Goal: Task Accomplishment & Management: Complete application form

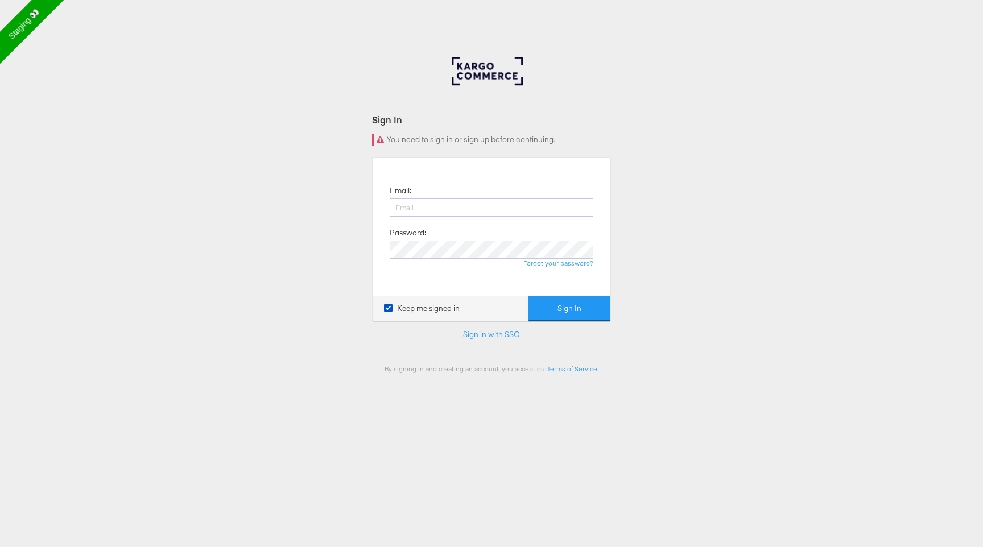
scroll to position [78, 0]
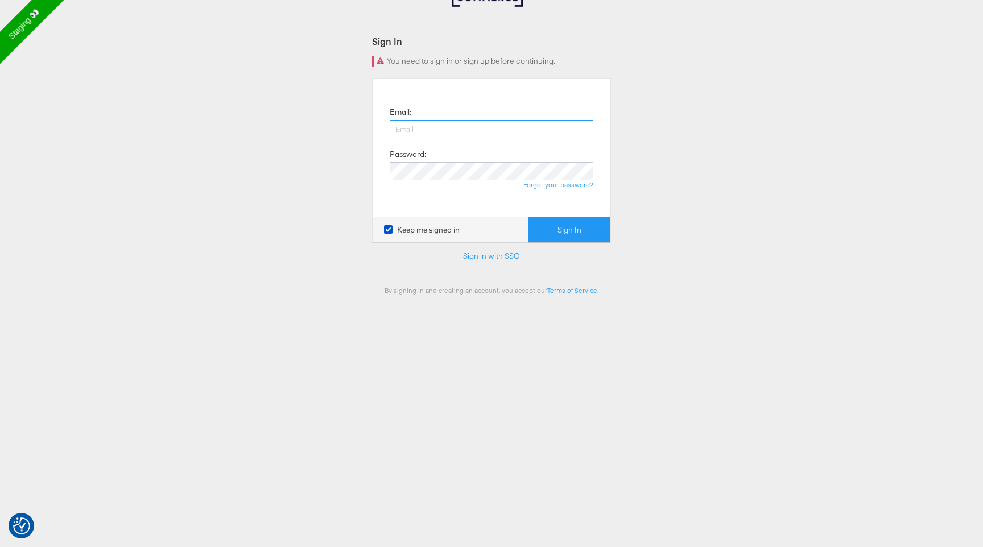
type input "francisca.masombo@kargo.com"
click at [581, 235] on button "Sign In" at bounding box center [569, 230] width 82 height 26
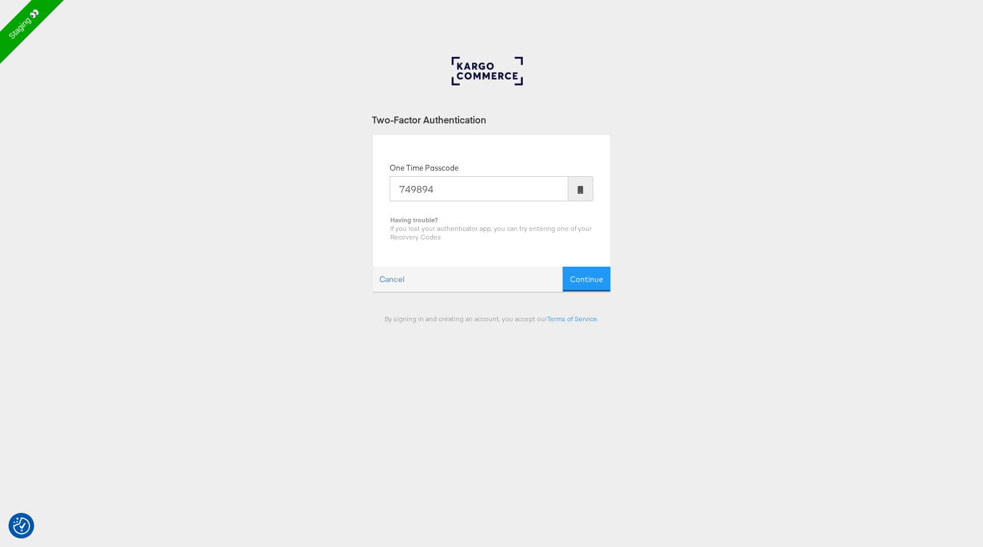
type input "749894"
click at [563, 267] on button "Continue" at bounding box center [587, 280] width 48 height 26
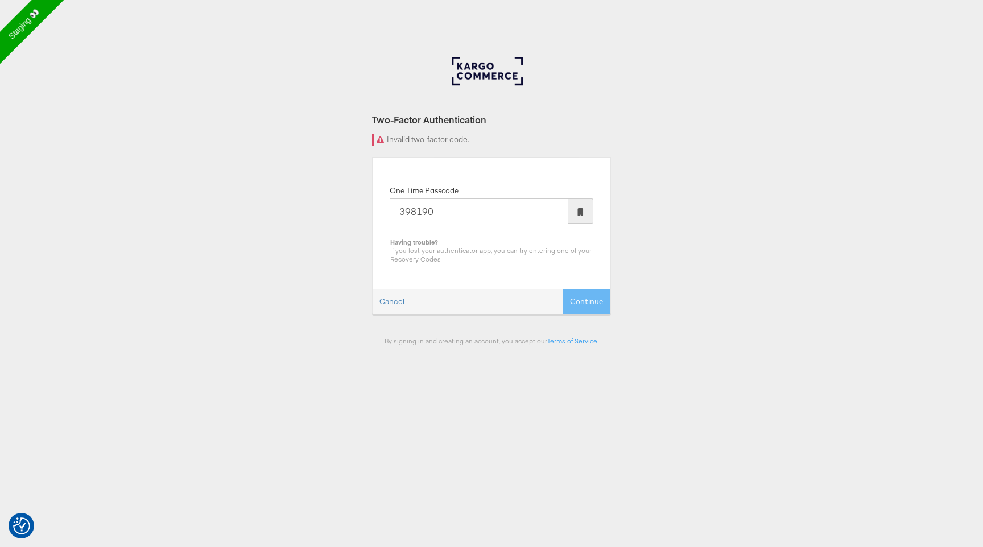
type input "398190"
click at [563, 289] on button "Continue" at bounding box center [587, 302] width 48 height 26
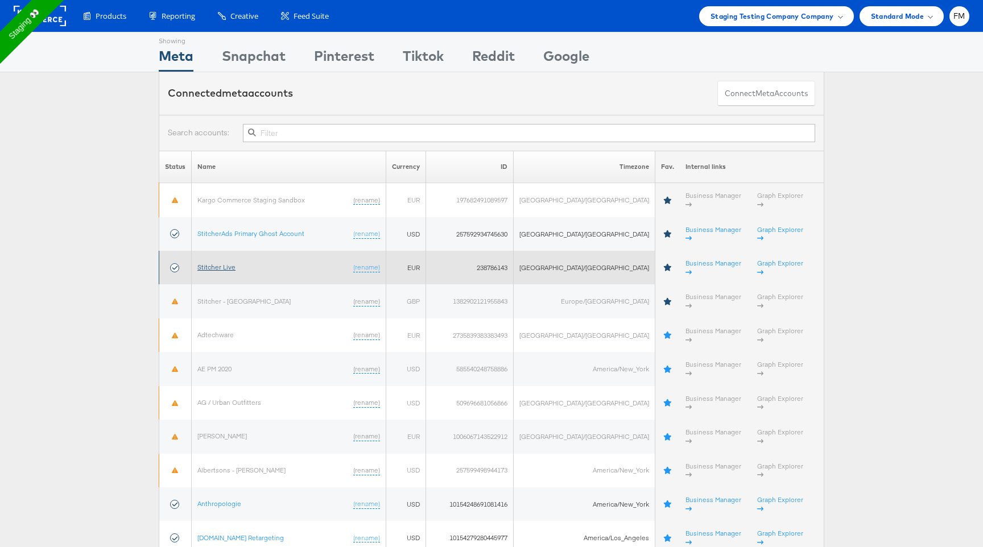
click at [227, 263] on link "Stitcher Live" at bounding box center [216, 267] width 38 height 9
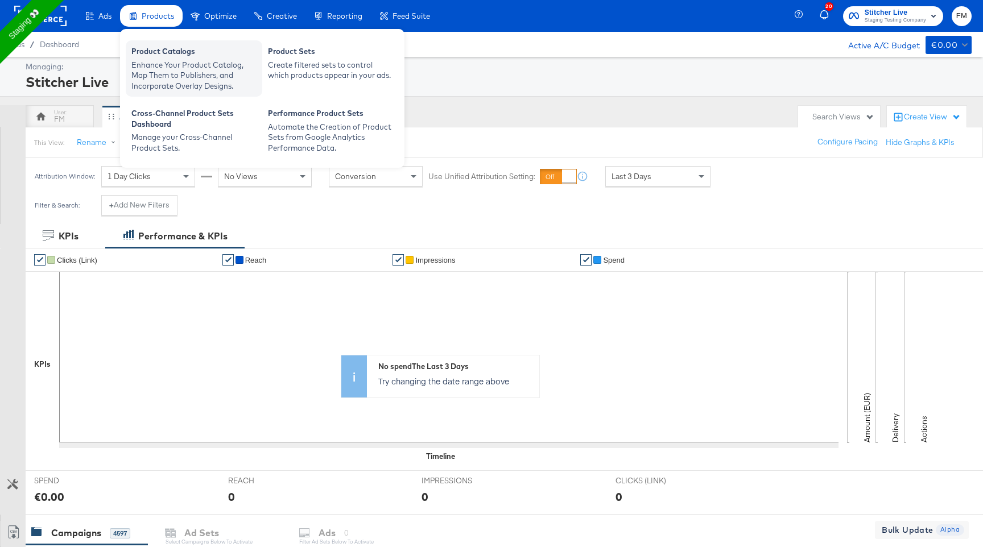
click at [212, 69] on div "Enhance Your Product Catalog, Map Them to Publishers, and Incorporate Overlay D…" at bounding box center [193, 76] width 125 height 32
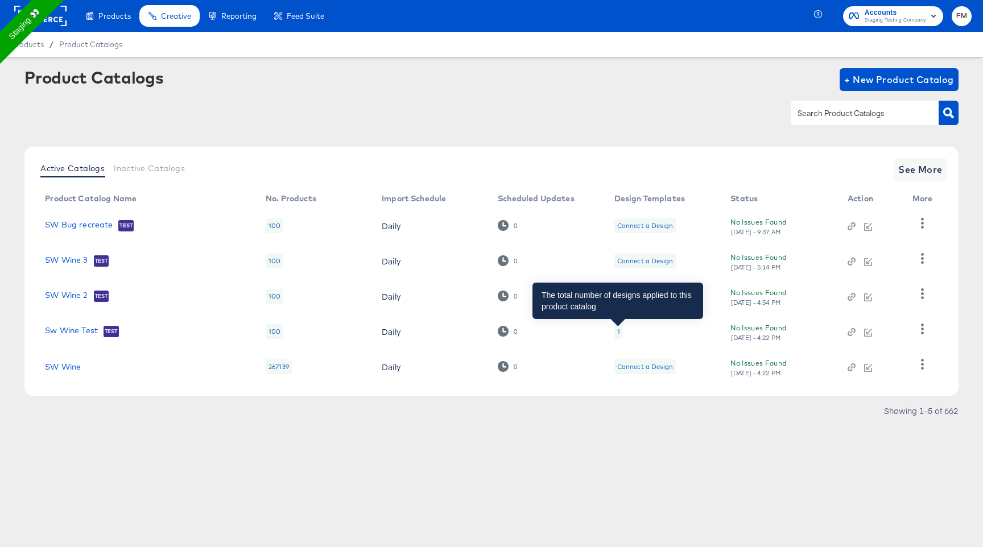
click at [618, 330] on div "1" at bounding box center [618, 331] width 3 height 9
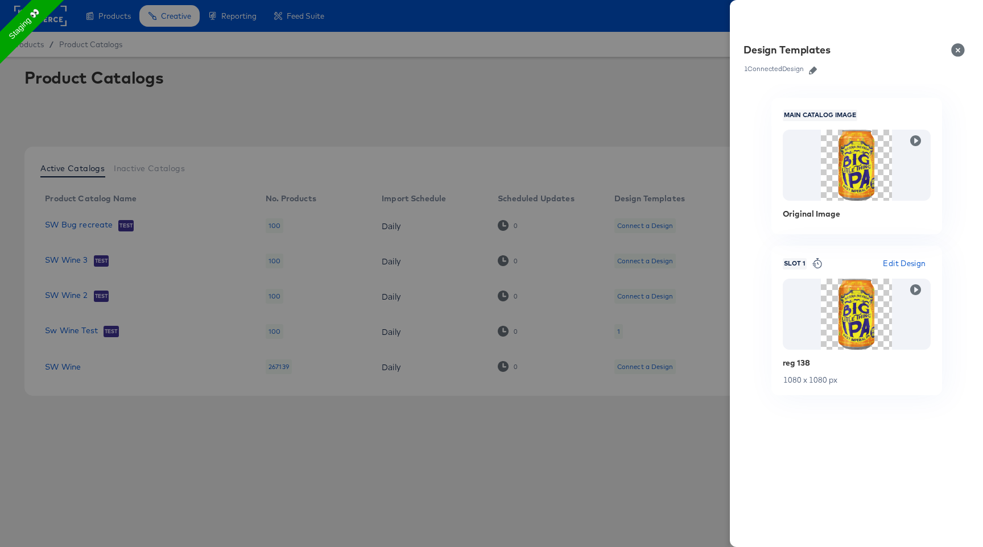
click at [816, 68] on icon "button" at bounding box center [813, 71] width 8 height 8
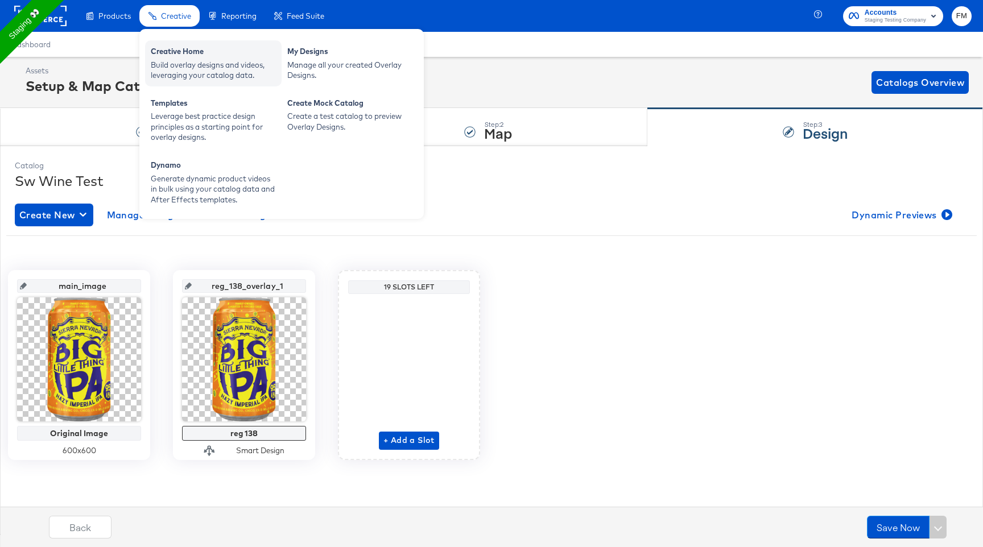
click at [180, 59] on div "Creative Home" at bounding box center [213, 53] width 125 height 14
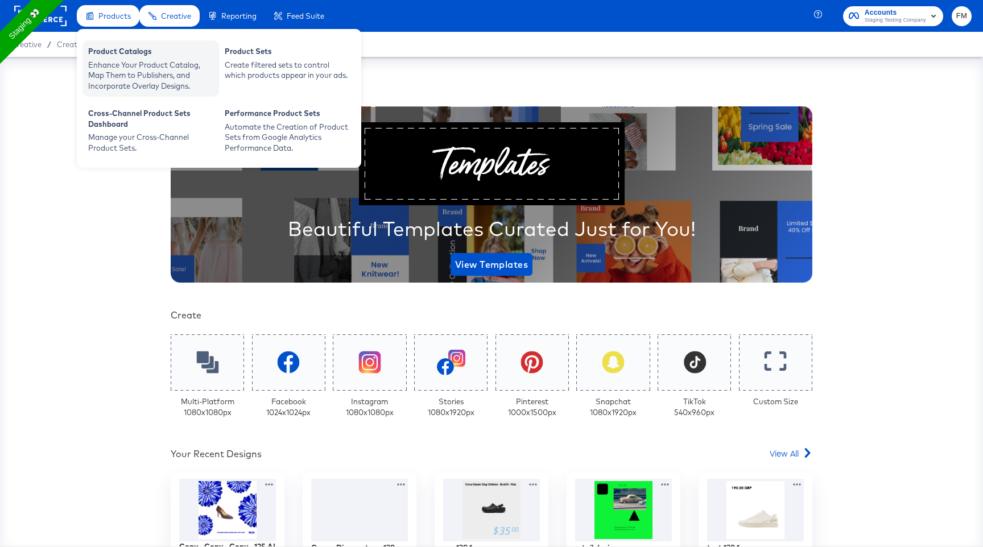
click at [143, 65] on div "Enhance Your Product Catalog, Map Them to Publishers, and Incorporate Overlay D…" at bounding box center [150, 76] width 125 height 32
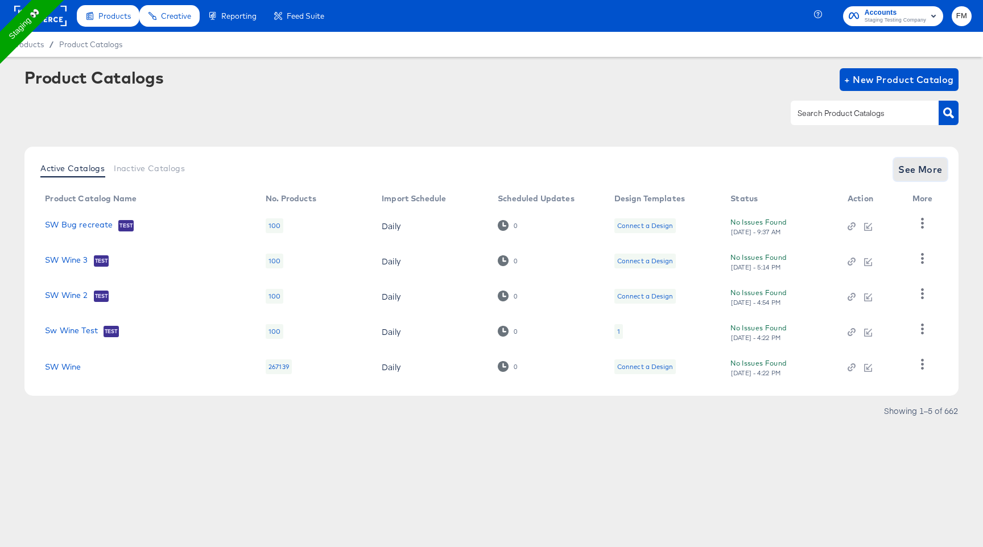
click at [933, 173] on span "See More" at bounding box center [920, 170] width 44 height 16
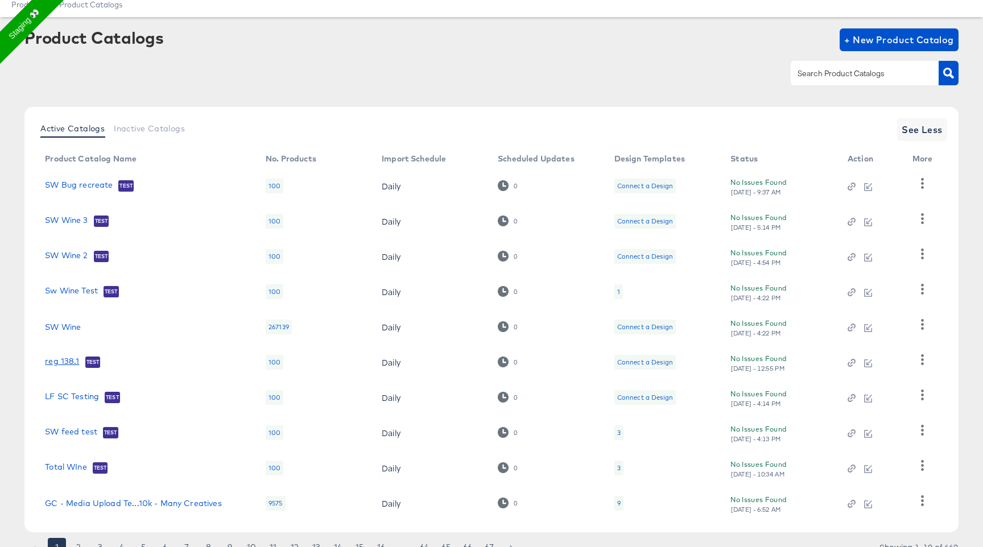
scroll to position [89, 0]
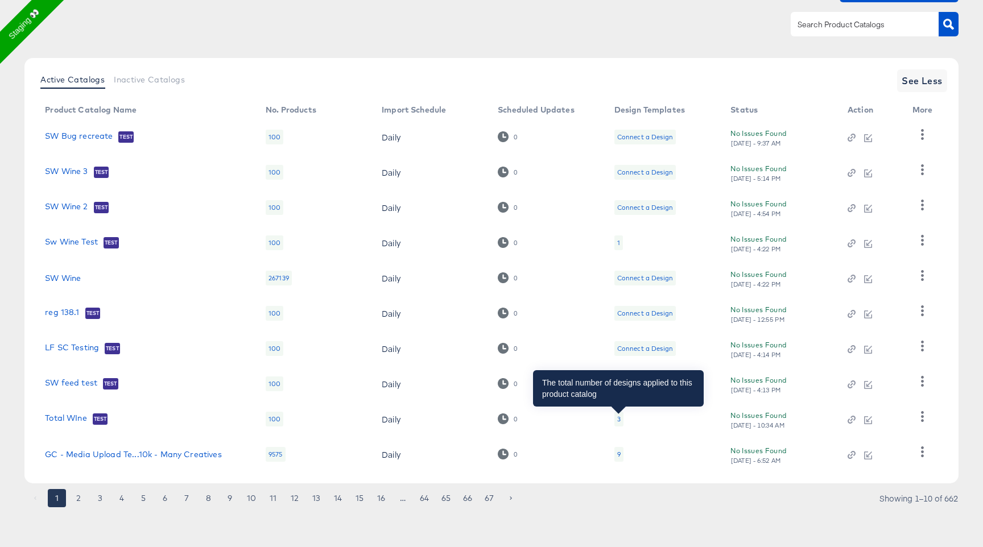
click at [617, 421] on div "3" at bounding box center [618, 419] width 3 height 9
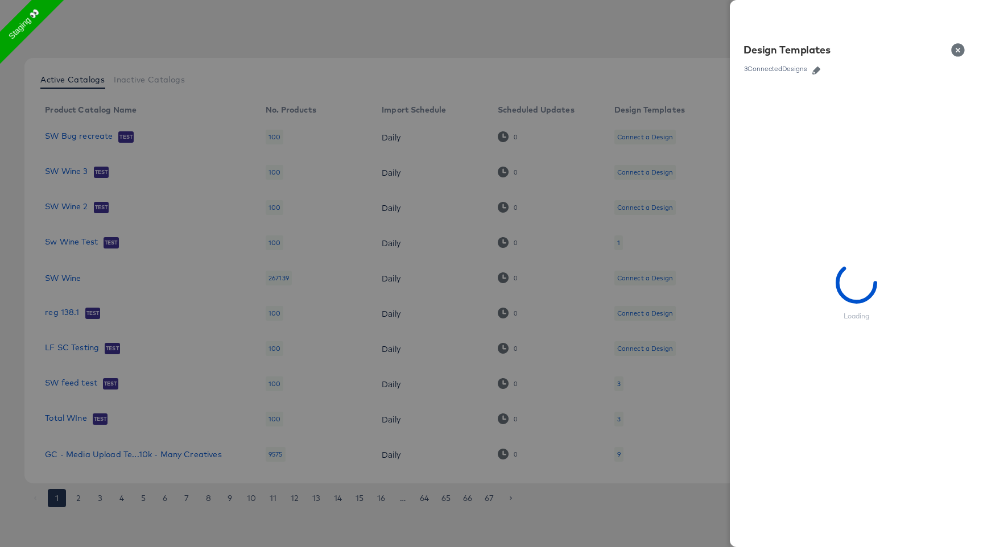
click at [819, 68] on icon "button" at bounding box center [816, 71] width 8 height 8
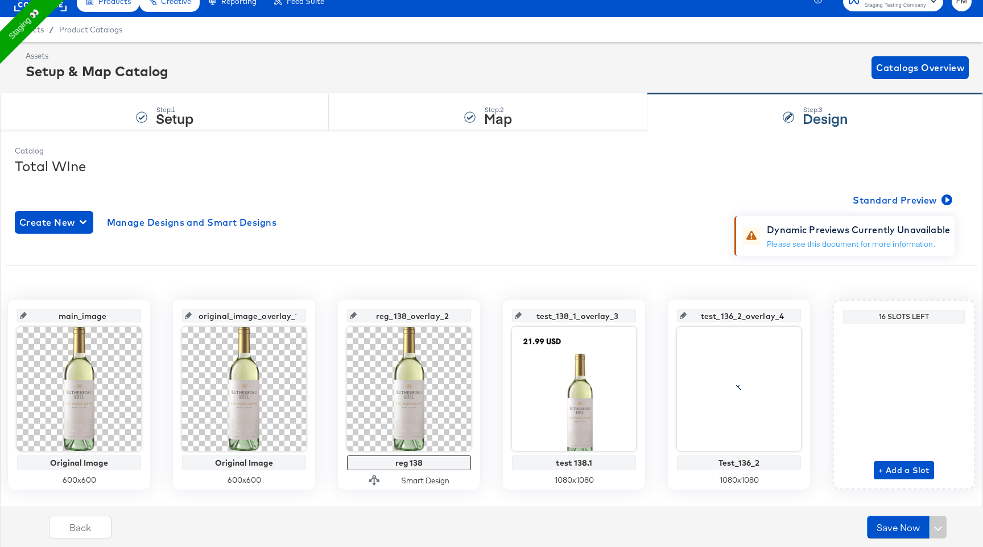
scroll to position [19, 0]
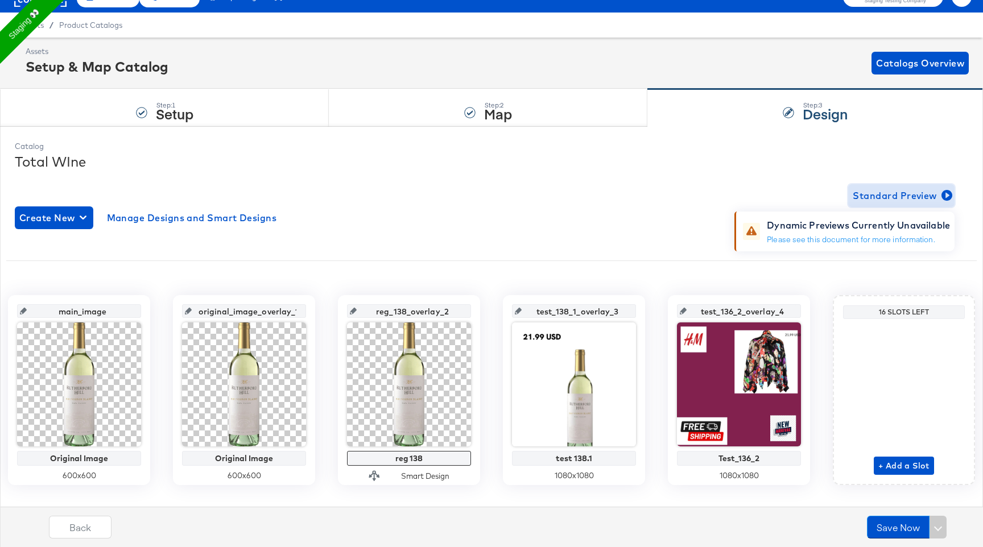
click at [919, 200] on span "Standard Preview" at bounding box center [901, 196] width 97 height 16
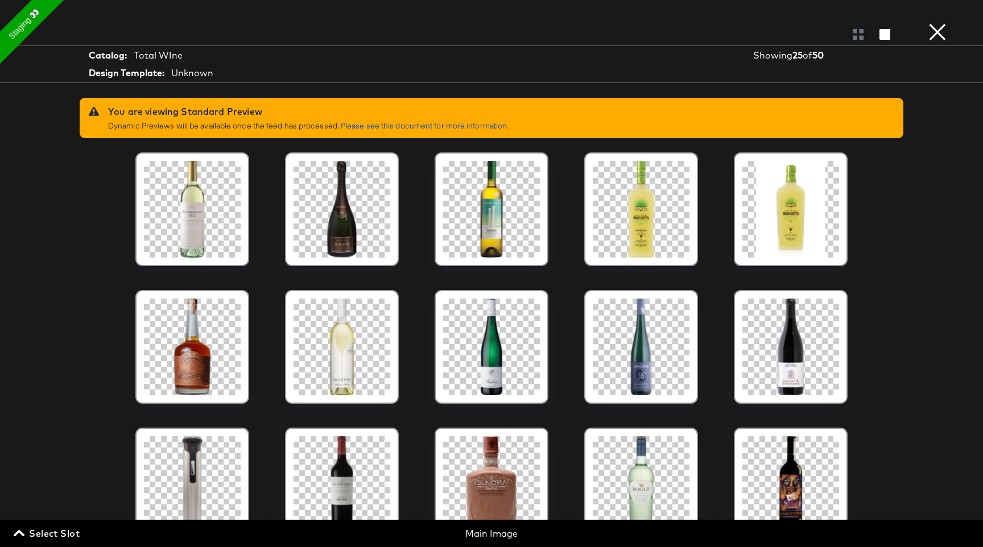
click at [195, 16] on div "× Catalog: Total WIne Design Template: Unknown Showing 25 of 50 You are viewing…" at bounding box center [491, 273] width 983 height 547
click at [937, 23] on button "×" at bounding box center [937, 11] width 23 height 23
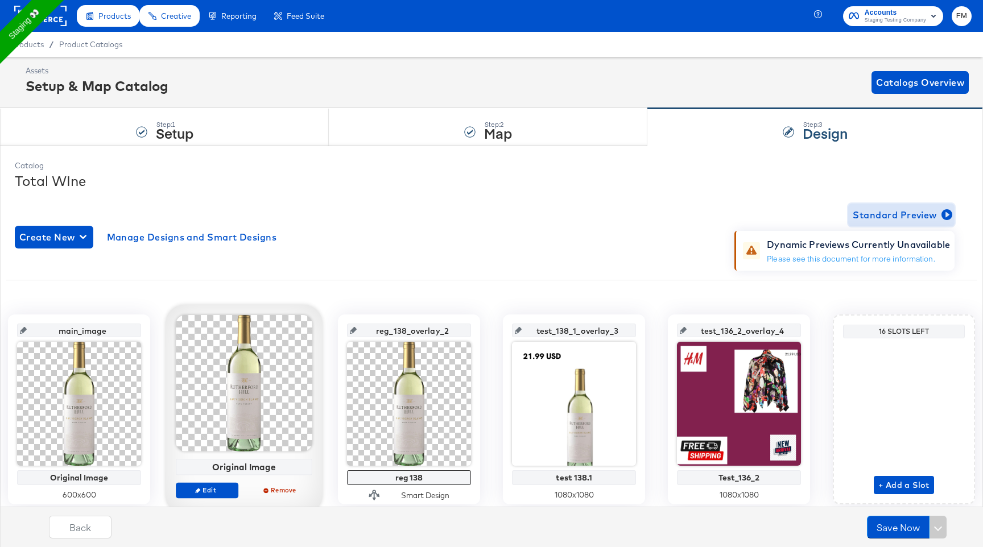
scroll to position [40, 0]
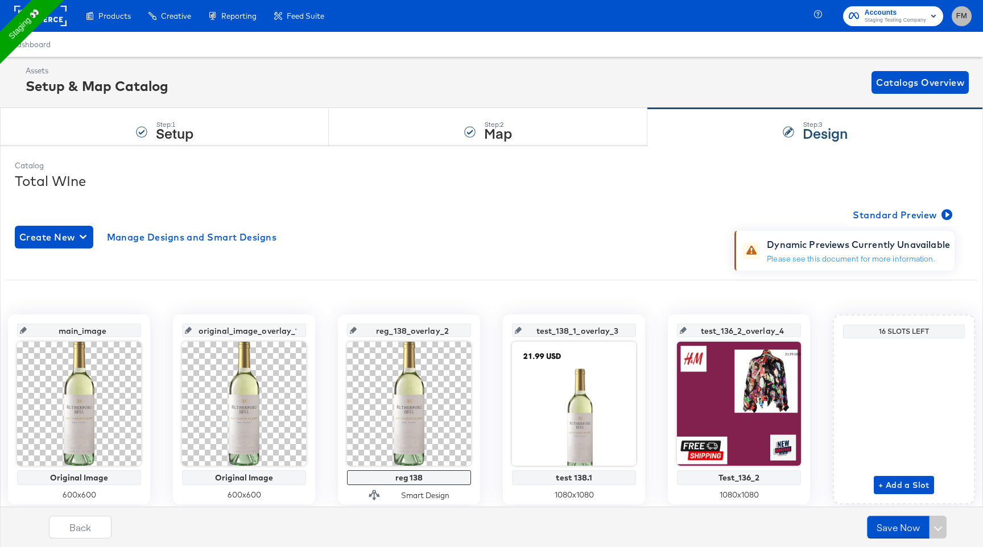
click at [958, 19] on span "FM" at bounding box center [961, 16] width 11 height 13
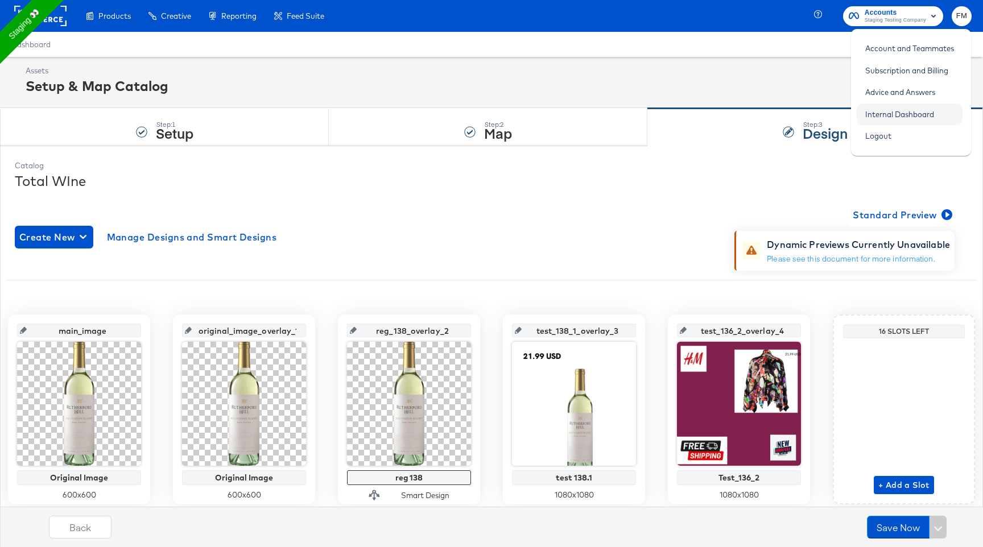
click at [898, 120] on link "Internal Dashboard" at bounding box center [900, 114] width 86 height 20
drag, startPoint x: 766, startPoint y: 245, endPoint x: 851, endPoint y: 249, distance: 84.8
click at [851, 249] on div "Dynamic Previews Currently Unavailable" at bounding box center [858, 245] width 183 height 14
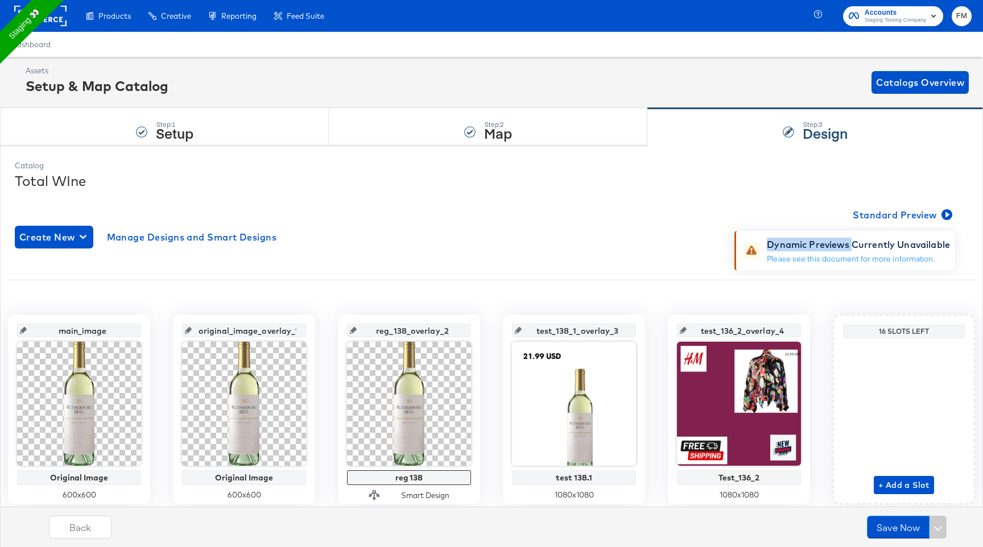
copy div "Dynamic Previews"
click at [828, 173] on div "Total WIne" at bounding box center [491, 180] width 953 height 19
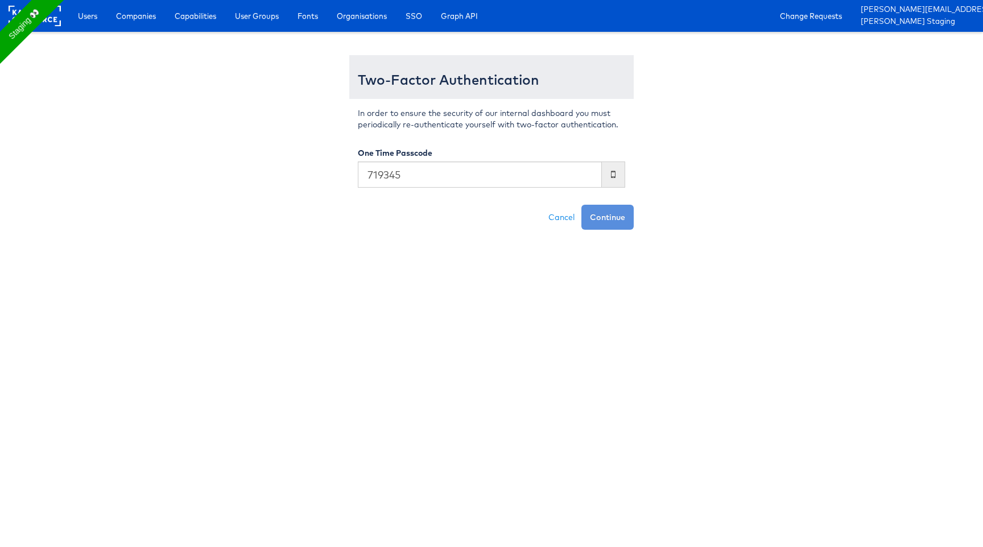
type input "719345"
click at [581, 205] on button "Continue" at bounding box center [607, 217] width 52 height 25
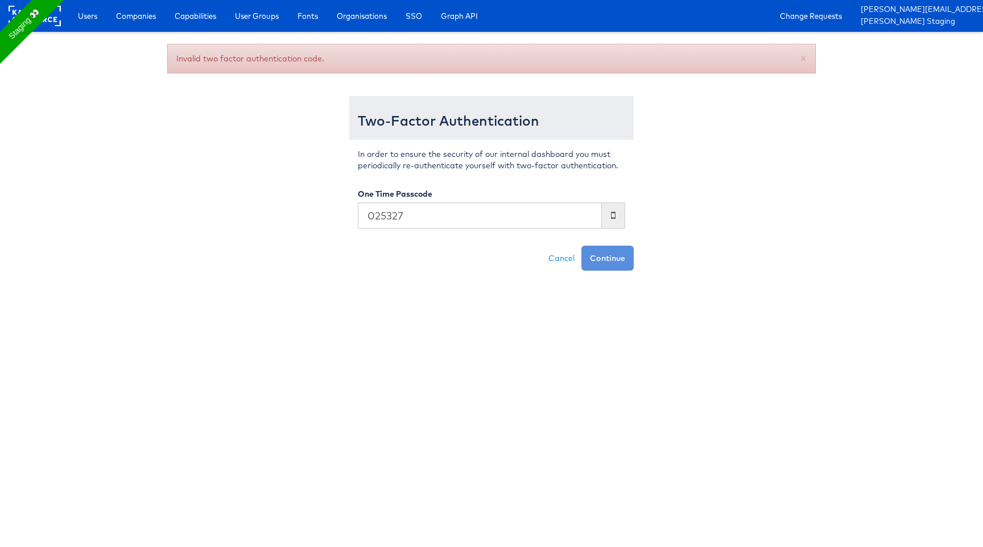
type input "025327"
click at [581, 246] on button "Continue" at bounding box center [607, 258] width 52 height 25
type input "025327"
click at [581, 246] on button "Continue" at bounding box center [607, 258] width 52 height 25
type input "665658"
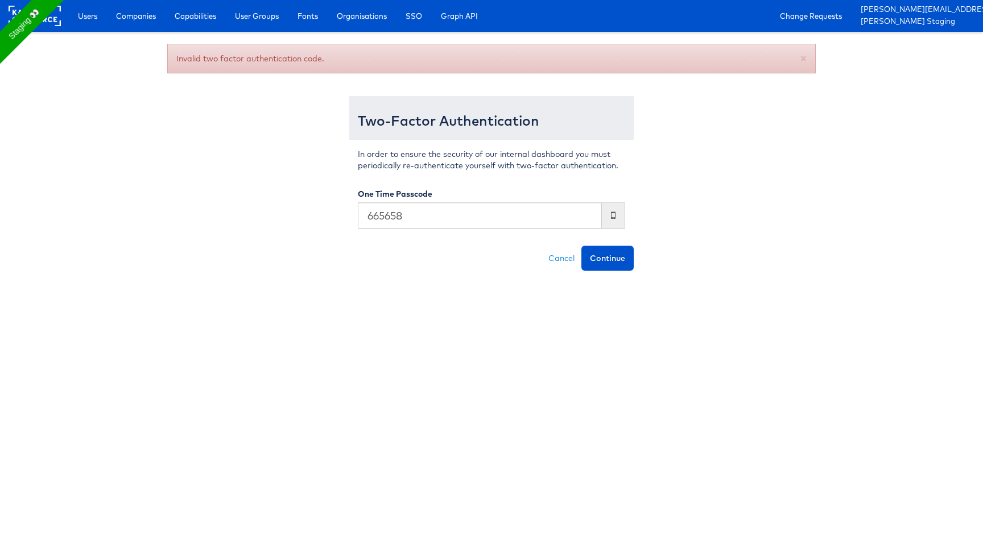
click at [581, 246] on button "Continue" at bounding box center [607, 258] width 52 height 25
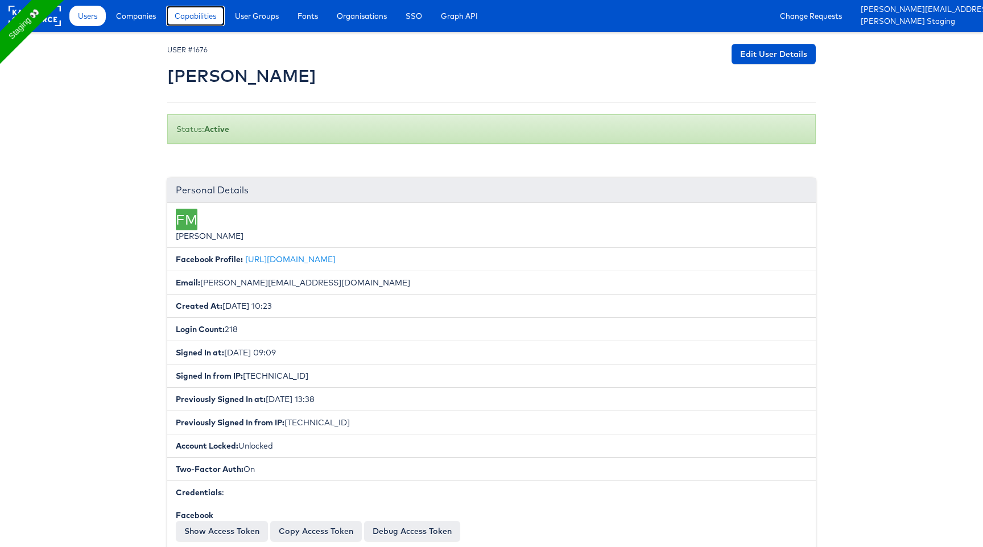
click at [206, 16] on span "Capabilities" at bounding box center [196, 15] width 42 height 11
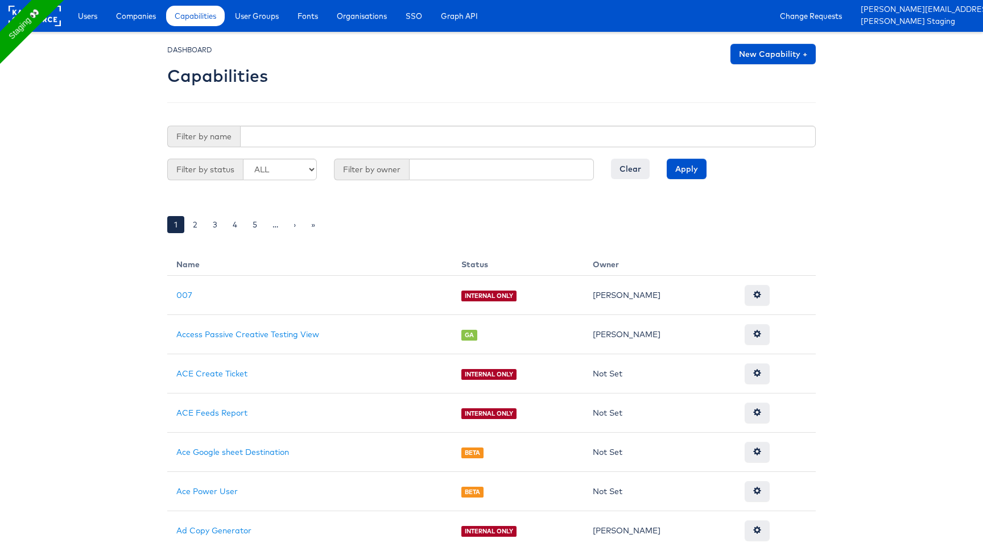
click at [301, 121] on div "DASHBOARD Capabilities New Capability + Filter by name Filter by status ALL GA …" at bounding box center [491, 147] width 648 height 206
click at [298, 130] on input "text" at bounding box center [528, 137] width 576 height 22
paste input "Dynamic Previews"
type input "Dynamic Previews"
click at [667, 159] on input "Apply" at bounding box center [687, 169] width 40 height 20
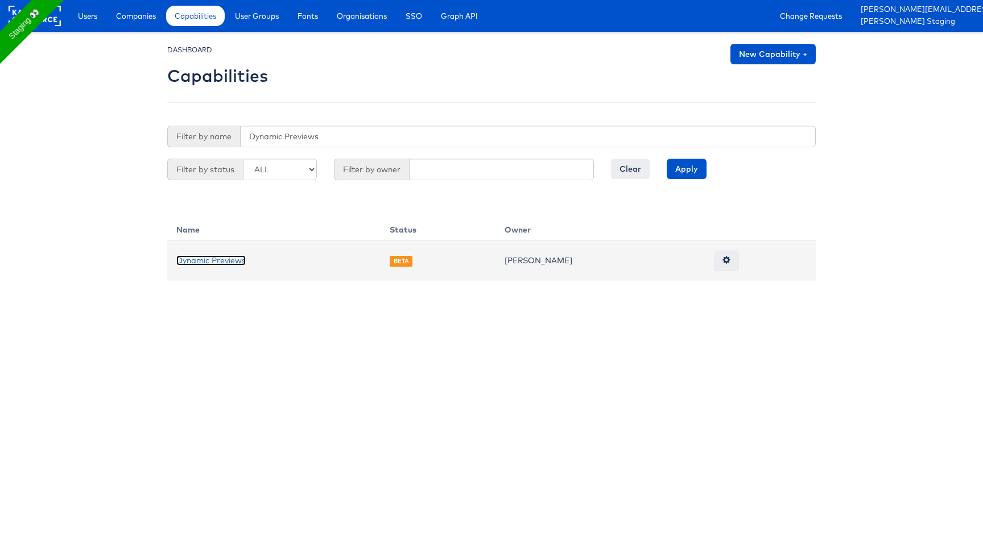
click at [206, 258] on link "Dynamic Previews" at bounding box center [210, 260] width 69 height 10
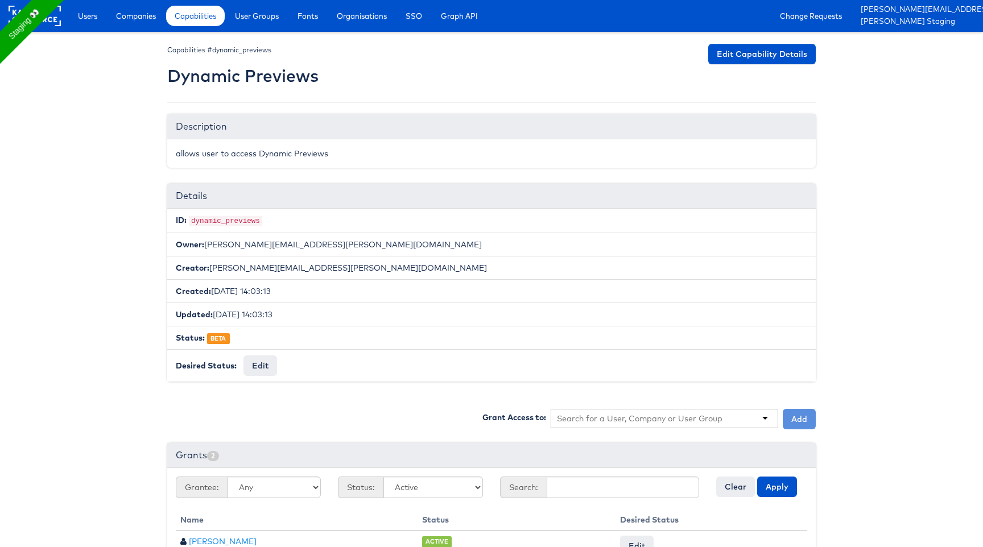
scroll to position [83, 0]
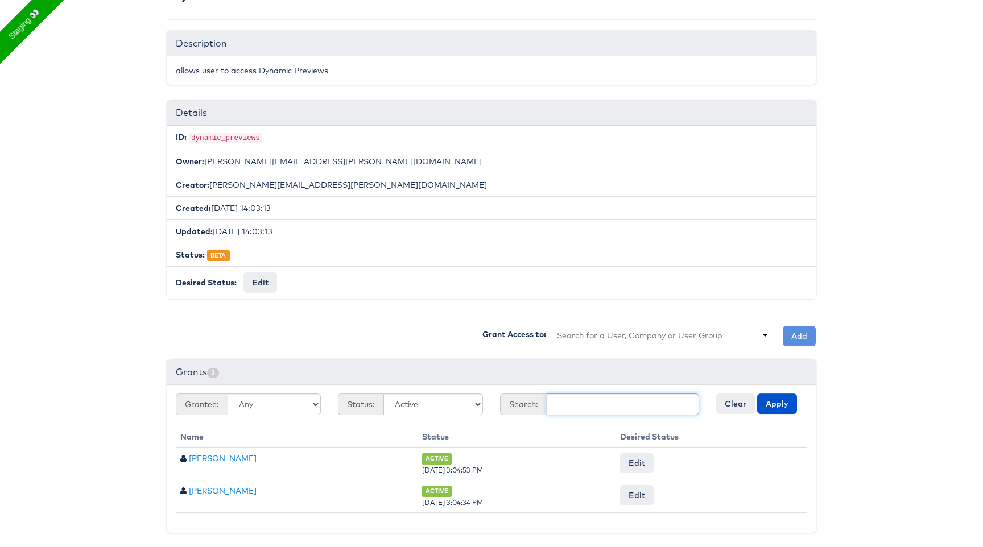
click at [582, 402] on input "text" at bounding box center [623, 405] width 152 height 22
click at [605, 403] on input "[PERSON_NAME]" at bounding box center [623, 405] width 152 height 22
type input "[PERSON_NAME]"
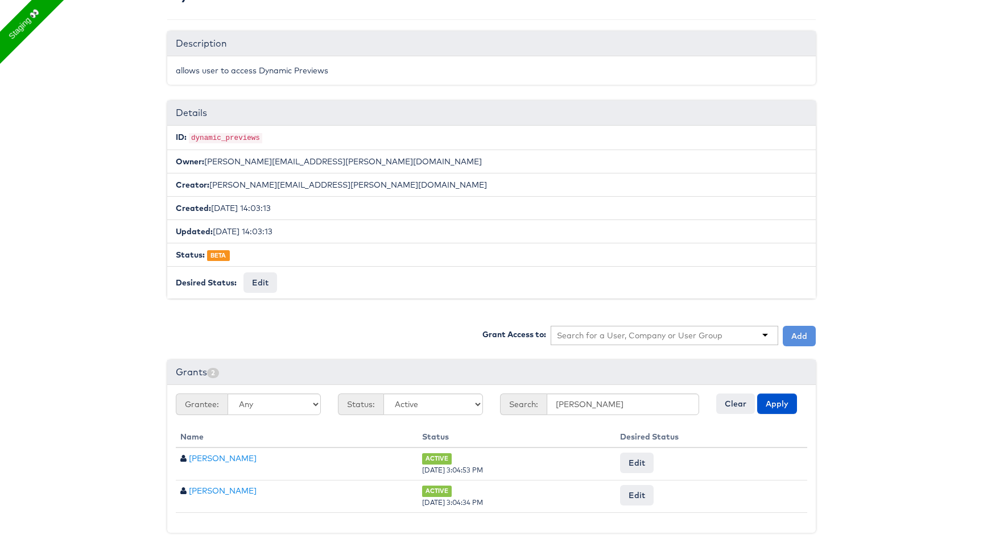
click at [657, 330] on input "text" at bounding box center [640, 335] width 166 height 11
paste input "rupali"
type input "rupali"
click at [589, 410] on input "rupali" at bounding box center [623, 405] width 152 height 22
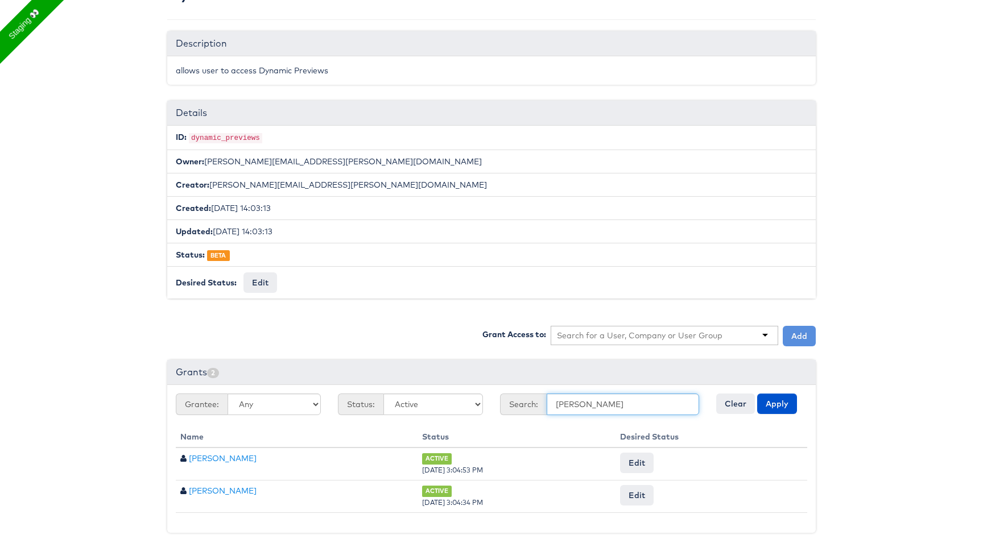
click at [589, 410] on input "rupali" at bounding box center [623, 405] width 152 height 22
click at [592, 330] on input "text" at bounding box center [640, 335] width 166 height 11
paste input "rupali"
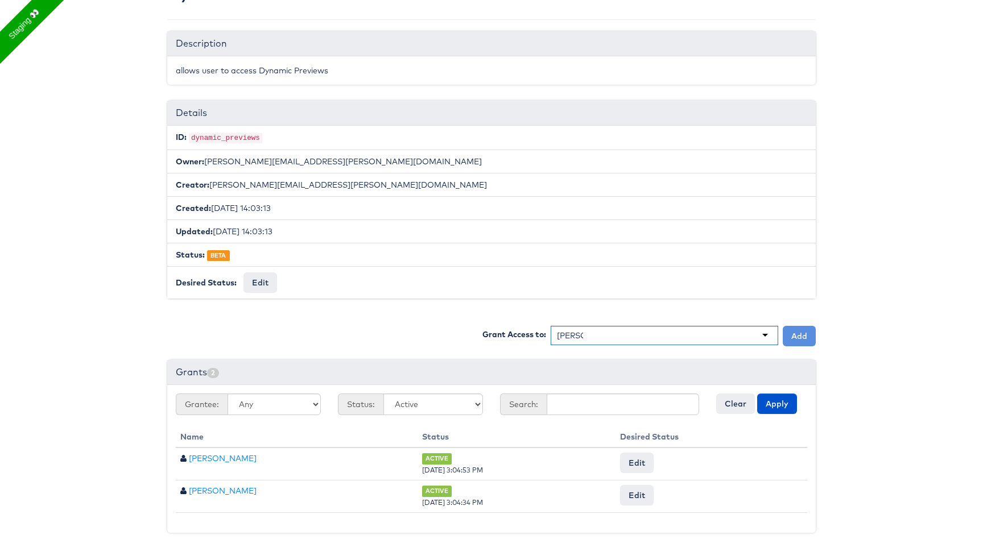
type input "rupali"
click at [700, 338] on input "text" at bounding box center [640, 335] width 166 height 11
paste input "rupali"
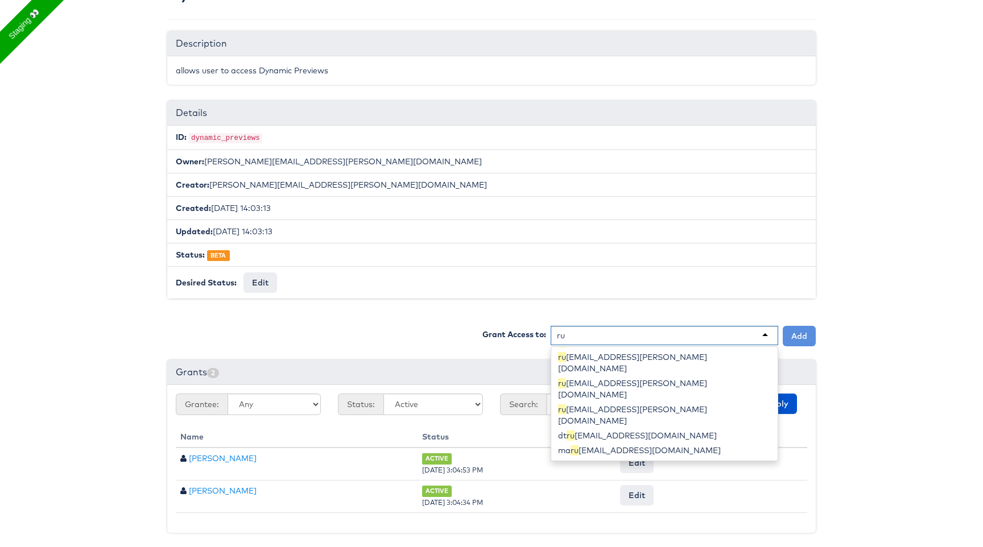
scroll to position [16, 0]
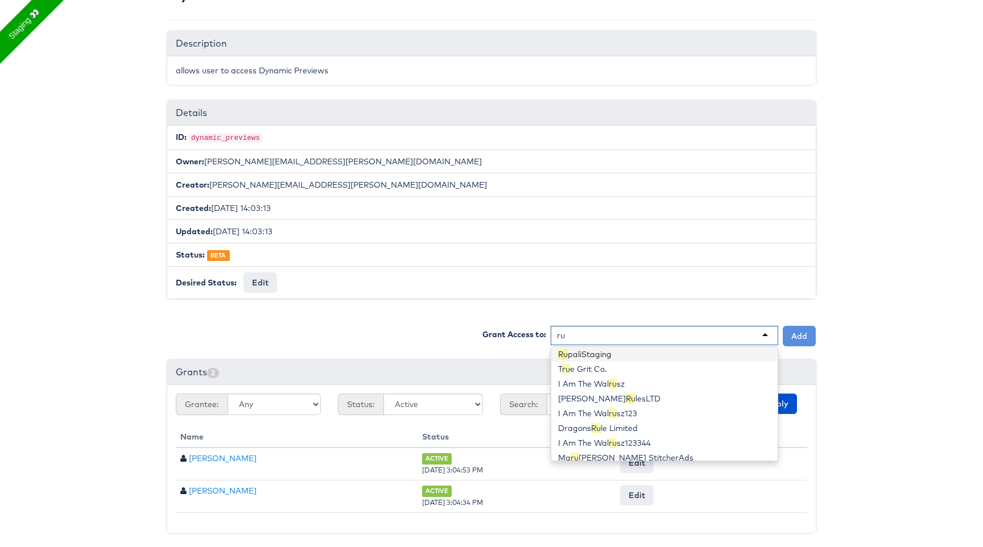
type input "rup"
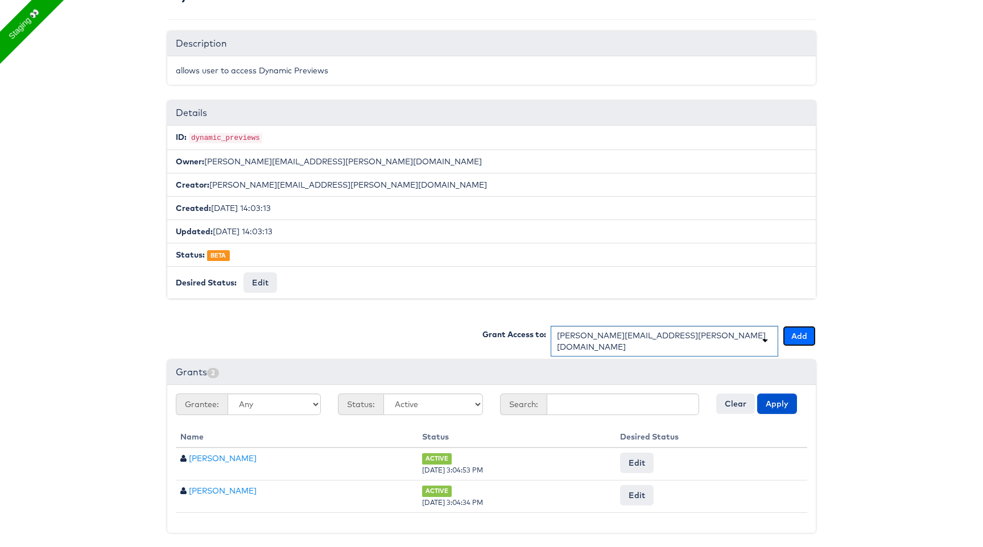
click at [802, 332] on button "Add" at bounding box center [799, 336] width 33 height 20
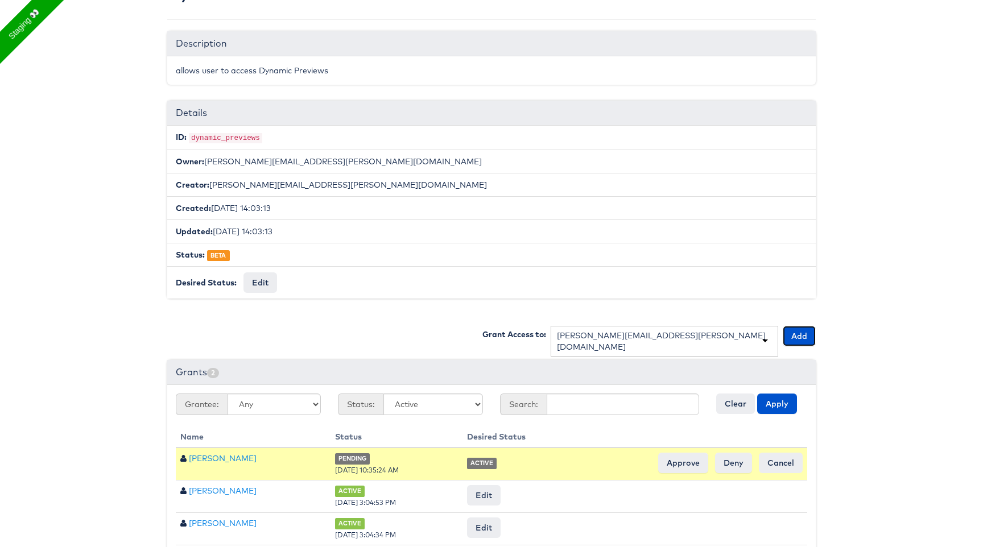
scroll to position [115, 0]
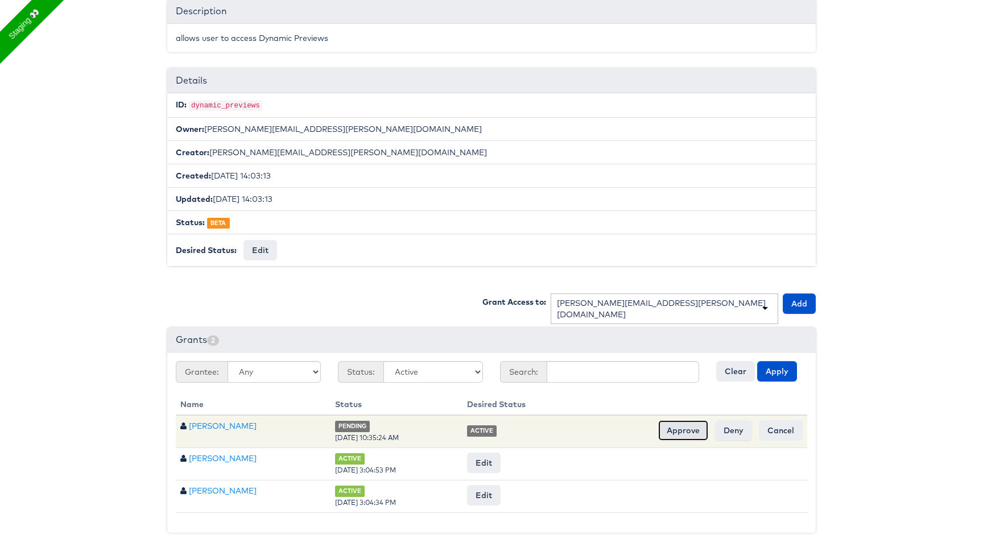
click at [683, 435] on input "Approve" at bounding box center [683, 430] width 50 height 20
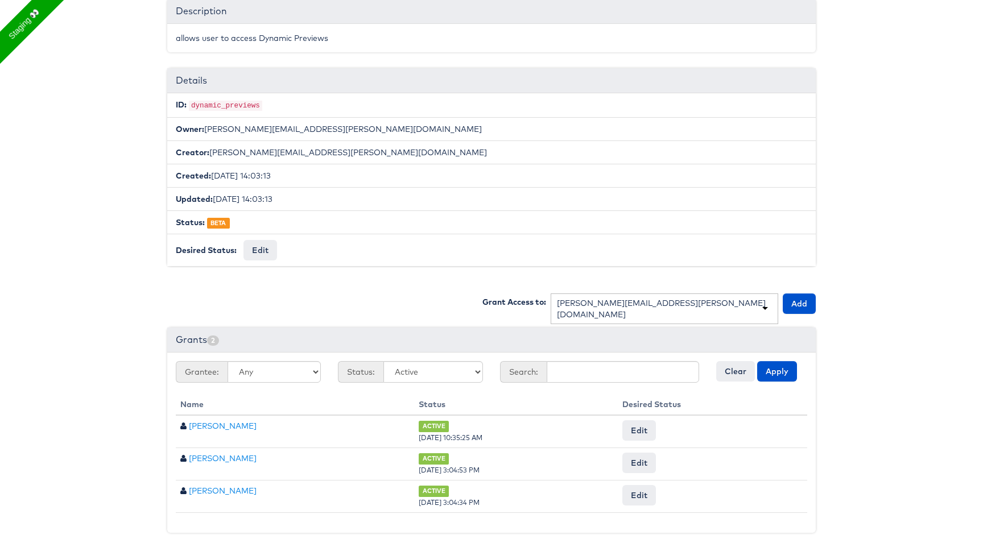
click at [649, 297] on div "rupali.narkhede@kargo.com" at bounding box center [664, 308] width 215 height 23
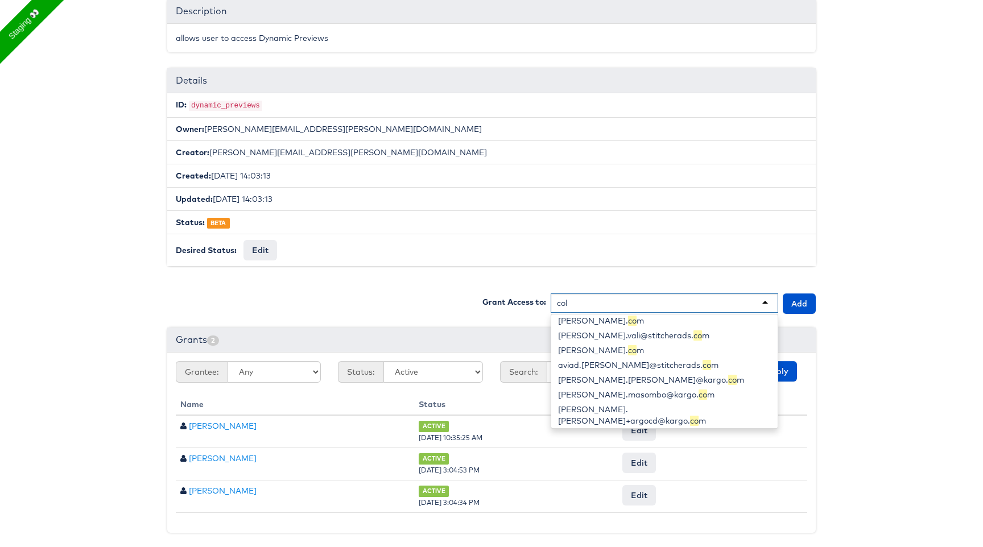
scroll to position [16, 0]
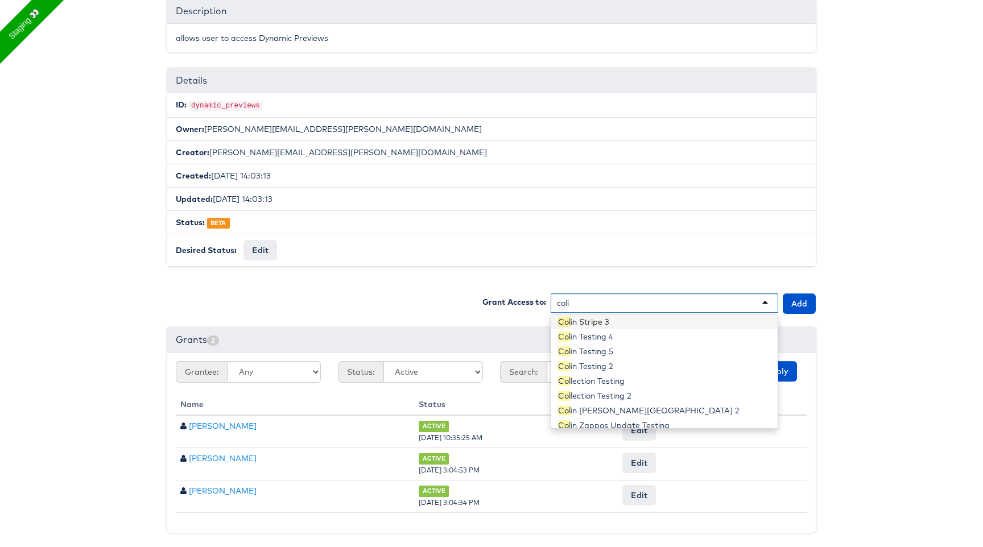
type input "colin"
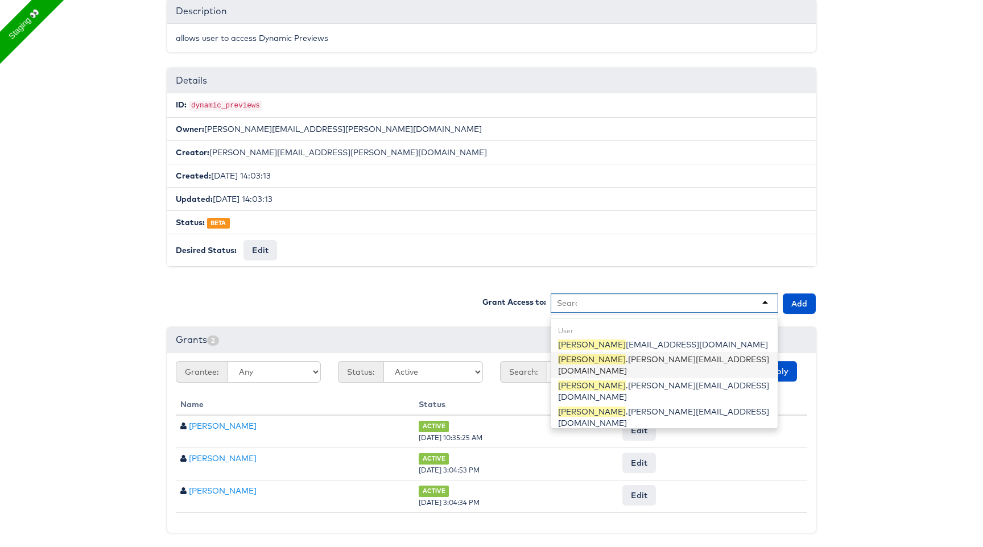
scroll to position [0, 0]
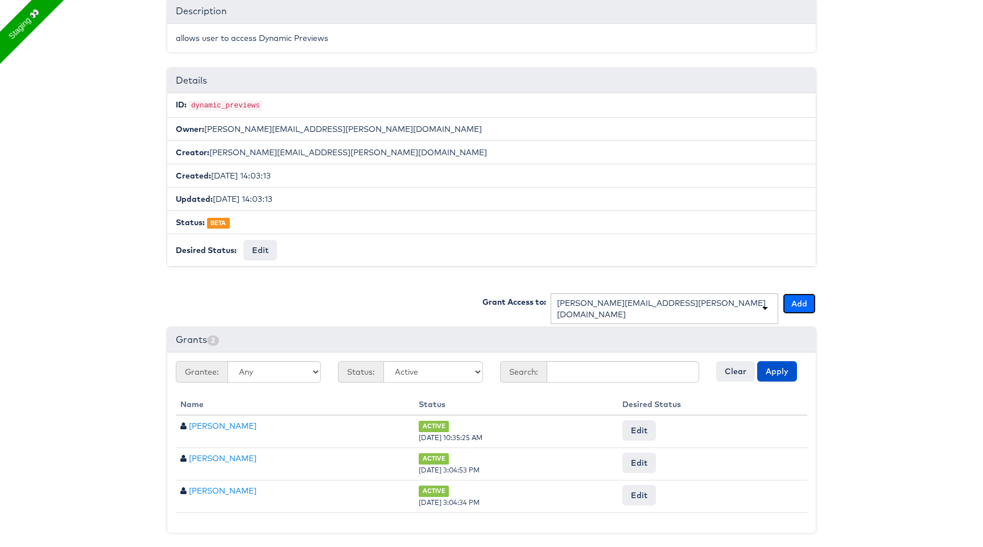
click at [792, 305] on button "Add" at bounding box center [799, 303] width 33 height 20
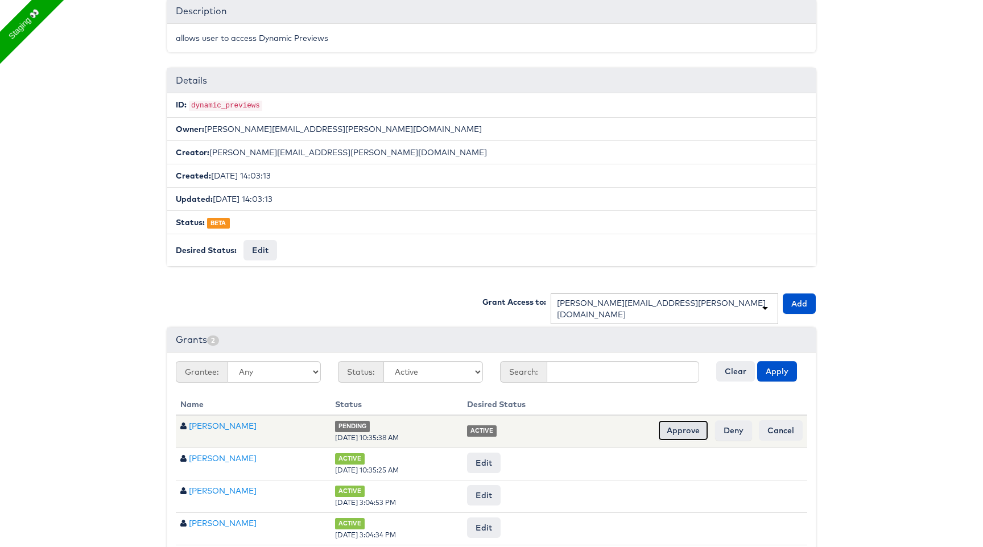
click at [692, 427] on input "Approve" at bounding box center [683, 430] width 50 height 20
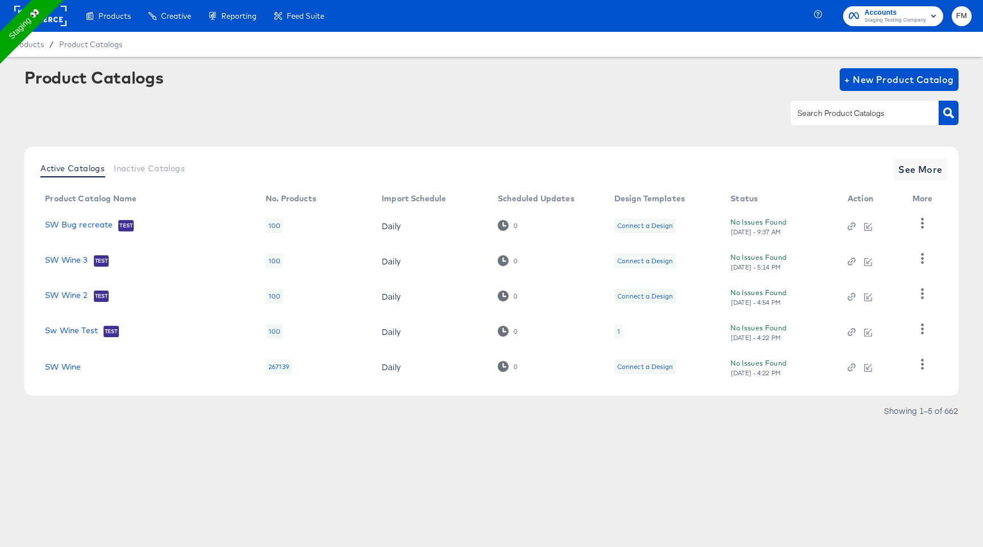
click at [57, 22] on rect at bounding box center [40, 16] width 52 height 20
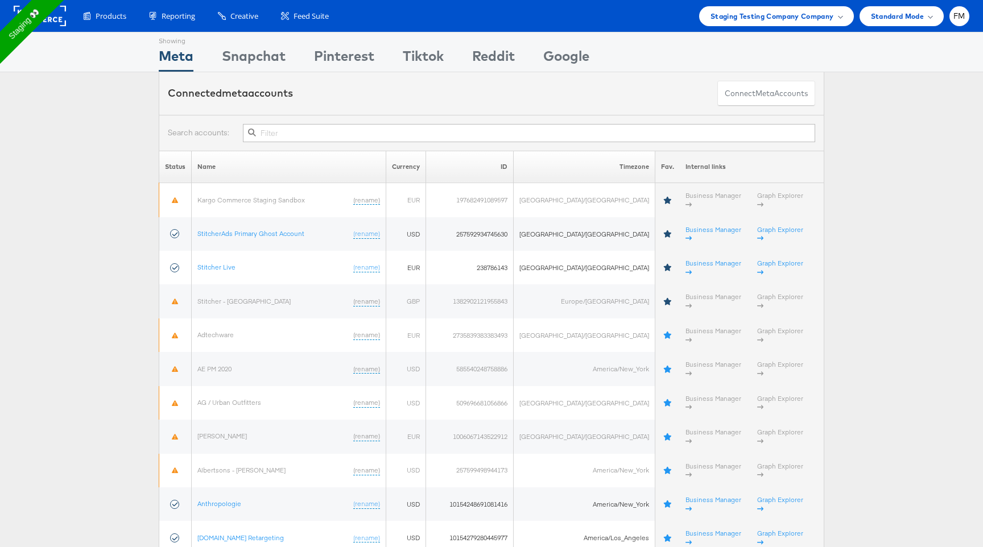
type input "x"
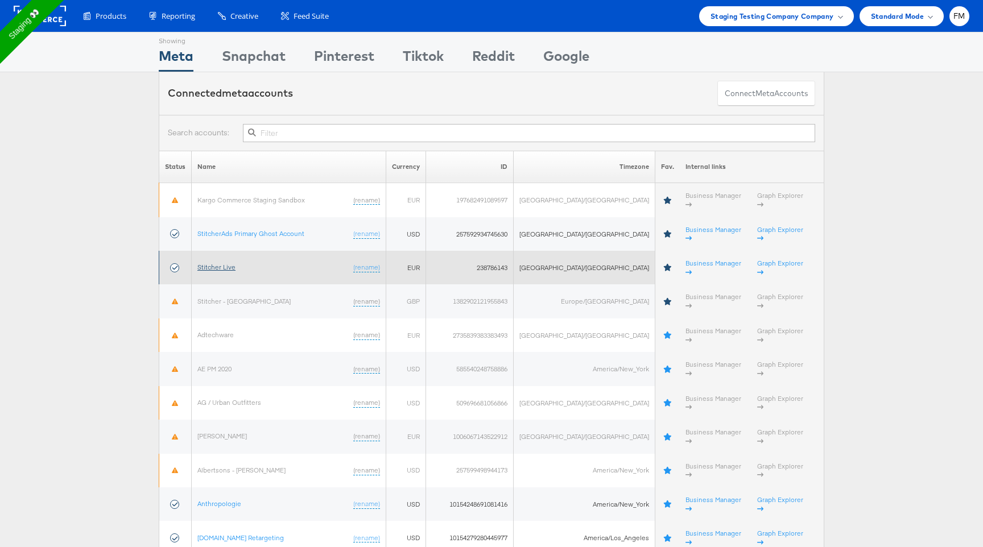
click at [229, 263] on link "Stitcher Live" at bounding box center [216, 267] width 38 height 9
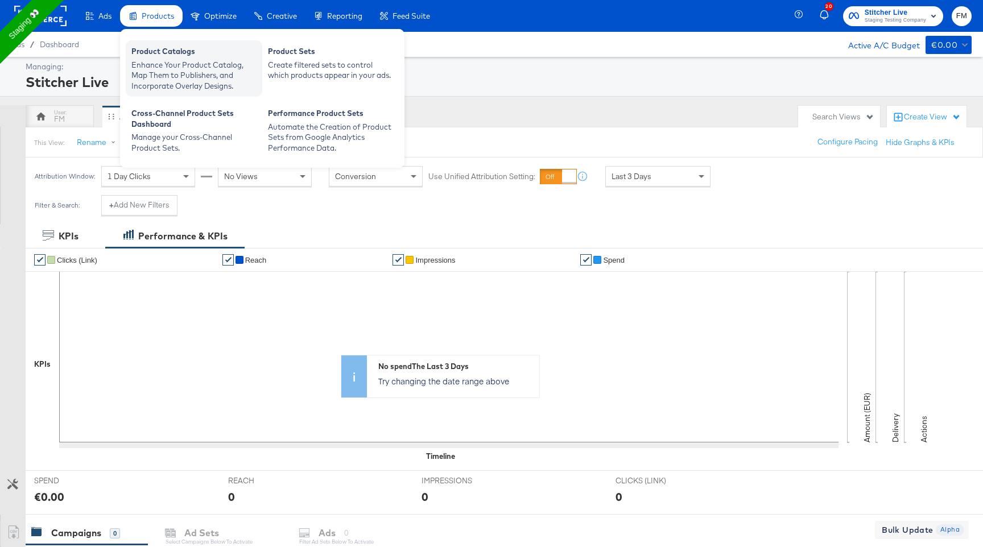
click at [178, 67] on div "Enhance Your Product Catalog, Map Them to Publishers, and Incorporate Overlay D…" at bounding box center [193, 76] width 125 height 32
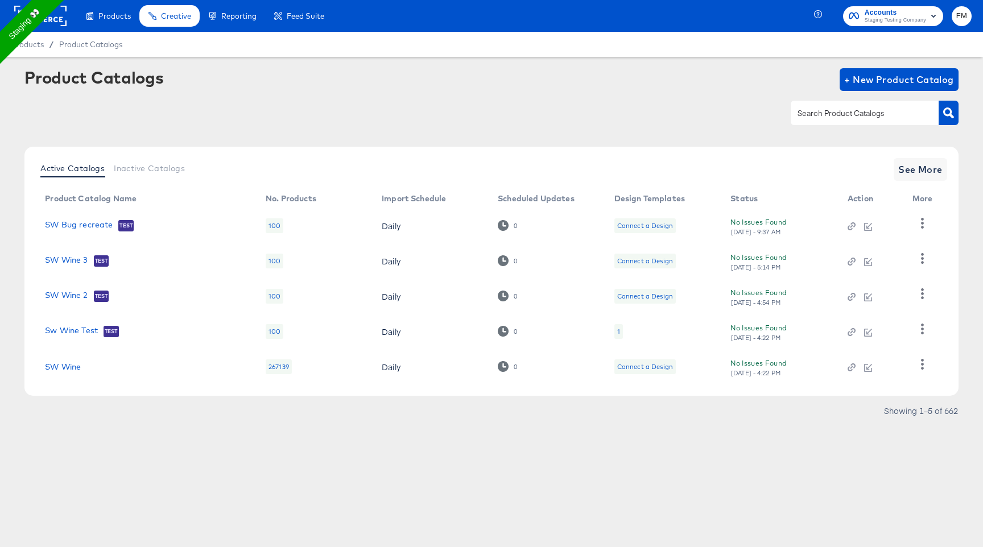
click at [618, 330] on div "1" at bounding box center [618, 331] width 3 height 9
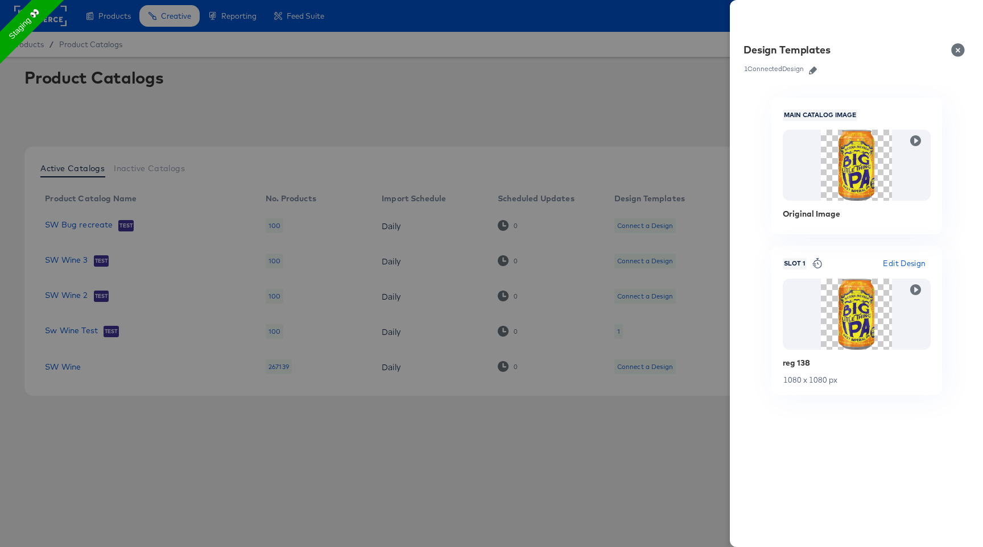
click at [815, 72] on icon "button" at bounding box center [813, 71] width 8 height 8
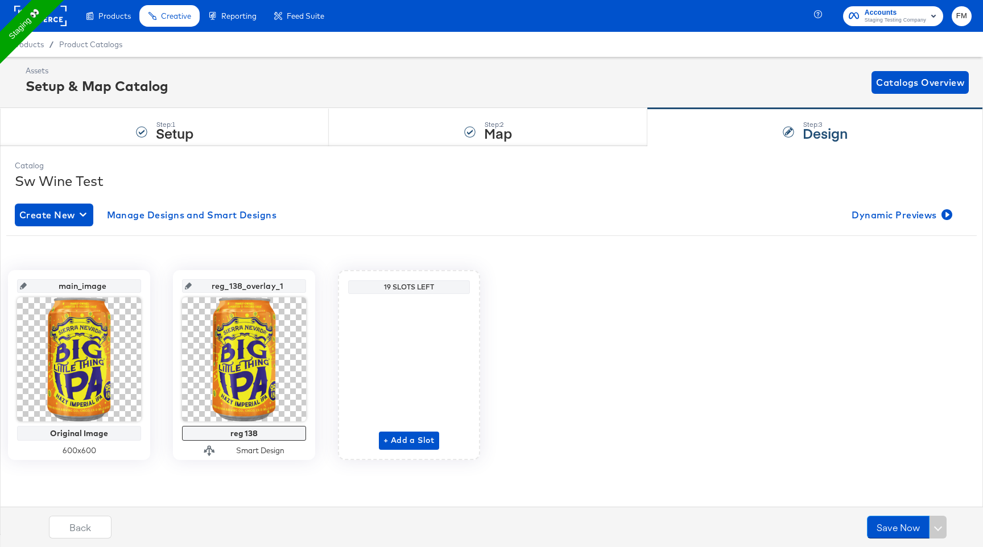
click at [61, 14] on rect at bounding box center [40, 16] width 52 height 20
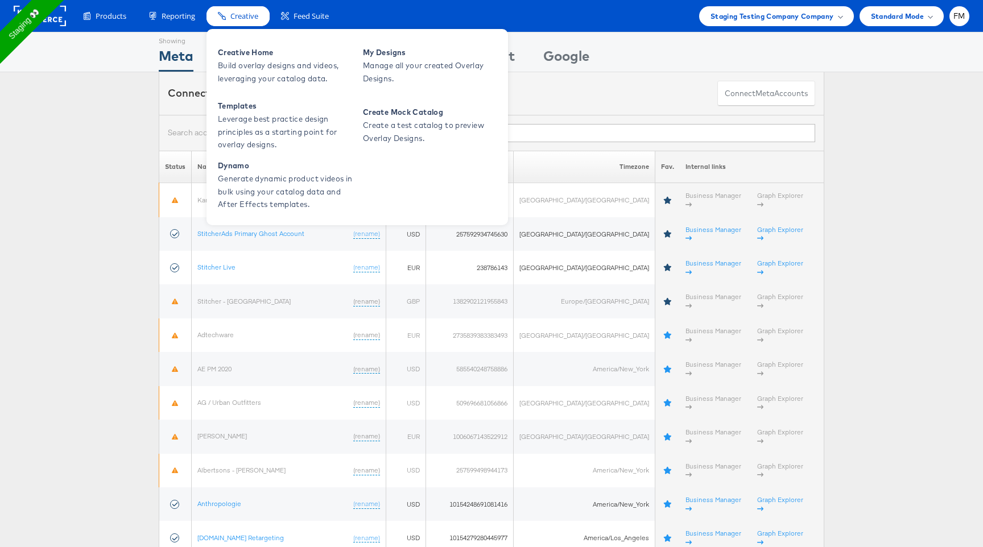
click at [237, 10] on div "Creative" at bounding box center [237, 16] width 63 height 20
click at [295, 63] on span "Build overlay designs and videos, leveraging your catalog data." at bounding box center [286, 72] width 137 height 26
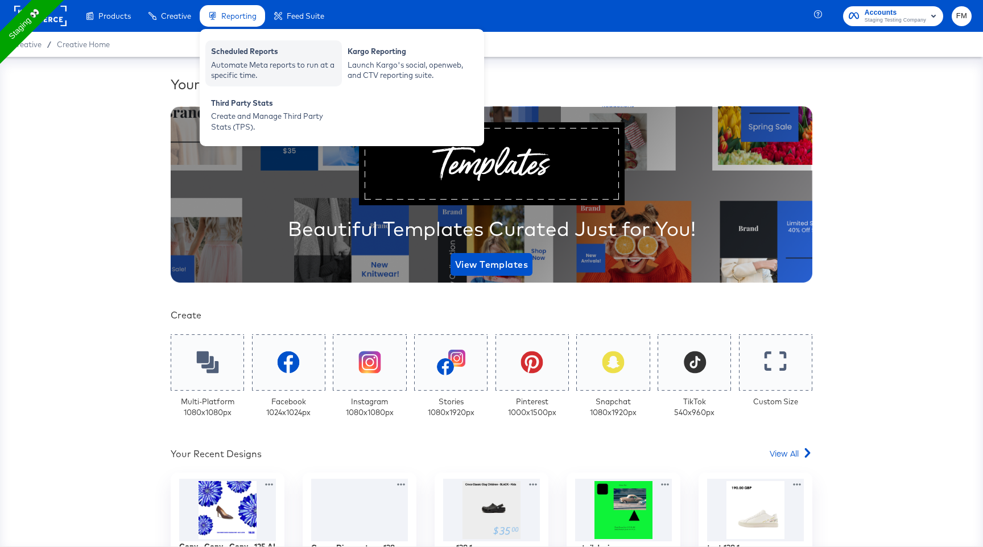
click at [235, 65] on div "Automate Meta reports to run at a specific time." at bounding box center [273, 70] width 125 height 21
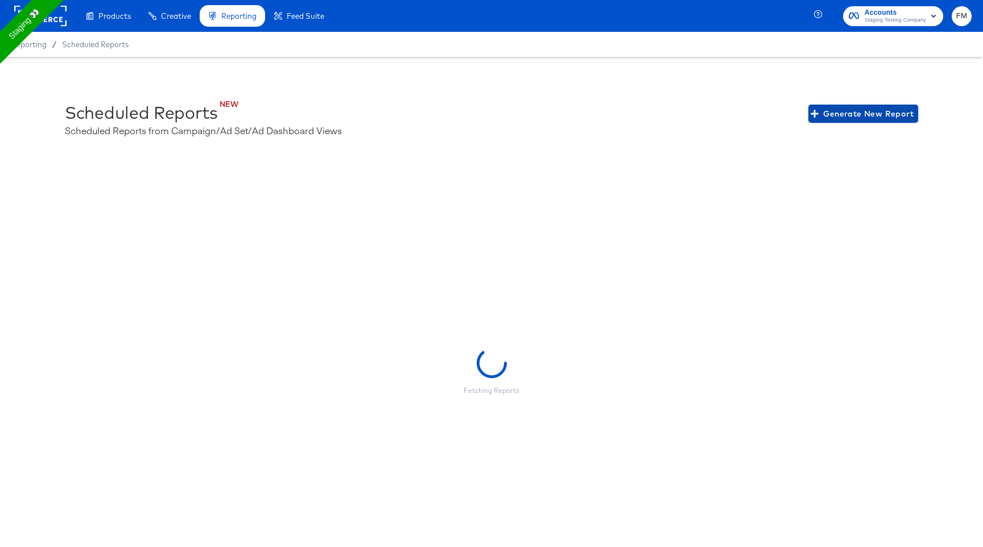
click at [836, 116] on span "Generate New Report" at bounding box center [863, 114] width 101 height 14
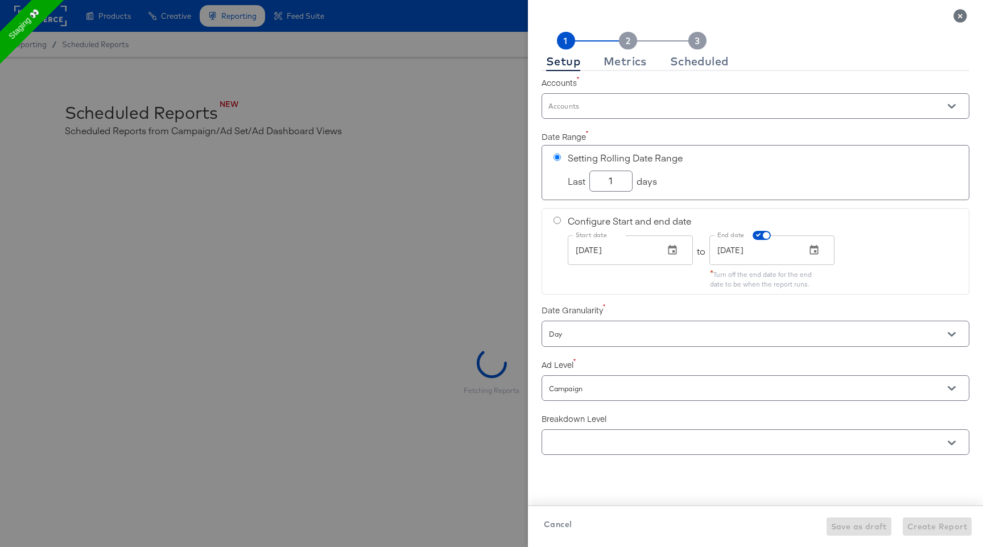
checkbox input "true"
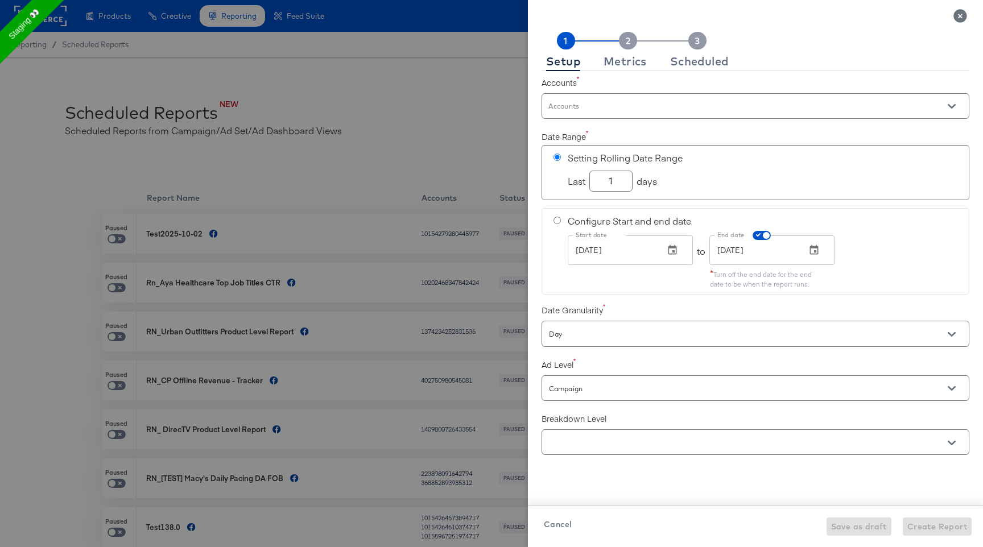
click at [329, 138] on div at bounding box center [491, 273] width 983 height 547
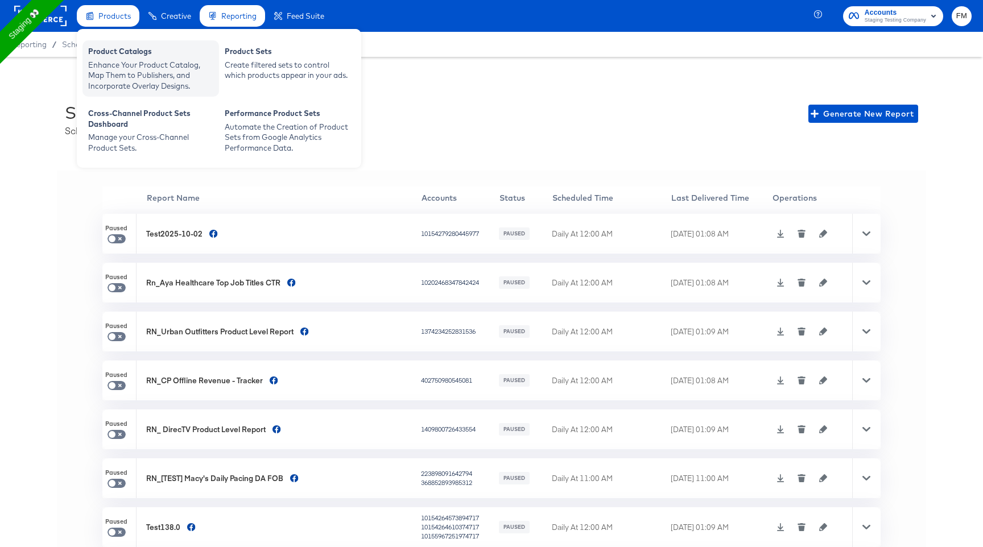
click at [130, 52] on div "Product Catalogs" at bounding box center [150, 53] width 125 height 14
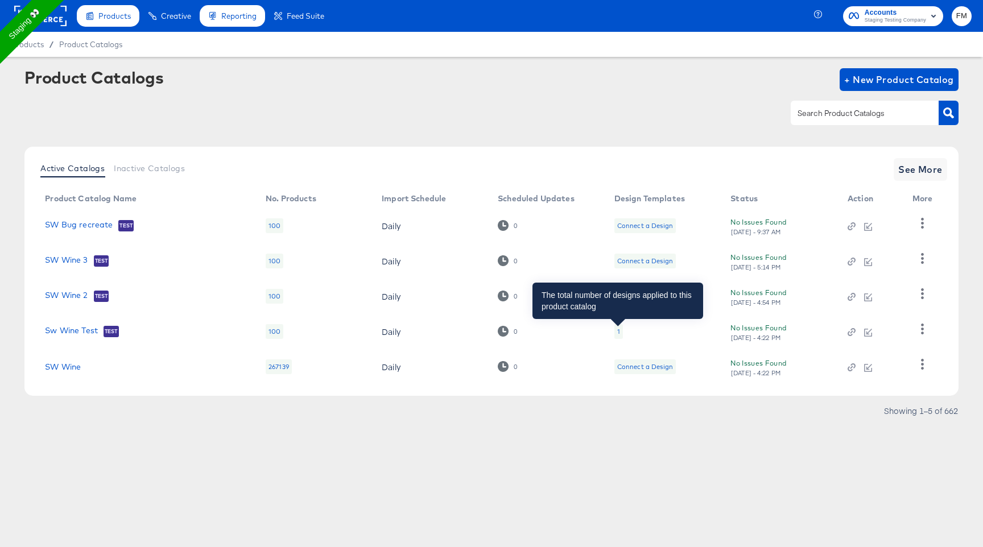
click at [618, 333] on div "1" at bounding box center [618, 331] width 3 height 9
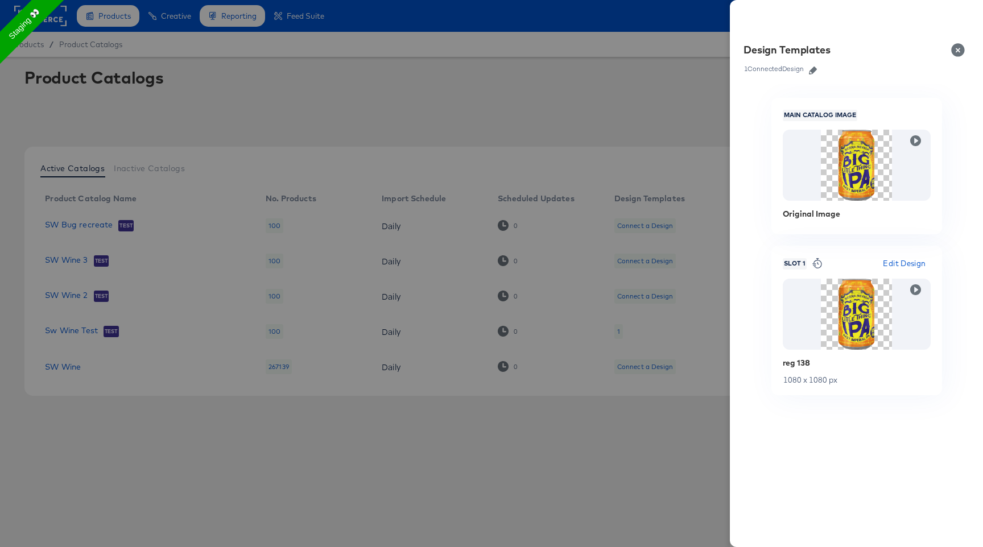
click at [815, 71] on icon "button" at bounding box center [813, 71] width 8 height 8
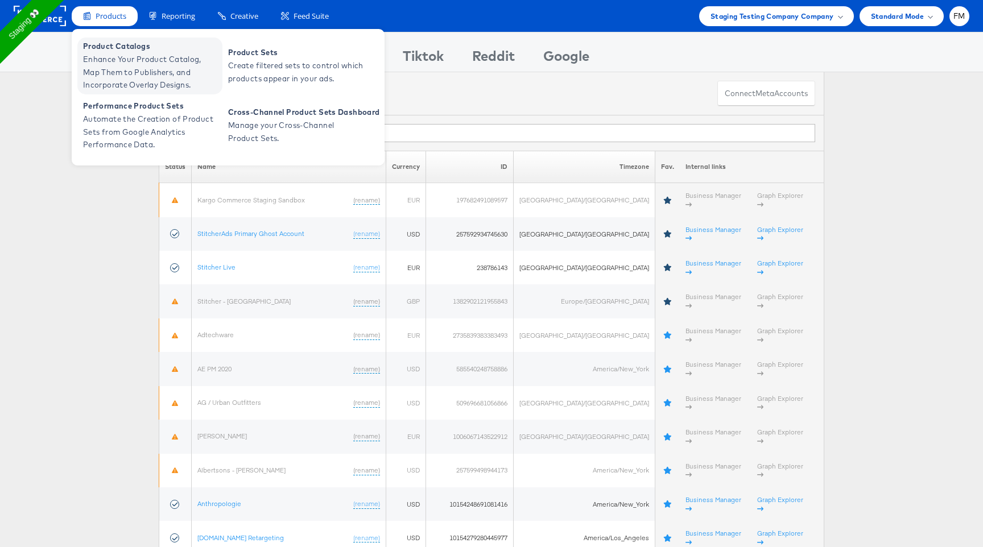
click at [120, 48] on span "Product Catalogs" at bounding box center [151, 46] width 137 height 13
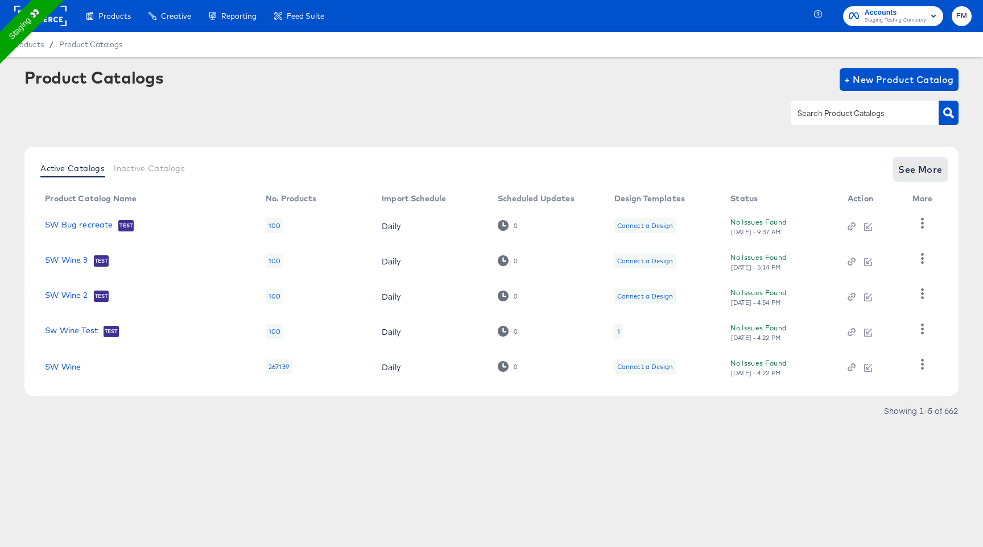
click at [912, 164] on span "See More" at bounding box center [920, 170] width 44 height 16
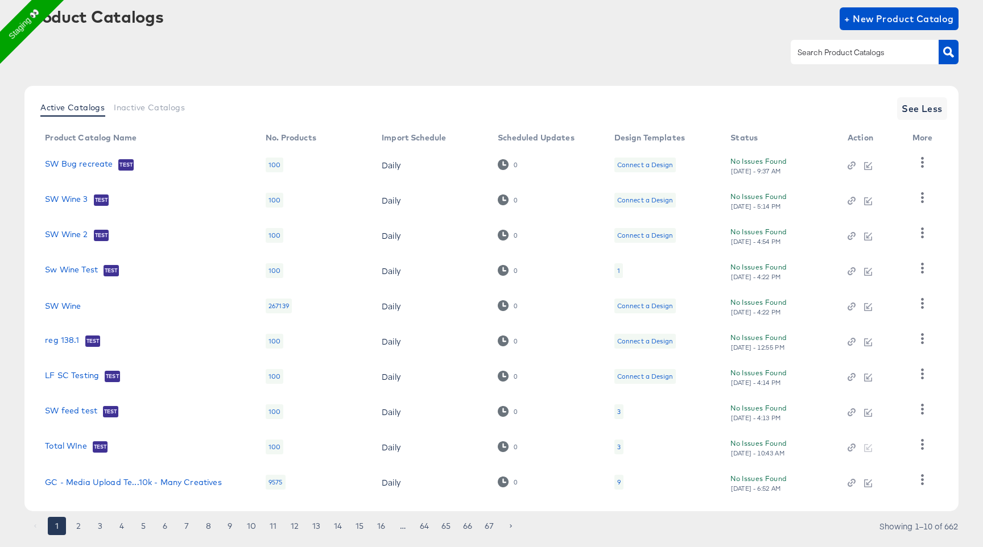
scroll to position [57, 0]
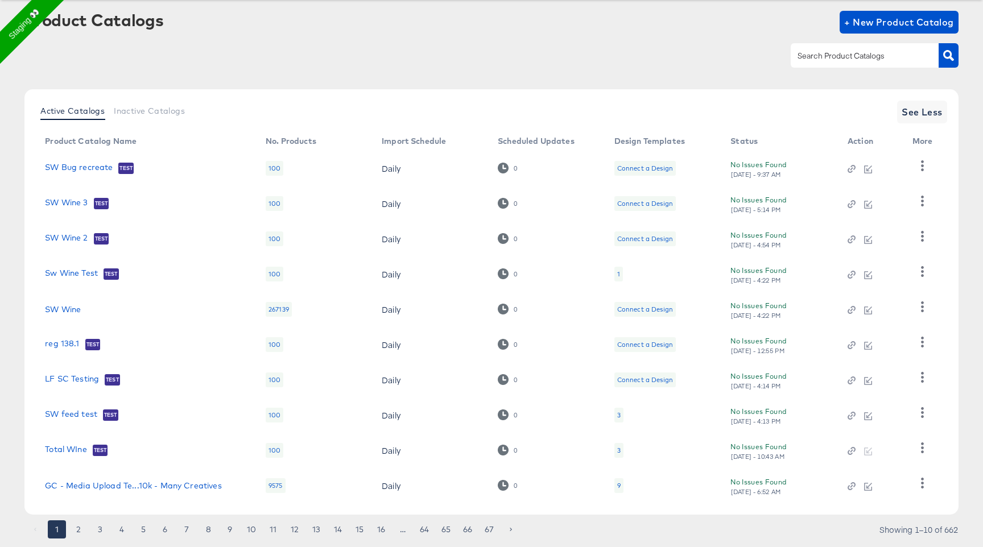
click at [614, 449] on div "3" at bounding box center [618, 450] width 9 height 15
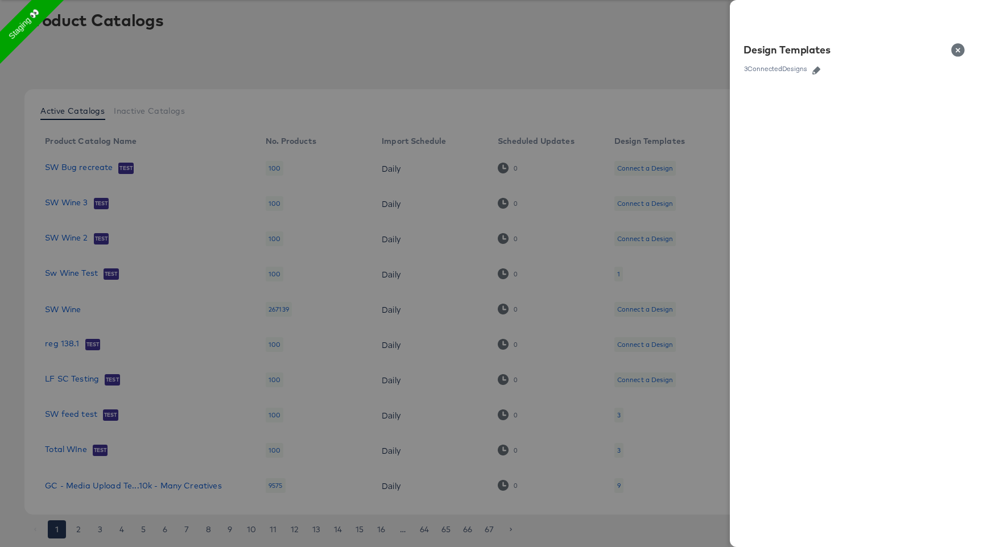
click at [814, 70] on icon "button" at bounding box center [816, 71] width 8 height 8
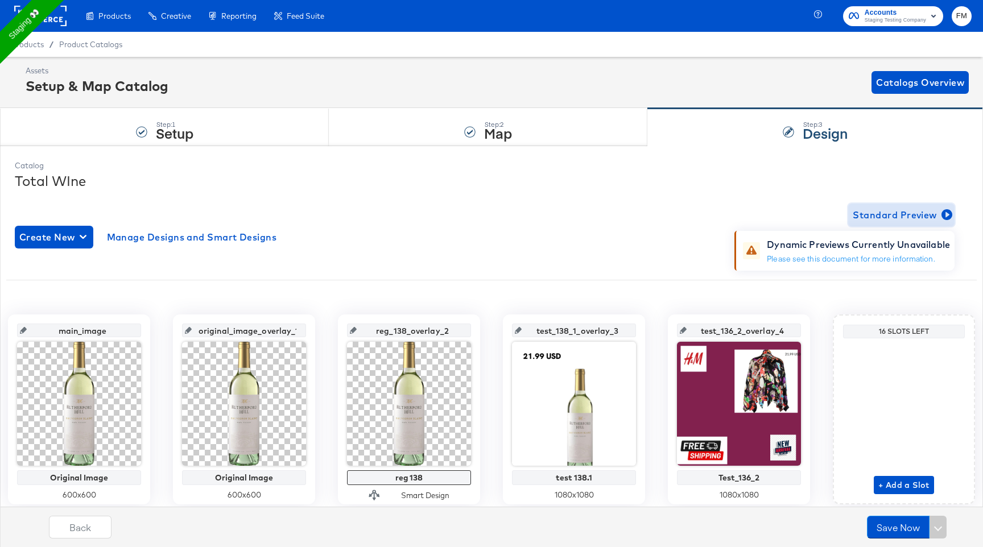
click at [927, 212] on span "Standard Preview" at bounding box center [901, 215] width 97 height 16
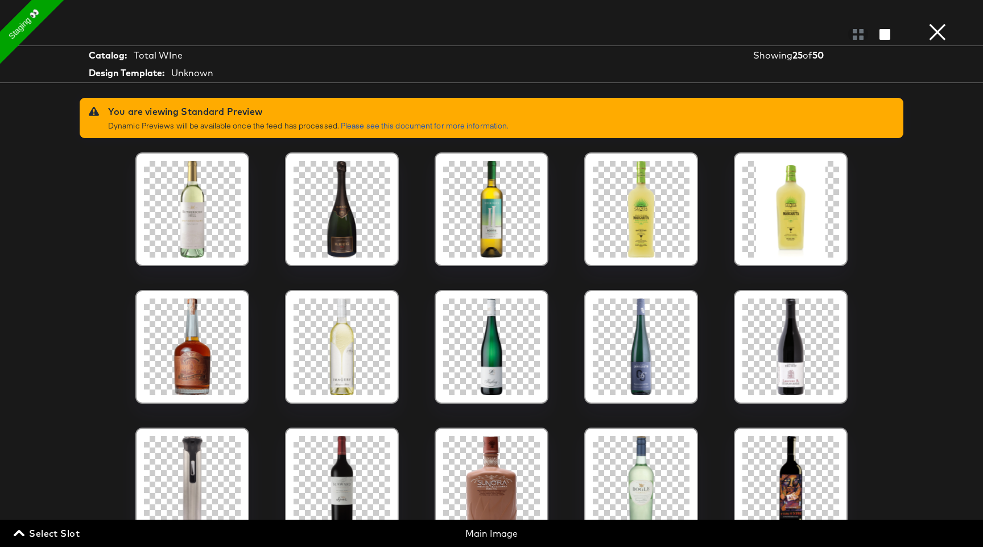
click at [424, 119] on div "You are viewing Standard Preview Dynamic Previews will be available once the fe…" at bounding box center [308, 118] width 400 height 27
click at [424, 122] on link "Please see this document for more information." at bounding box center [425, 126] width 168 height 10
click at [934, 23] on button "×" at bounding box center [937, 11] width 23 height 23
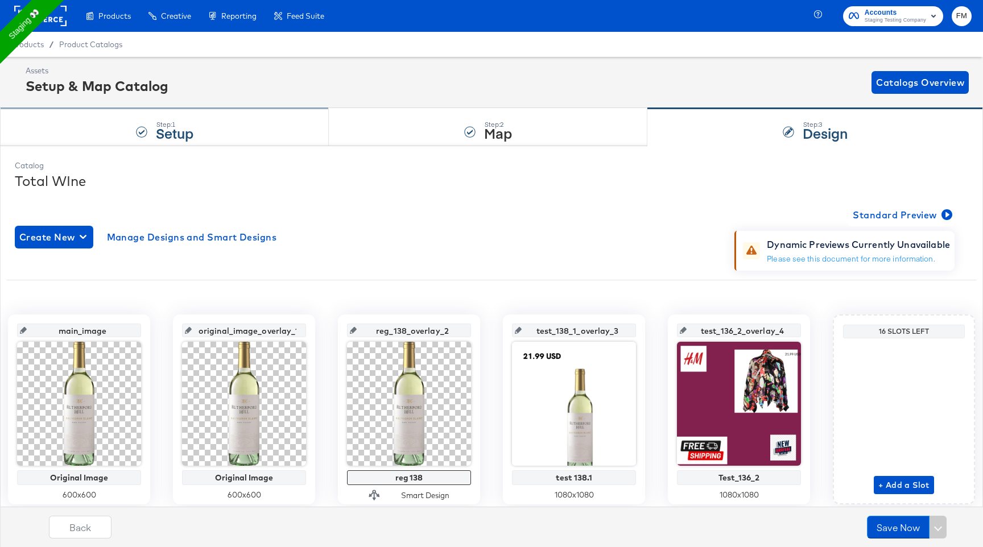
click at [271, 127] on div "Step: 1 Setup" at bounding box center [164, 128] width 329 height 38
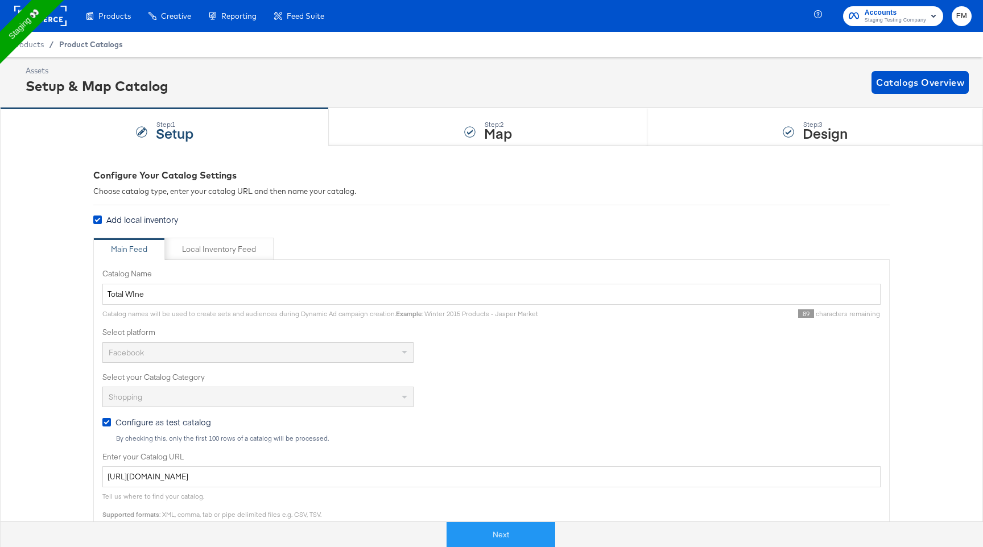
click at [92, 45] on span "Product Catalogs" at bounding box center [91, 44] width 64 height 9
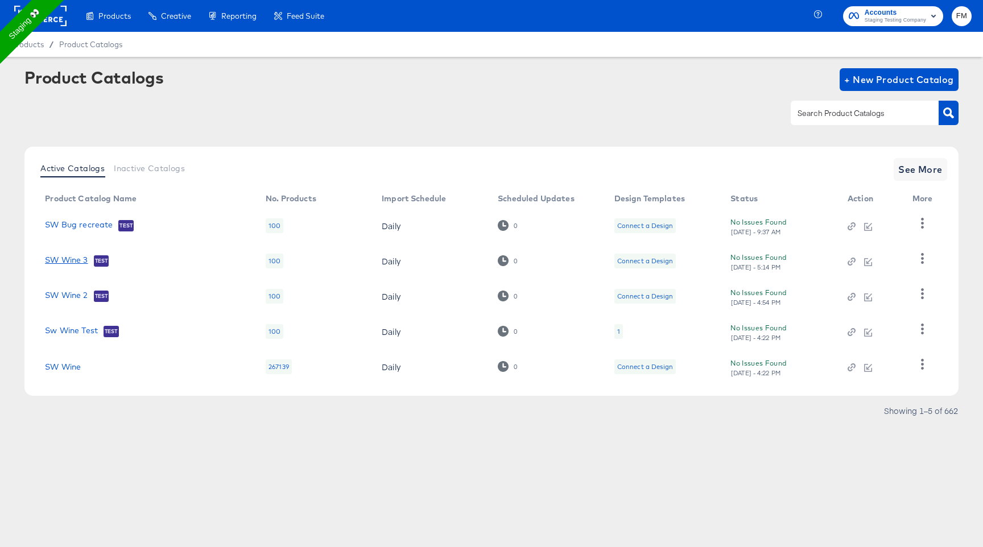
click at [60, 259] on link "SW Wine 3" at bounding box center [66, 260] width 43 height 11
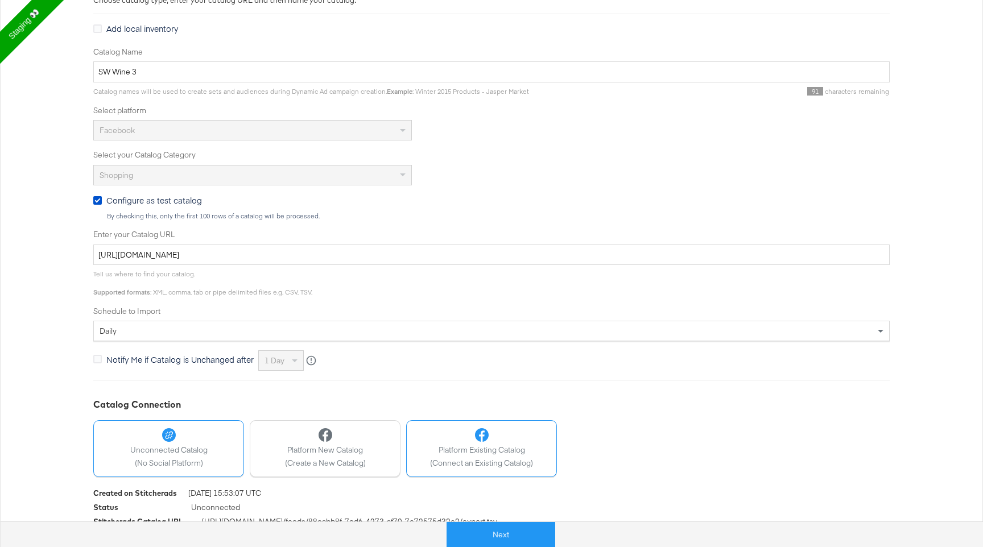
scroll to position [216, 0]
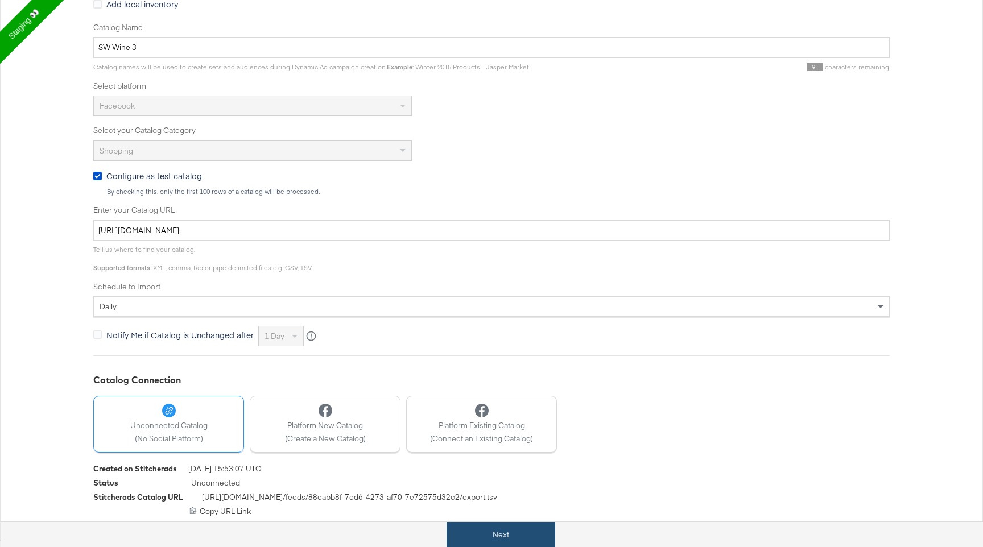
click at [510, 531] on button "Next" at bounding box center [500, 535] width 109 height 26
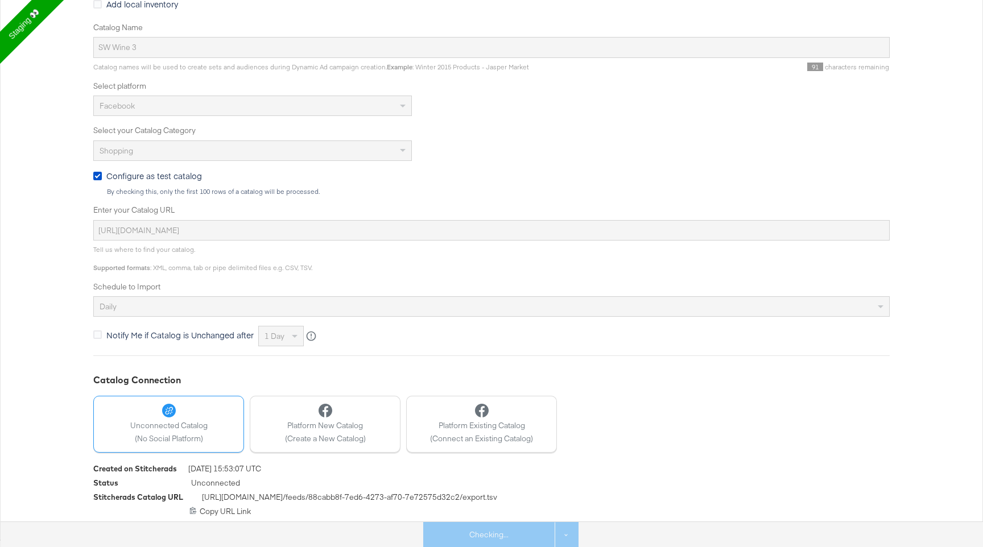
scroll to position [0, 0]
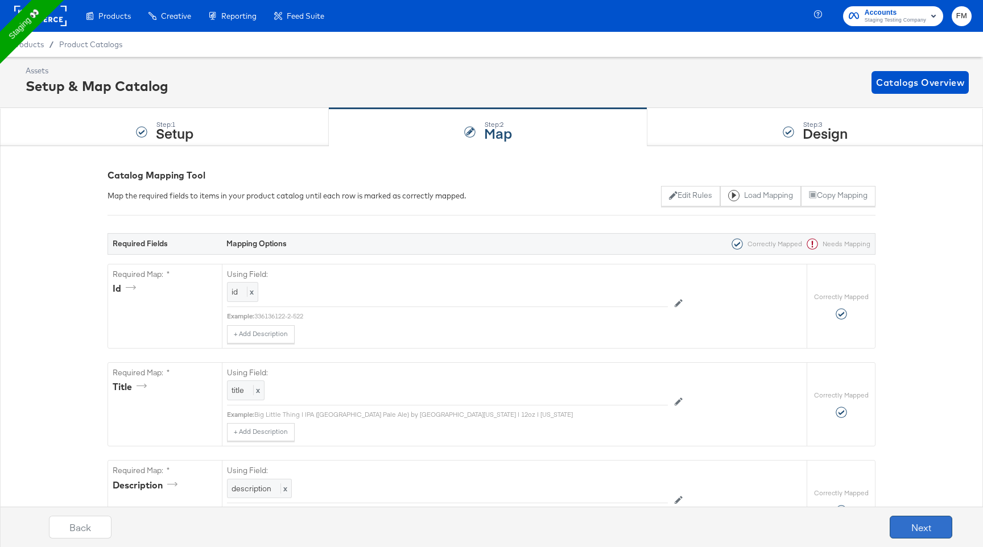
click at [933, 534] on button "Next" at bounding box center [921, 527] width 63 height 23
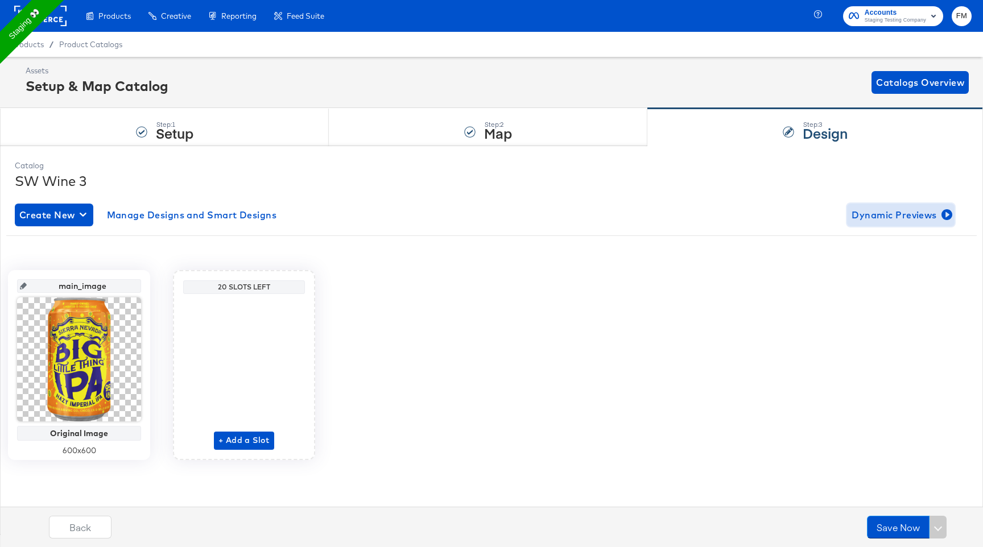
click at [911, 212] on span "Dynamic Previews" at bounding box center [900, 215] width 98 height 16
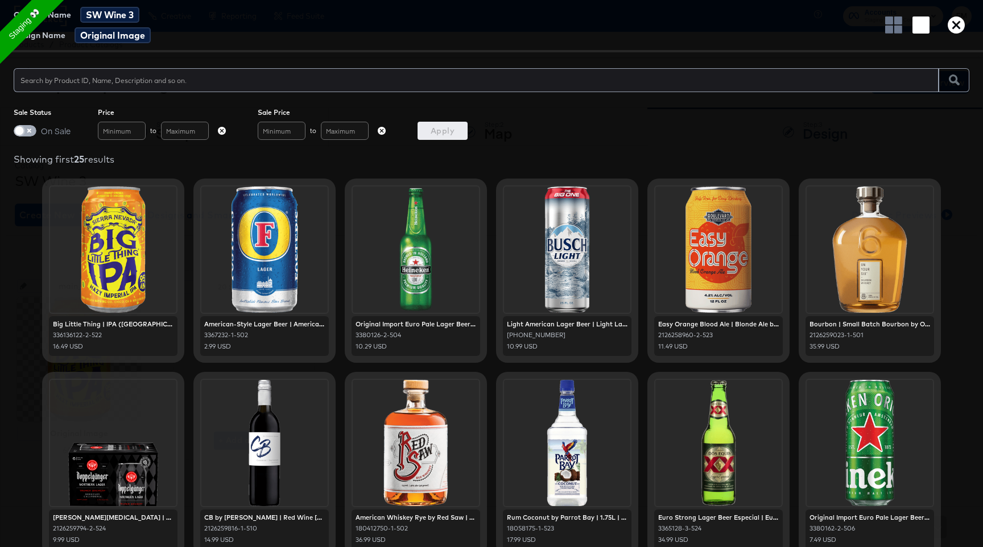
click at [31, 133] on input "checkbox" at bounding box center [19, 133] width 34 height 11
click at [445, 131] on span "Apply" at bounding box center [442, 131] width 41 height 14
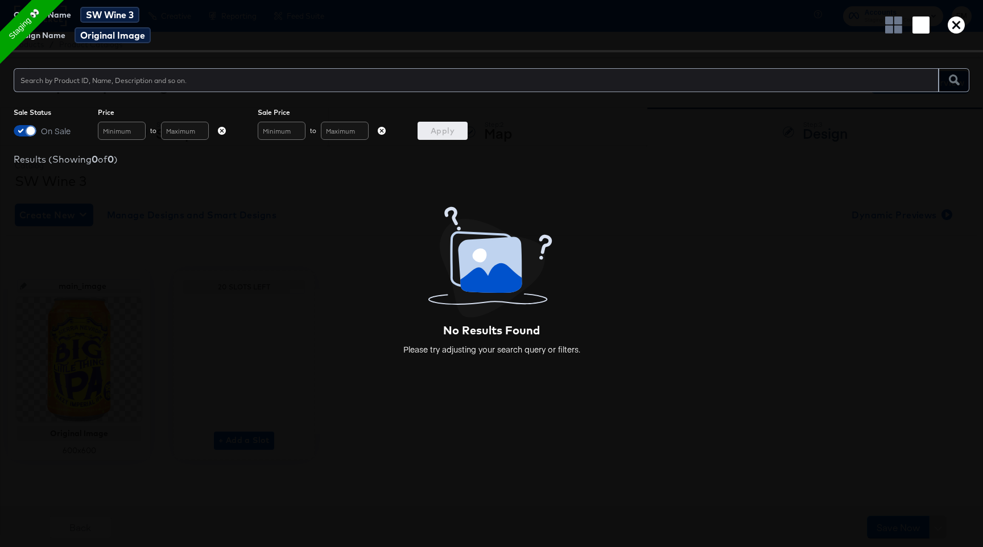
click at [27, 133] on input "checkbox" at bounding box center [31, 133] width 34 height 11
checkbox input "false"
click at [439, 127] on span "Apply" at bounding box center [442, 131] width 41 height 14
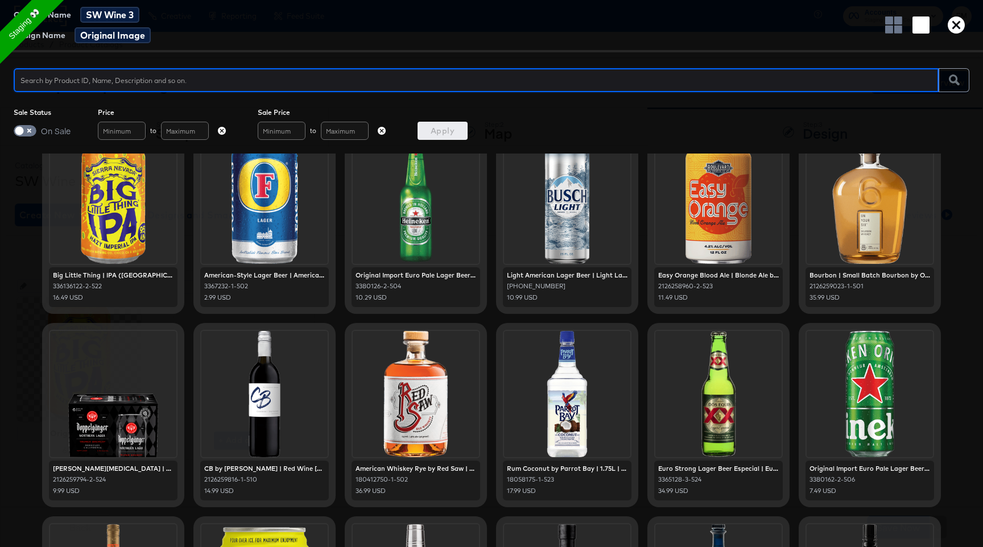
scroll to position [66, 0]
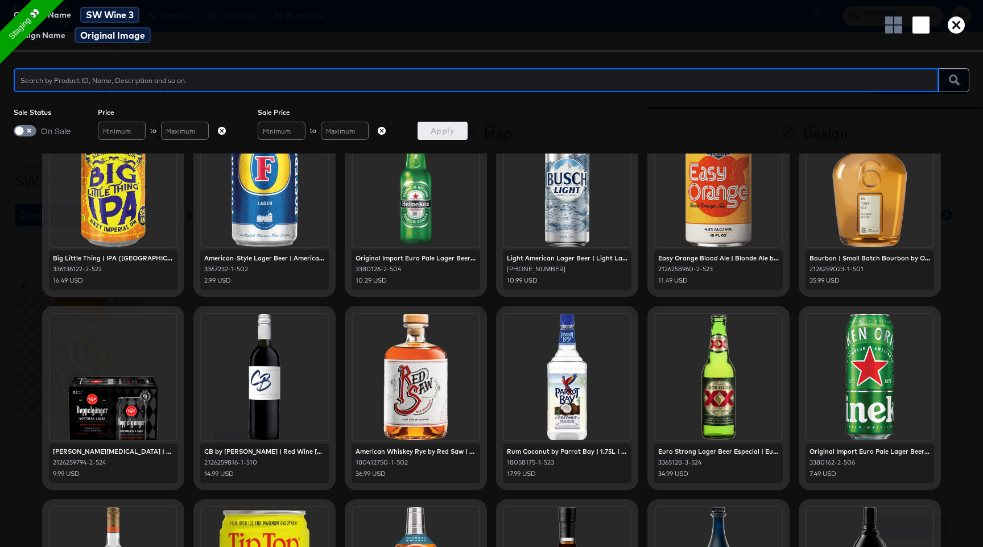
click at [268, 381] on div at bounding box center [264, 377] width 126 height 126
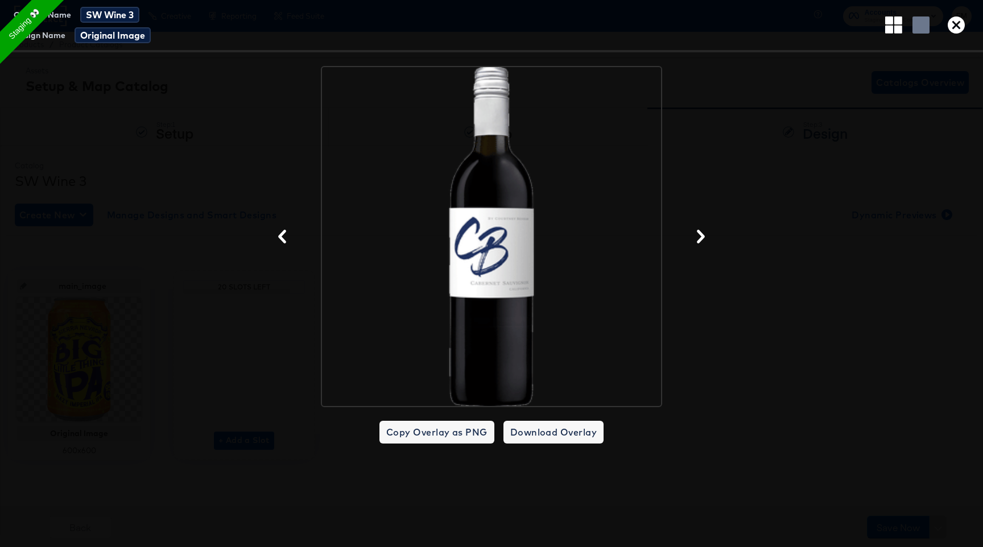
click at [704, 237] on icon "button" at bounding box center [701, 237] width 8 height 14
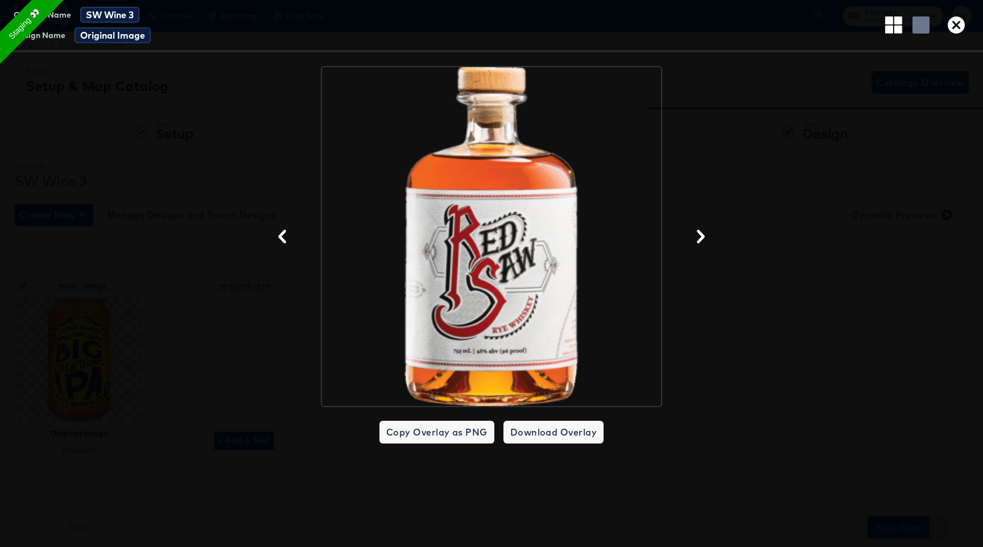
click at [704, 237] on icon "button" at bounding box center [701, 237] width 8 height 14
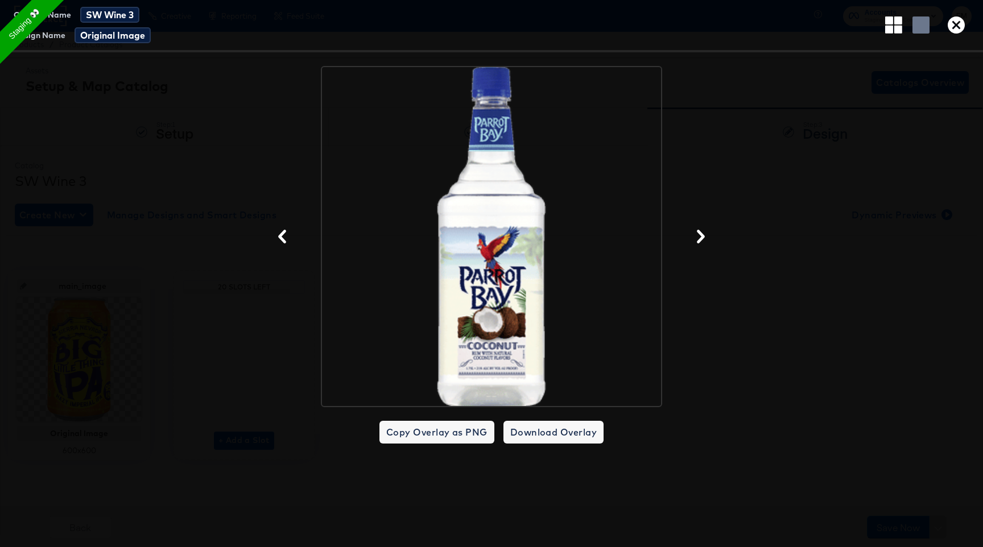
click at [815, 204] on div at bounding box center [491, 236] width 983 height 341
click at [919, 26] on rect "button" at bounding box center [920, 24] width 17 height 17
click at [884, 30] on button "button" at bounding box center [893, 24] width 26 height 17
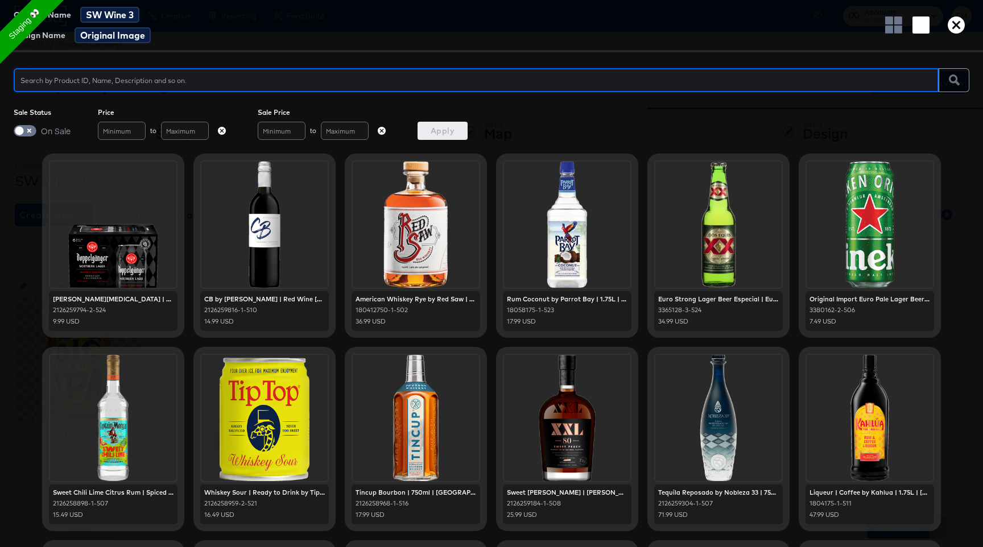
scroll to position [0, 0]
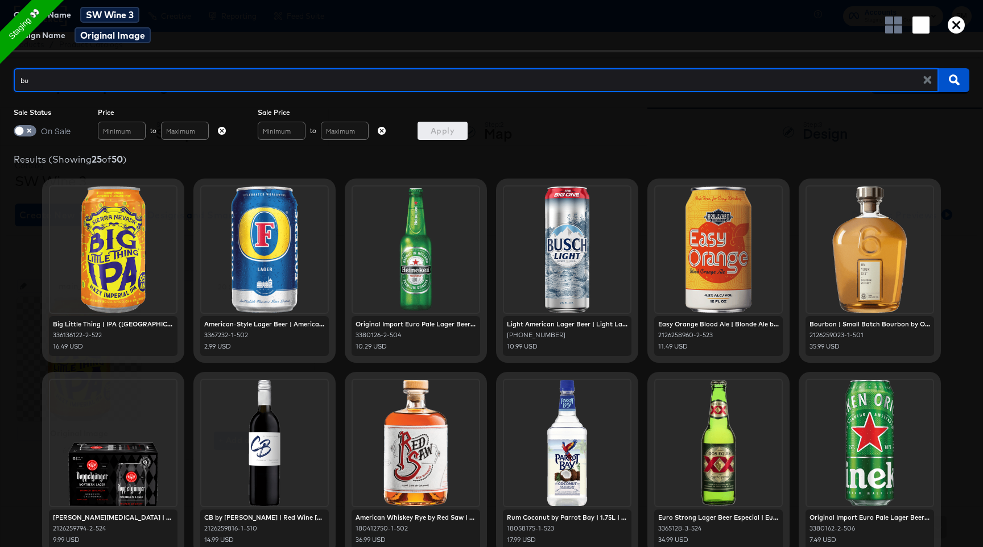
type input "bud"
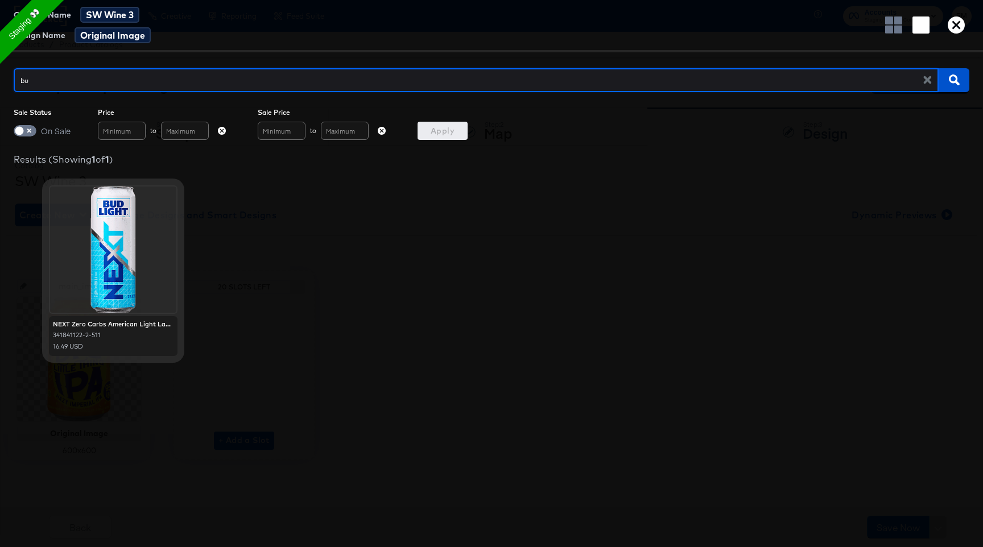
type input "b"
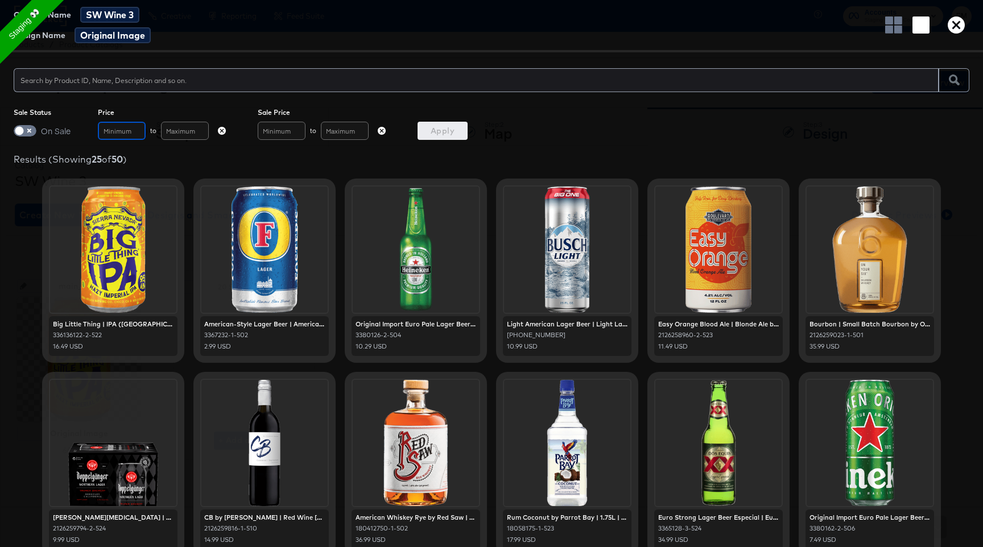
click at [135, 130] on input "text" at bounding box center [122, 131] width 48 height 18
click at [194, 136] on input "text" at bounding box center [185, 131] width 48 height 18
click at [283, 135] on input "text" at bounding box center [282, 131] width 48 height 18
click at [347, 131] on input "text" at bounding box center [345, 131] width 48 height 18
click at [381, 131] on icon "button" at bounding box center [382, 131] width 8 height 8
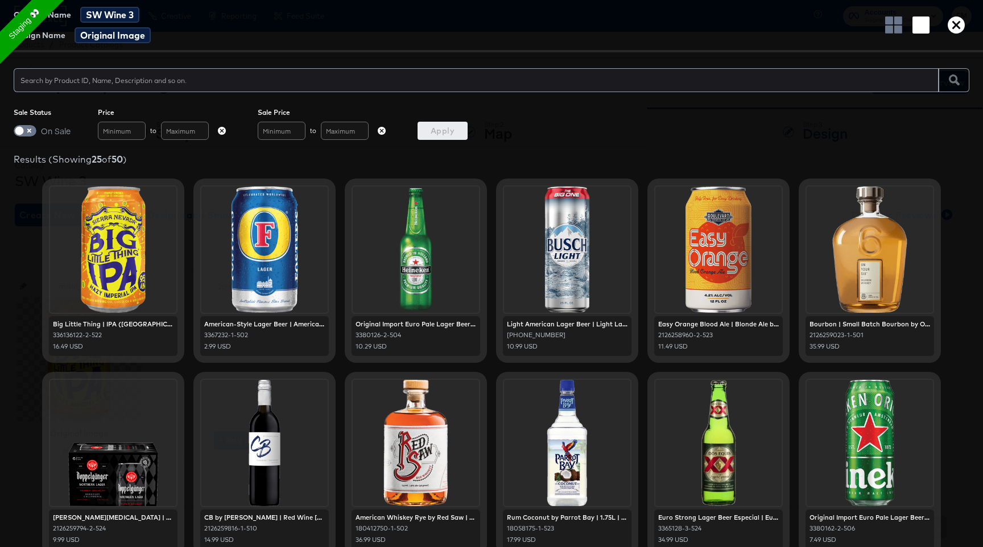
click at [381, 129] on icon "button" at bounding box center [382, 131] width 8 height 8
click at [224, 130] on icon "button" at bounding box center [222, 131] width 8 height 8
click at [381, 130] on icon "button" at bounding box center [382, 131] width 8 height 8
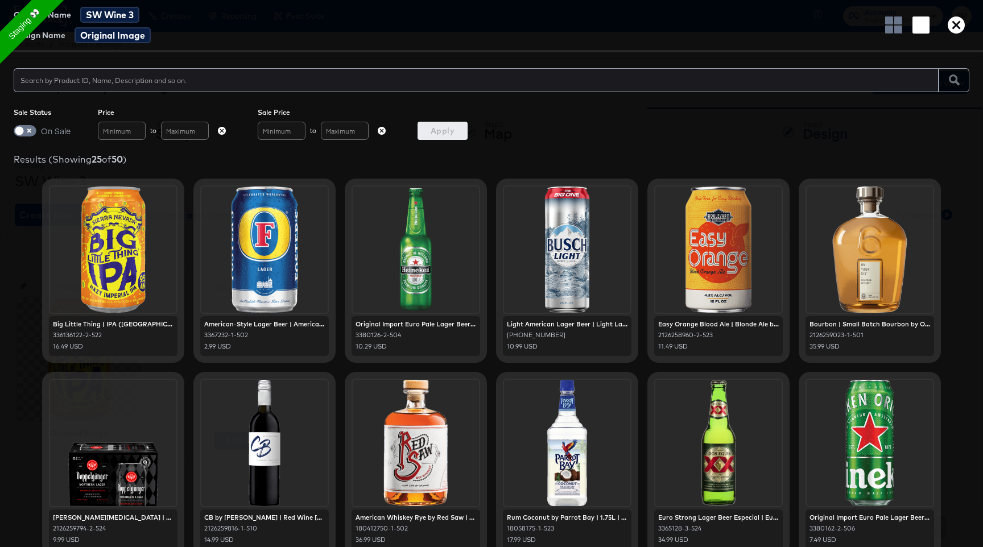
click at [381, 130] on icon "button" at bounding box center [382, 131] width 8 height 8
click at [323, 74] on input "text" at bounding box center [476, 75] width 925 height 24
click at [128, 162] on div "Results (Showing 25 of 50 )" at bounding box center [492, 159] width 956 height 11
click at [345, 89] on div at bounding box center [476, 80] width 925 height 24
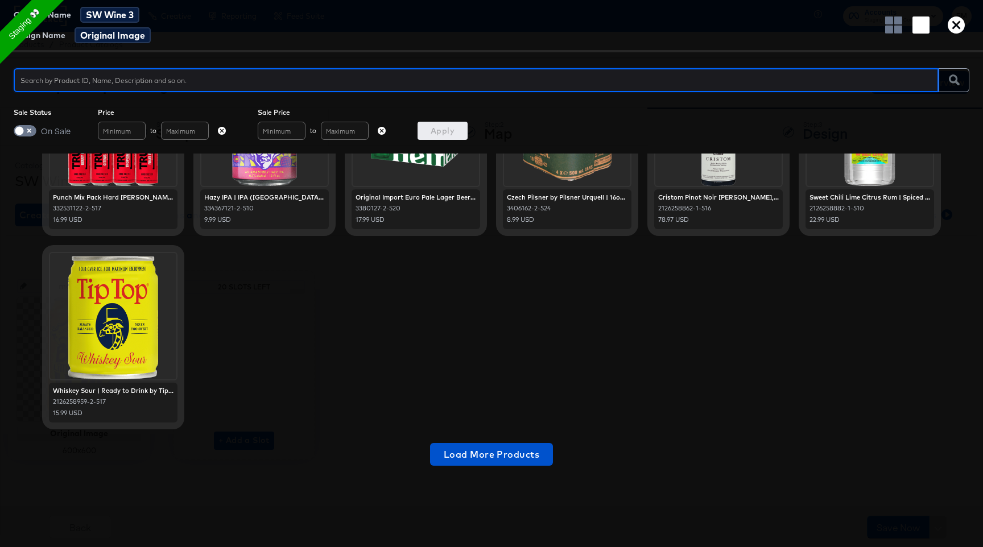
scroll to position [704, 0]
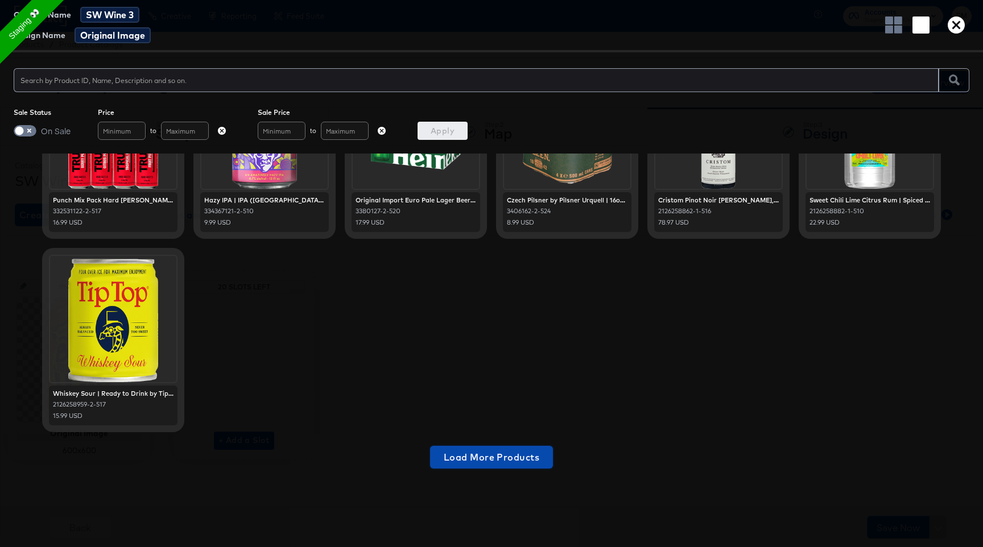
click at [522, 459] on span "Load More Products" at bounding box center [492, 457] width 96 height 16
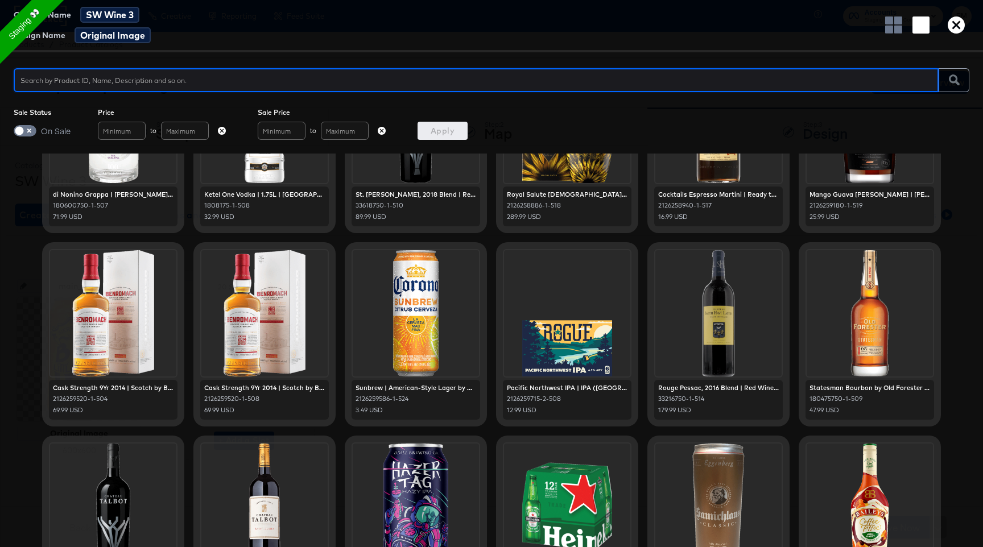
scroll to position [1205, 0]
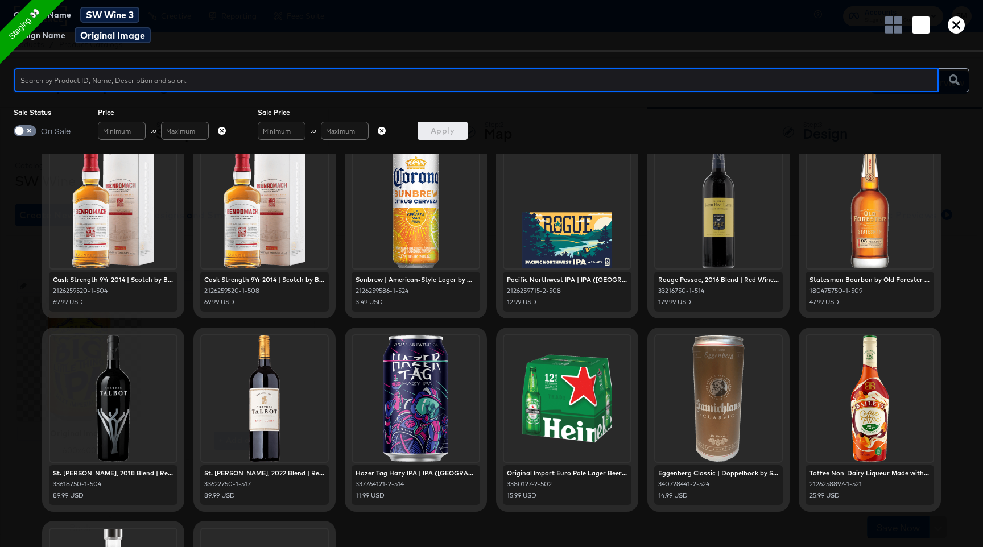
click at [411, 84] on input "text" at bounding box center [476, 75] width 925 height 24
type input "hen"
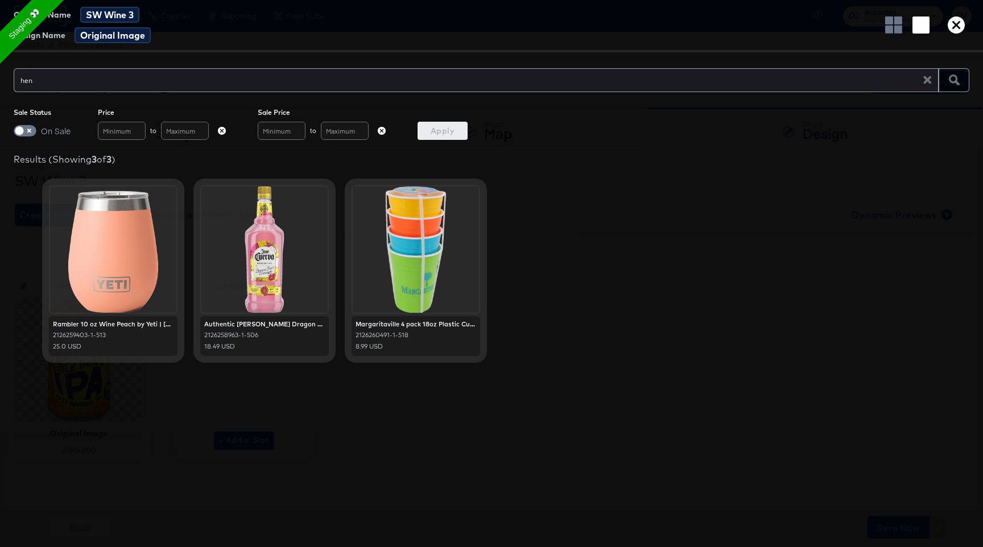
click at [92, 249] on div at bounding box center [113, 250] width 126 height 126
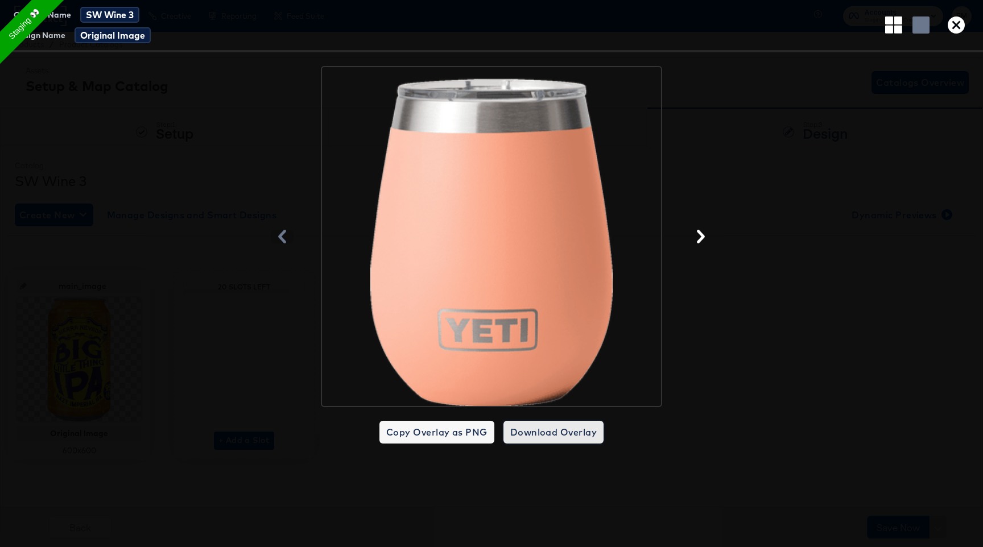
click at [549, 436] on span "Download Overlay" at bounding box center [553, 432] width 86 height 16
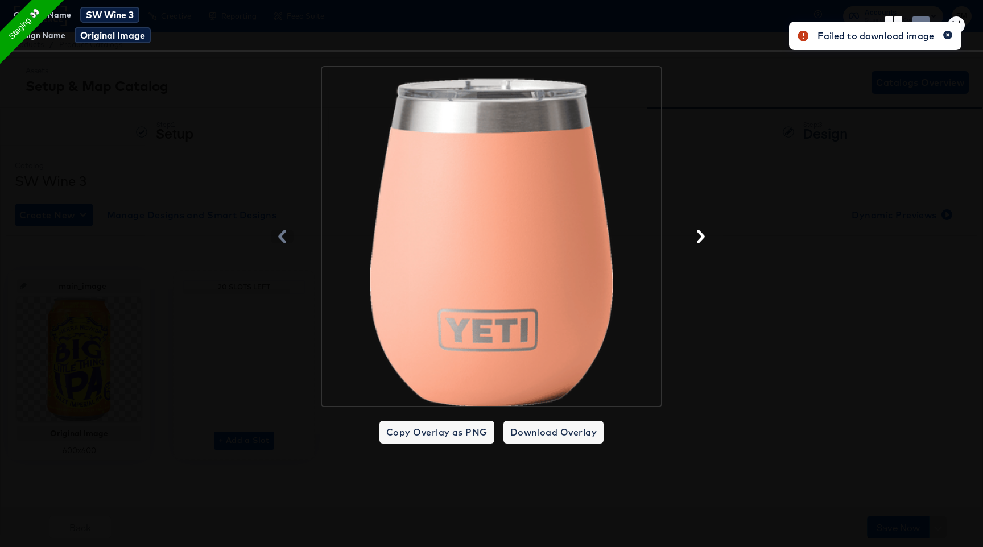
click at [946, 34] on icon "button" at bounding box center [947, 35] width 3 height 3
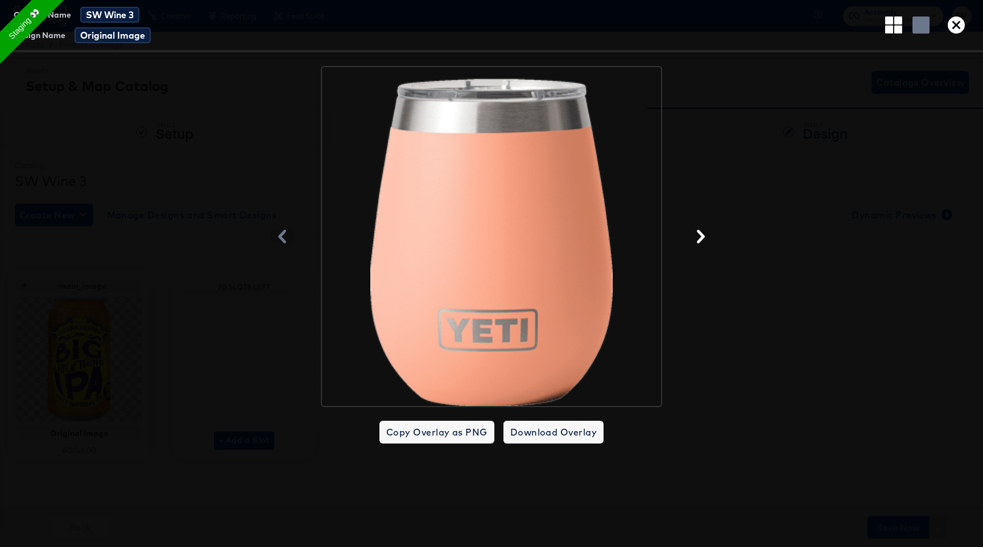
click at [696, 234] on icon "button" at bounding box center [701, 237] width 14 height 14
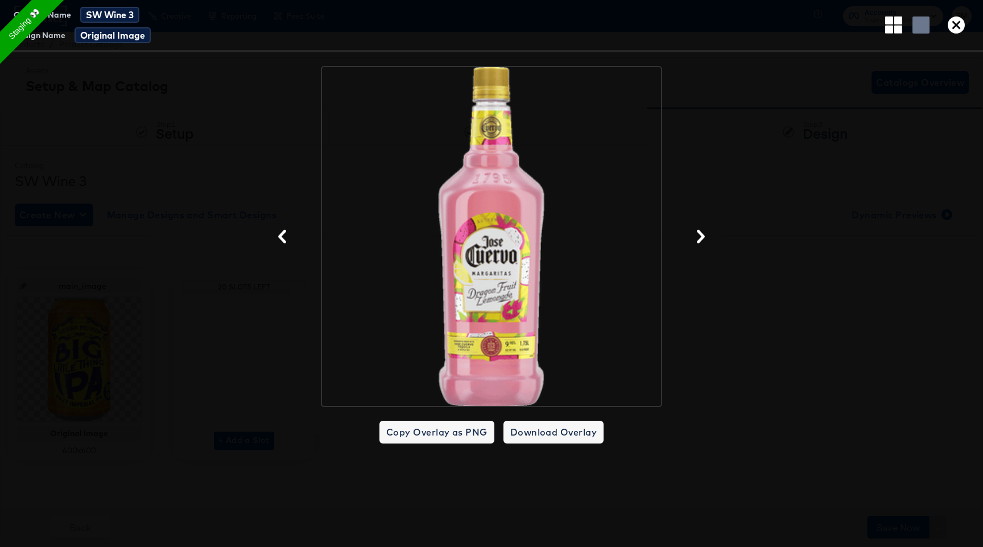
click at [955, 22] on icon "button" at bounding box center [956, 24] width 17 height 17
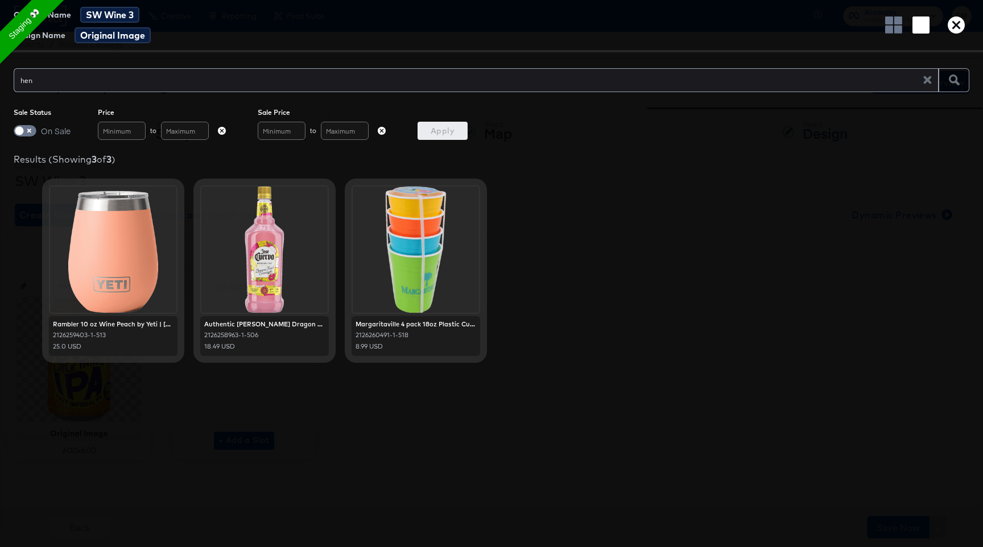
click at [953, 28] on icon "button" at bounding box center [956, 24] width 17 height 17
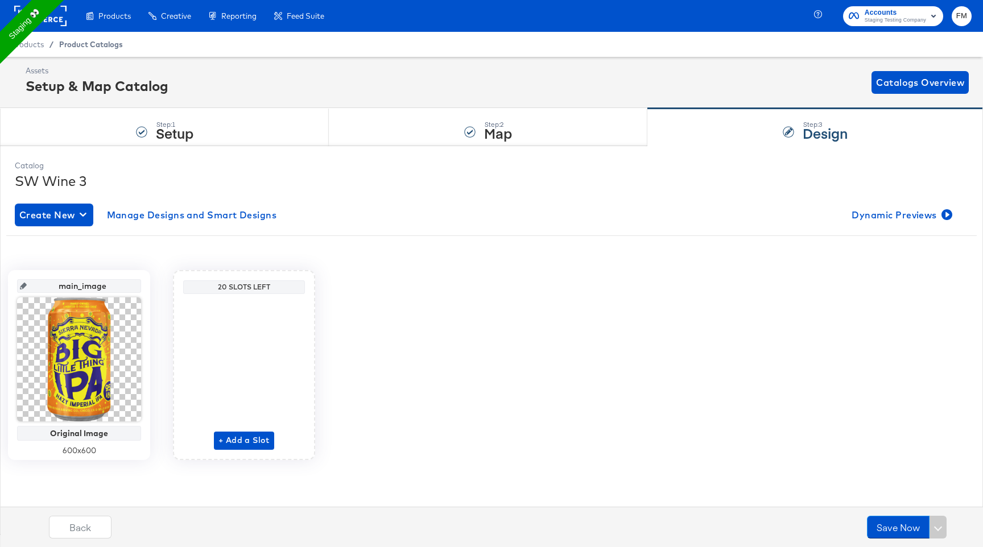
click at [67, 40] on span "Product Catalogs" at bounding box center [91, 44] width 64 height 9
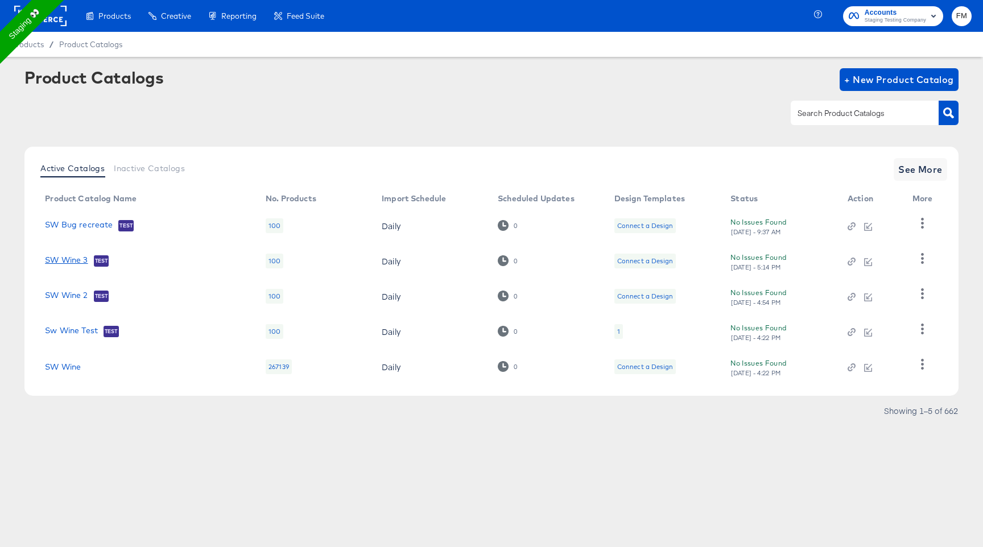
click at [67, 260] on link "SW Wine 3" at bounding box center [66, 260] width 43 height 11
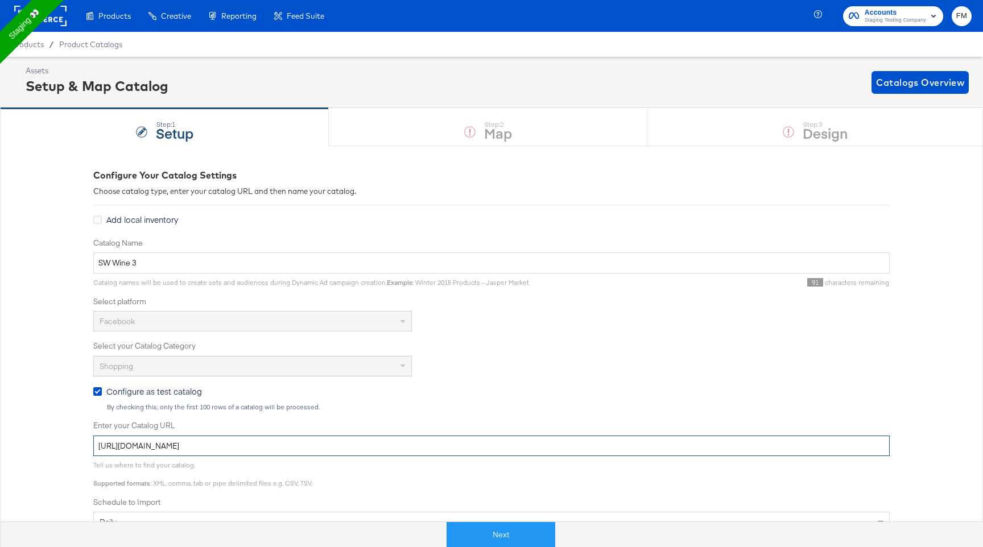
click at [198, 446] on input "[URL][DOMAIN_NAME]" at bounding box center [491, 446] width 796 height 21
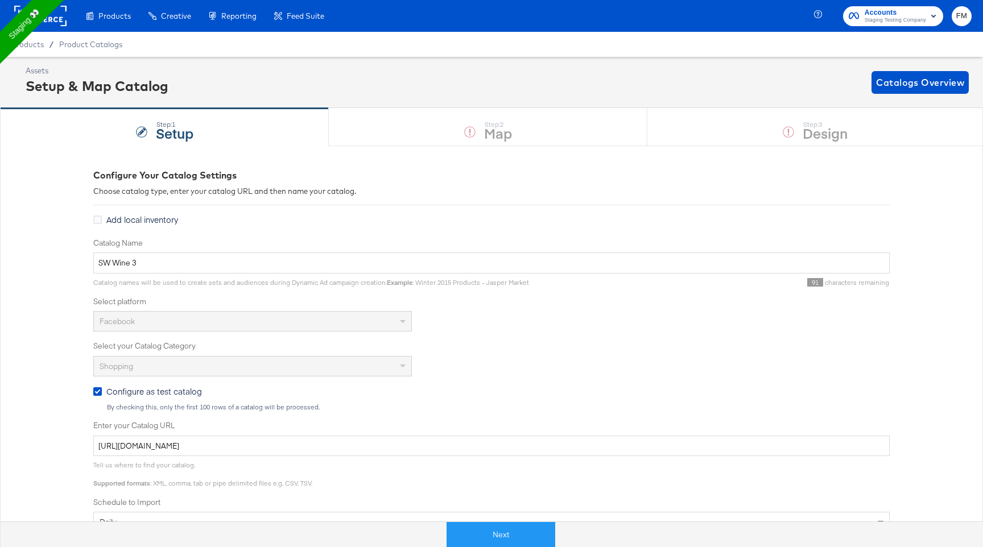
click at [102, 38] on div "Products / Product Catalogs" at bounding box center [491, 44] width 983 height 25
click at [102, 45] on span "Product Catalogs" at bounding box center [91, 44] width 64 height 9
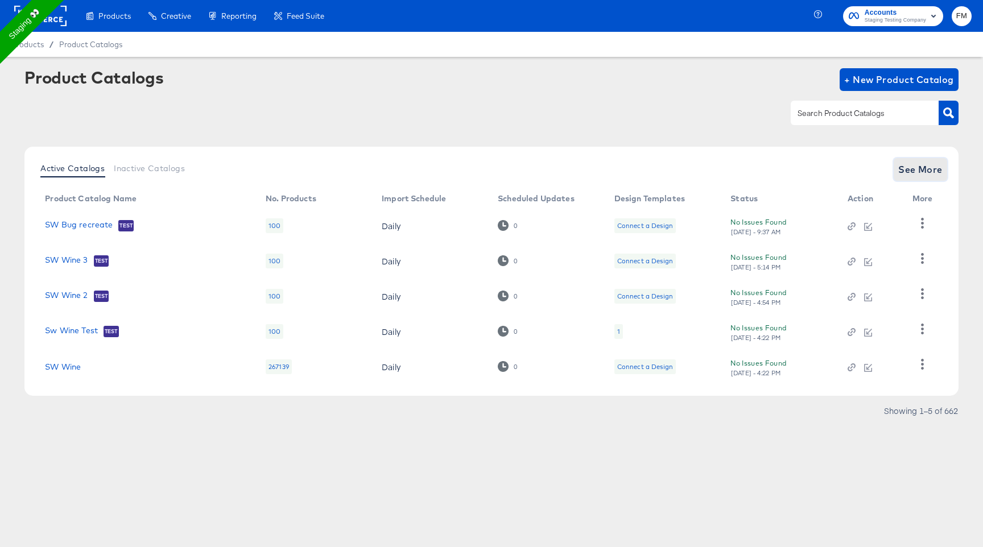
click at [927, 179] on button "See More" at bounding box center [920, 169] width 53 height 23
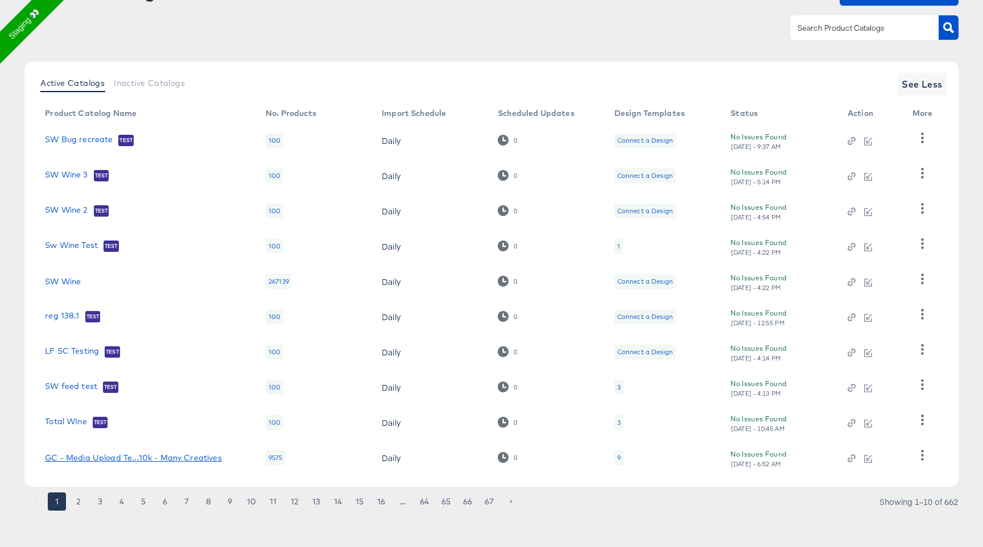
scroll to position [89, 0]
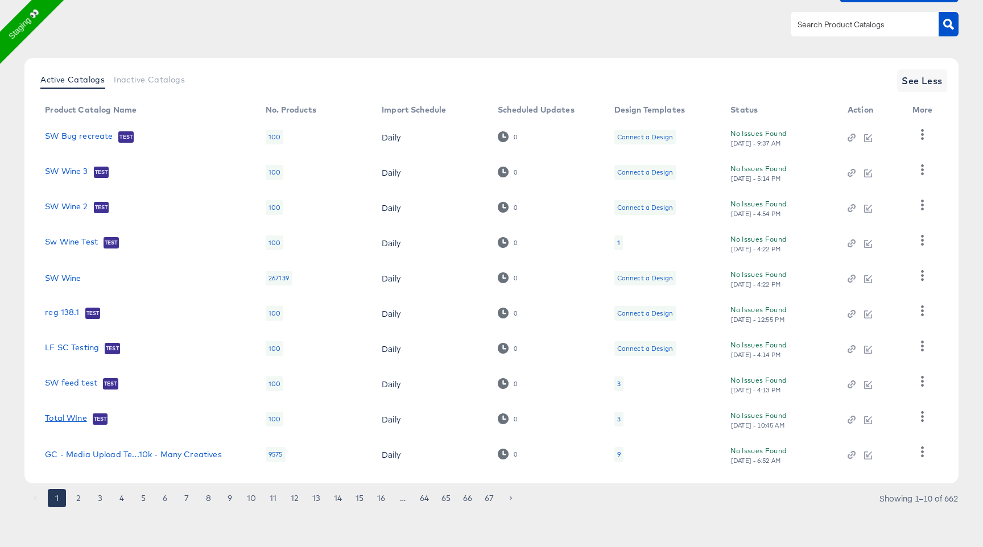
click at [61, 419] on link "Total WIne" at bounding box center [66, 418] width 42 height 11
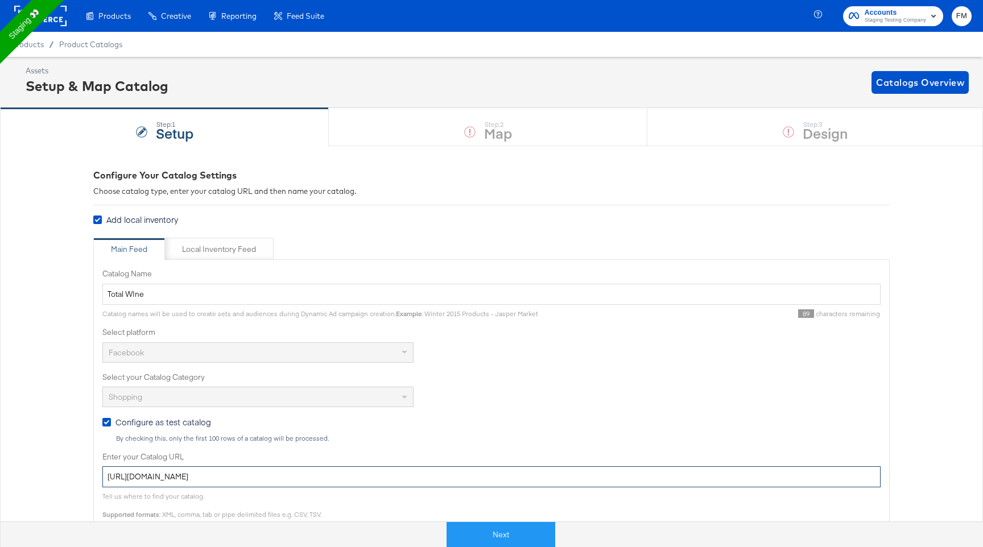
click at [244, 480] on input "https://ace.stitcherads.com/exports/1313/universal/none/universal/export.tsv" at bounding box center [491, 476] width 778 height 21
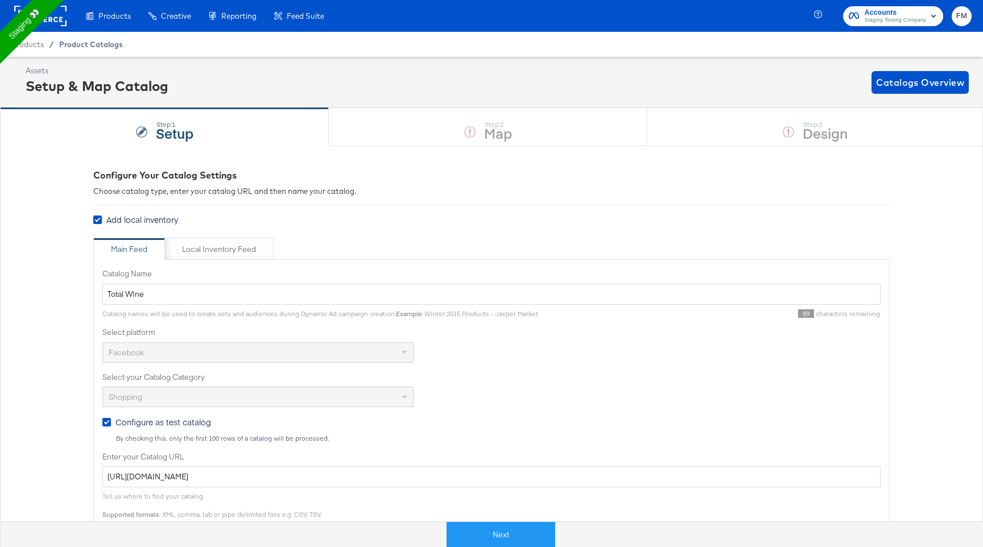
click at [112, 42] on span "Product Catalogs" at bounding box center [91, 44] width 64 height 9
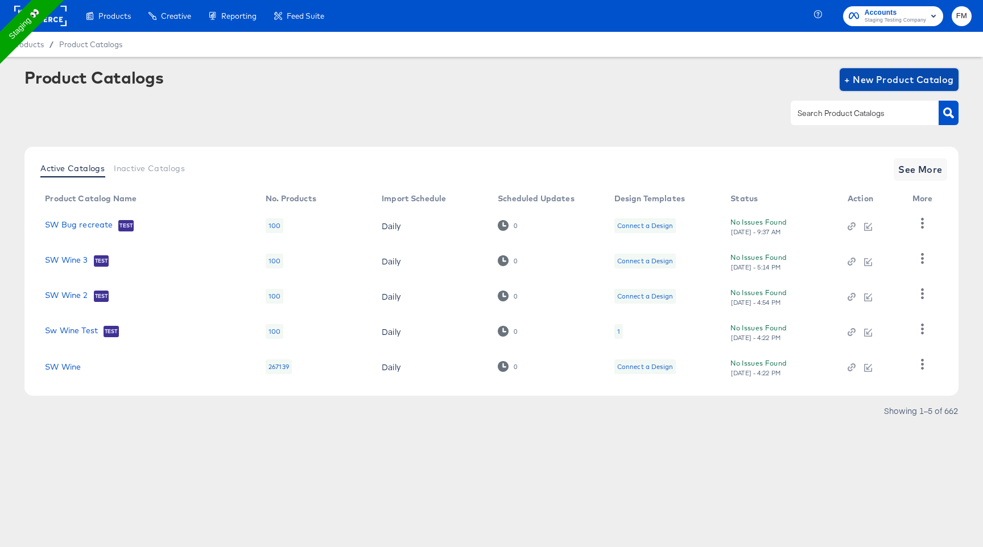
click at [900, 84] on span "+ New Product Catalog" at bounding box center [899, 80] width 110 height 16
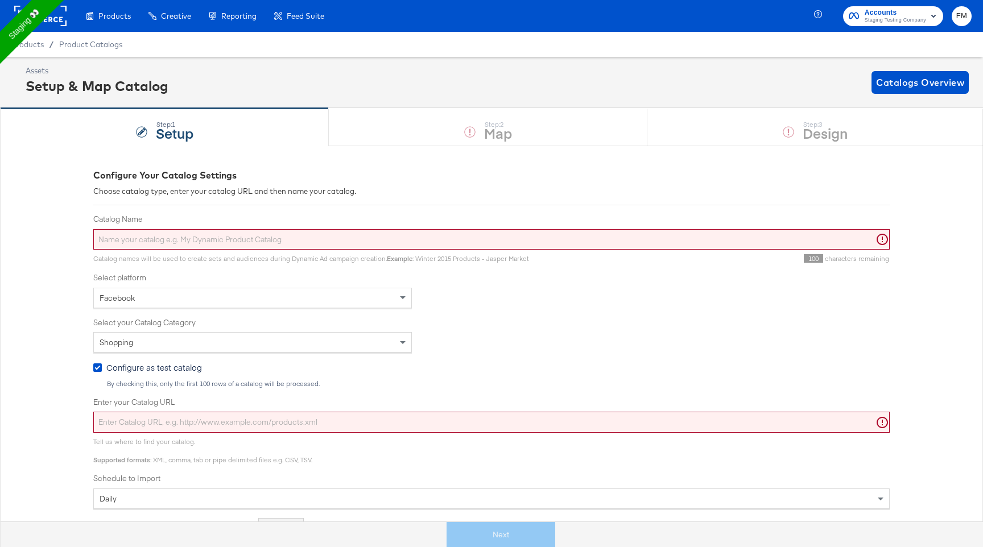
click at [558, 233] on input "Catalog Name" at bounding box center [491, 239] width 796 height 21
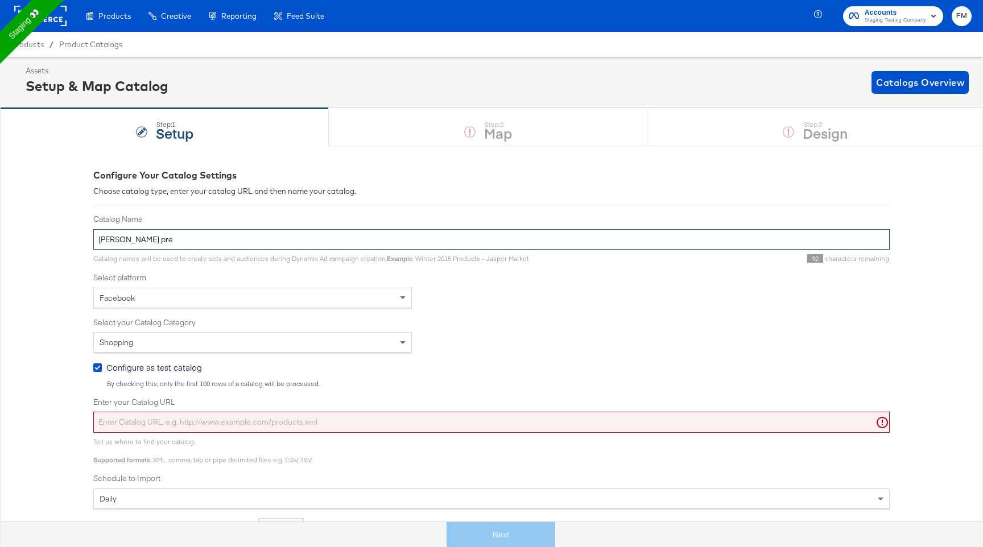
click at [119, 238] on input "fran pre" at bounding box center [491, 239] width 796 height 21
type input "fran dynamic preview testing"
click at [209, 419] on input "Enter your Catalog URL" at bounding box center [491, 422] width 796 height 21
paste input "https://ace.stitcherads.com/exports/1313/universal/none/universal/export.tsv"
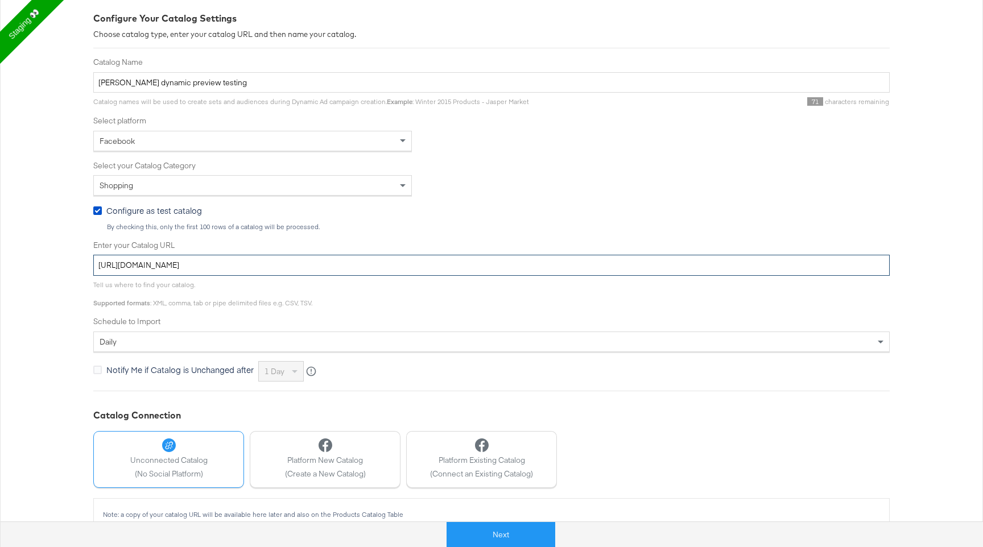
scroll to position [177, 0]
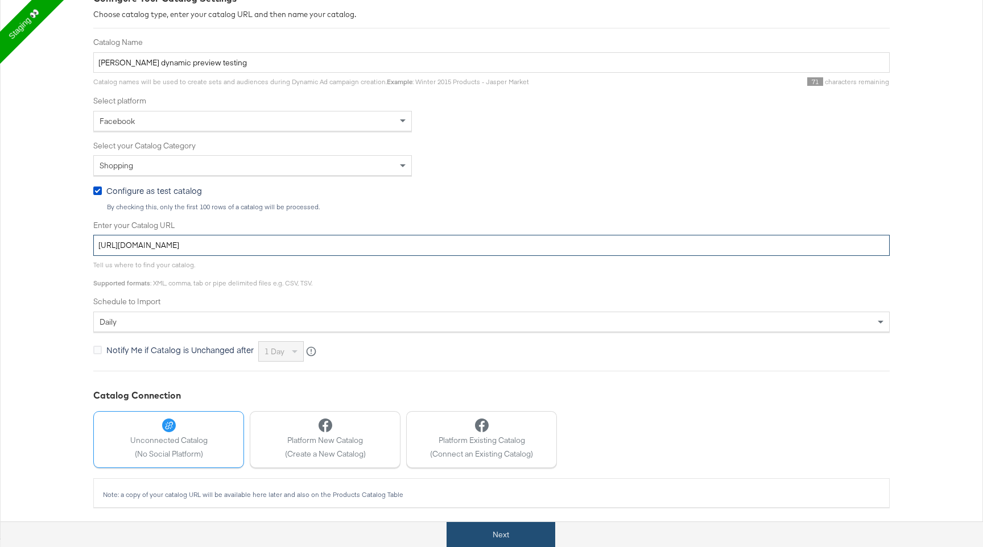
type input "https://ace.stitcherads.com/exports/1313/universal/none/universal/export.tsv"
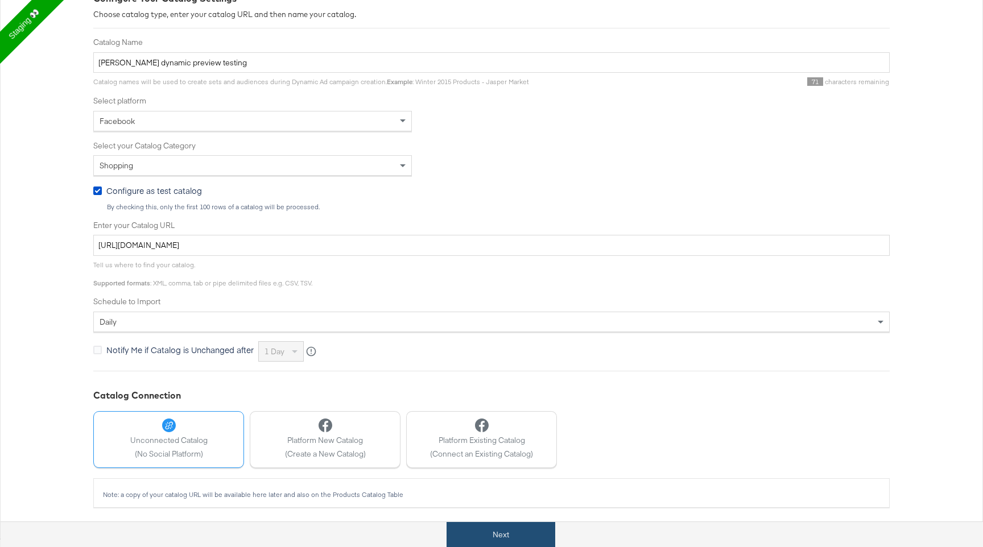
click at [523, 536] on button "Next" at bounding box center [500, 535] width 109 height 26
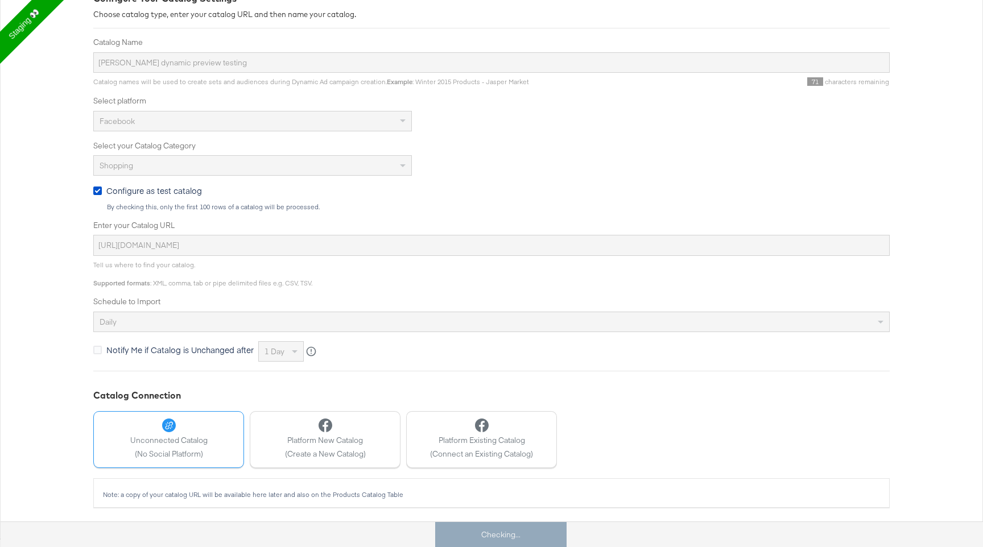
scroll to position [0, 0]
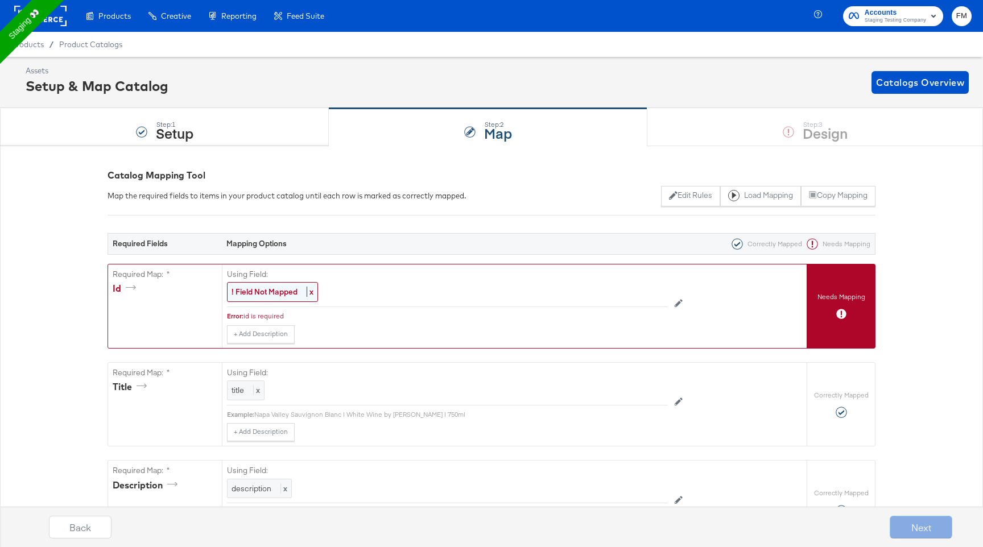
click at [280, 292] on strong "! Field Not Mapped" at bounding box center [264, 292] width 66 height 10
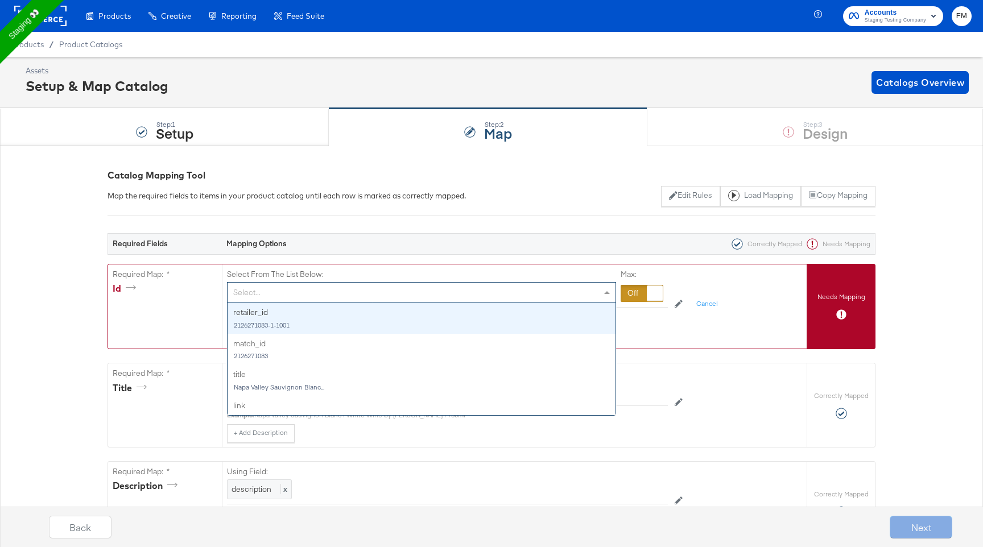
click at [275, 287] on div "Select..." at bounding box center [422, 292] width 388 height 19
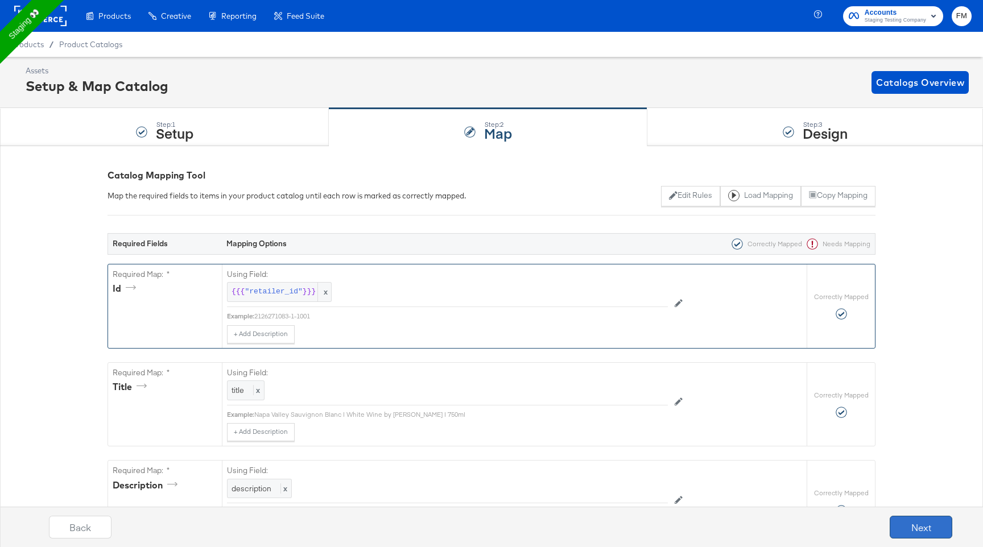
click at [924, 534] on button "Next" at bounding box center [921, 527] width 63 height 23
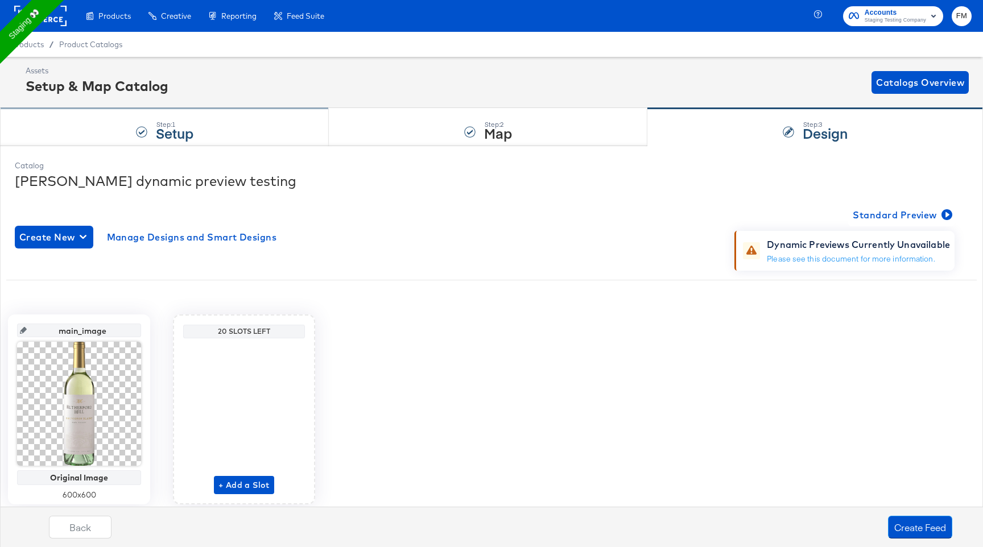
click at [191, 137] on strong "Setup" at bounding box center [175, 132] width 38 height 19
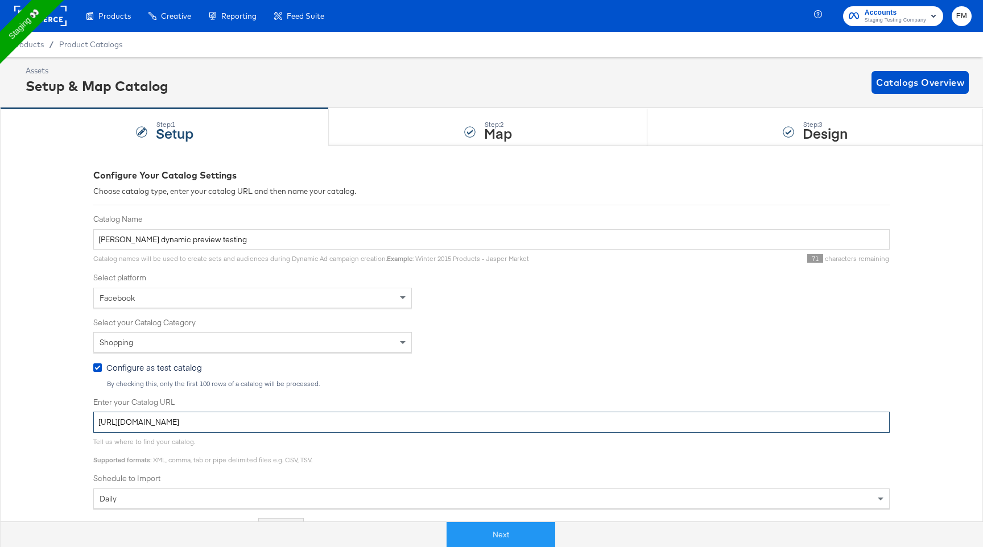
click at [237, 426] on input "https://ace.stitcherads.com/exports/1313/universal/none/universal/export.tsv" at bounding box center [491, 422] width 796 height 21
paste input "qa.com/exports/722/universal/none/universal/export.tsv.gz"
type input "[URL][DOMAIN_NAME]"
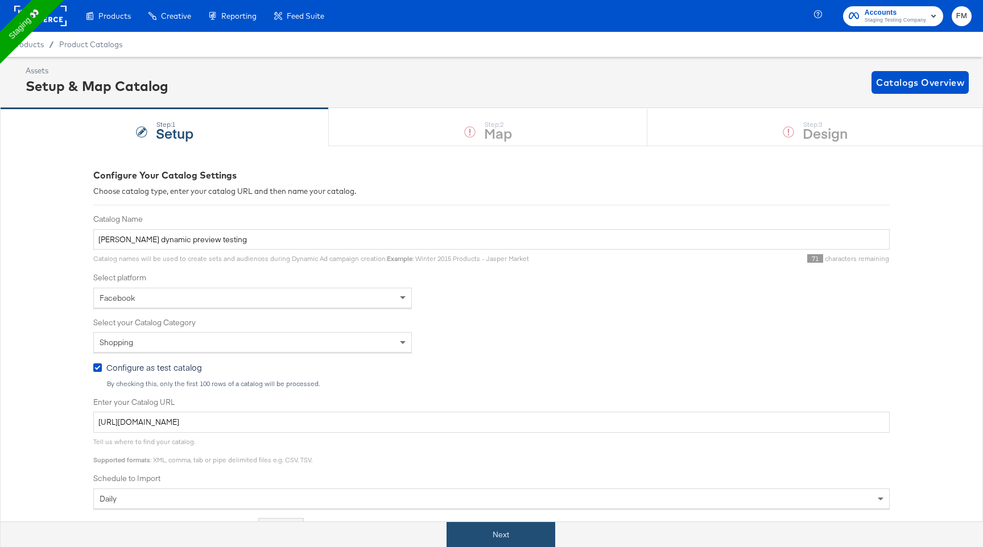
click at [493, 540] on button "Next" at bounding box center [500, 535] width 109 height 26
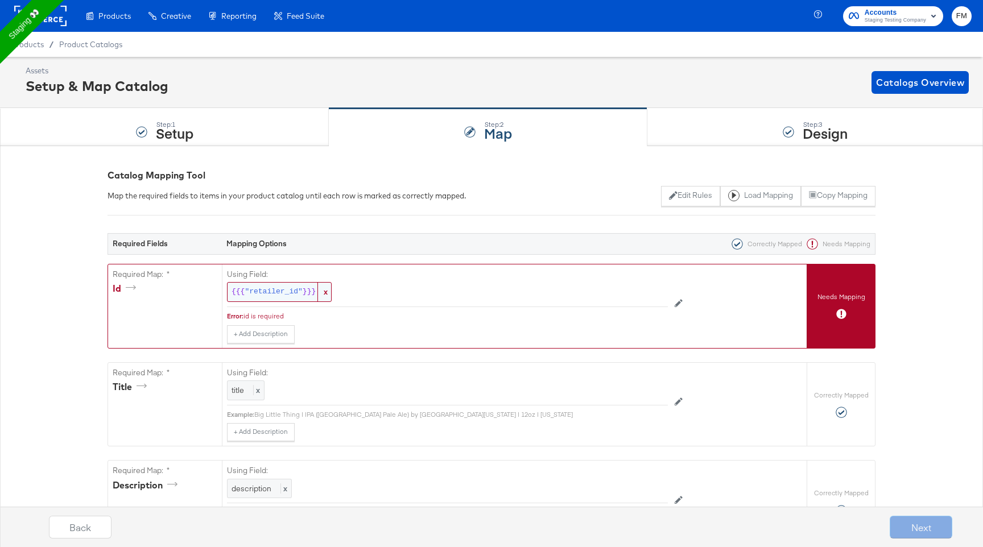
click at [250, 287] on span ""retailer_id"" at bounding box center [273, 292] width 57 height 11
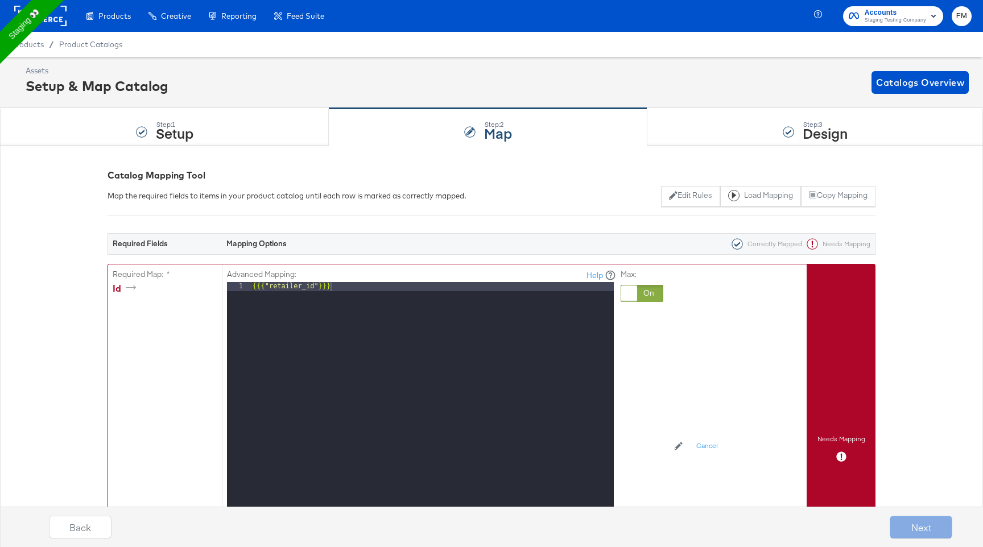
click at [644, 295] on div at bounding box center [642, 293] width 43 height 17
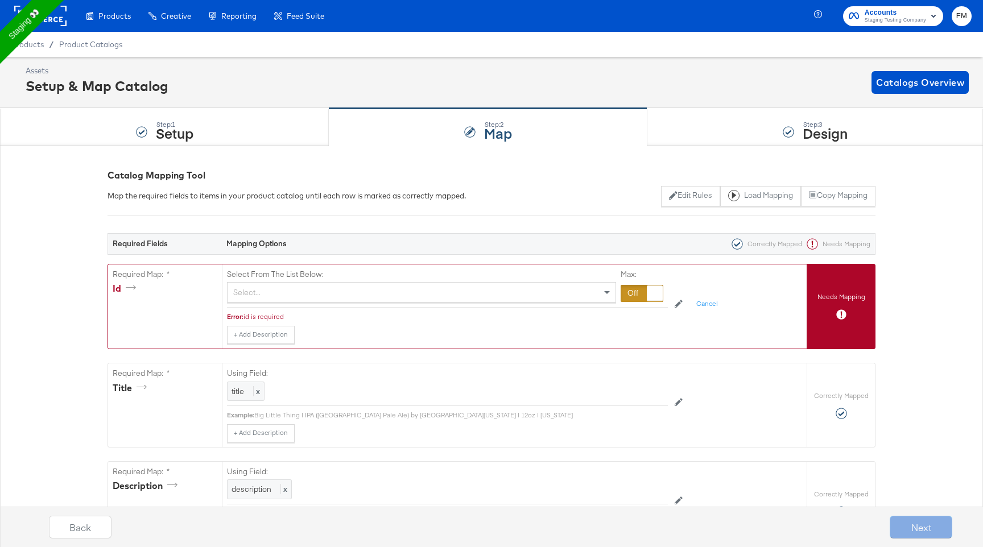
click at [299, 282] on div "Select From The List Below: Select..." at bounding box center [421, 286] width 389 height 34
click at [297, 291] on div "Select..." at bounding box center [422, 292] width 388 height 19
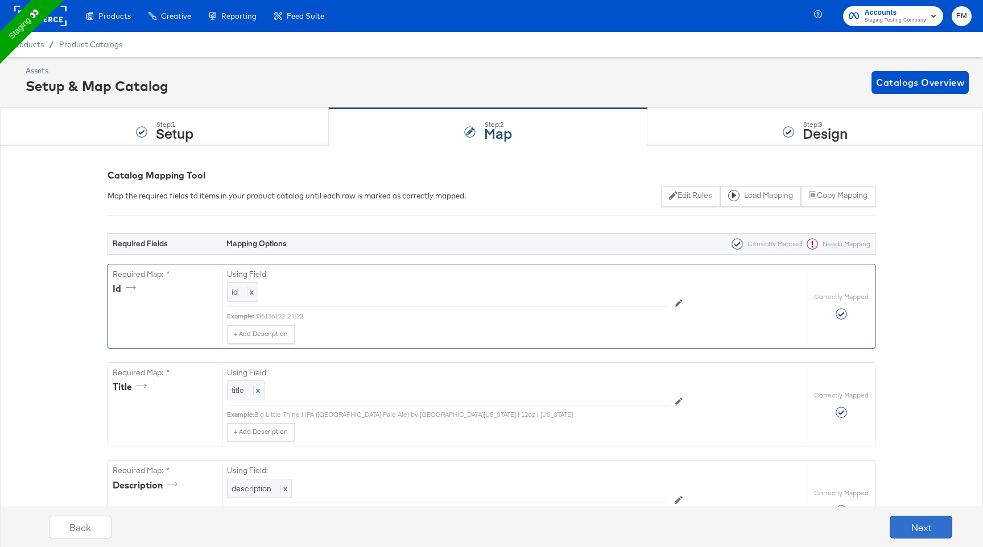
click at [950, 528] on button "Next" at bounding box center [921, 527] width 63 height 23
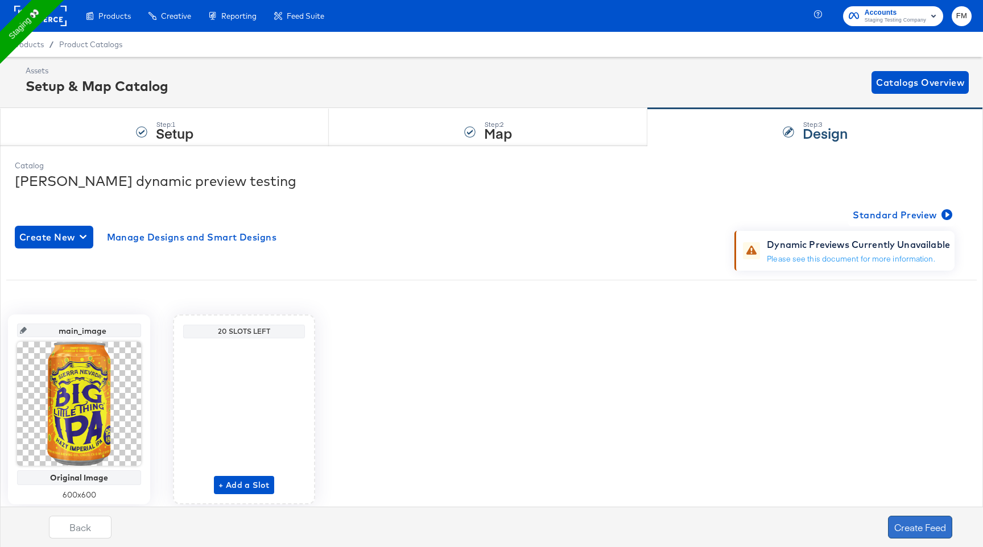
click at [925, 520] on button "Create Feed" at bounding box center [920, 527] width 64 height 23
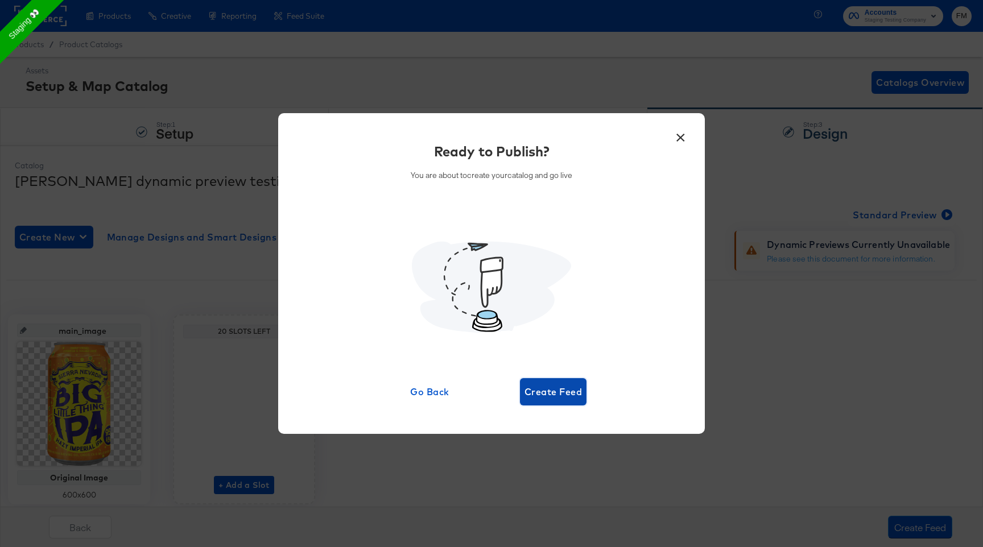
click at [555, 392] on span "Create Feed" at bounding box center [552, 392] width 57 height 16
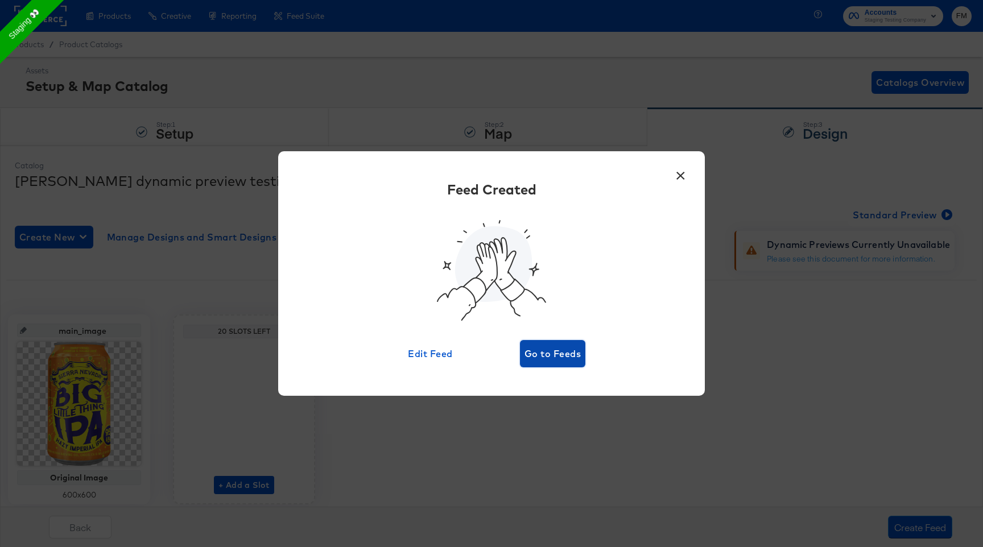
click at [568, 356] on span "Go to Feeds" at bounding box center [552, 354] width 56 height 16
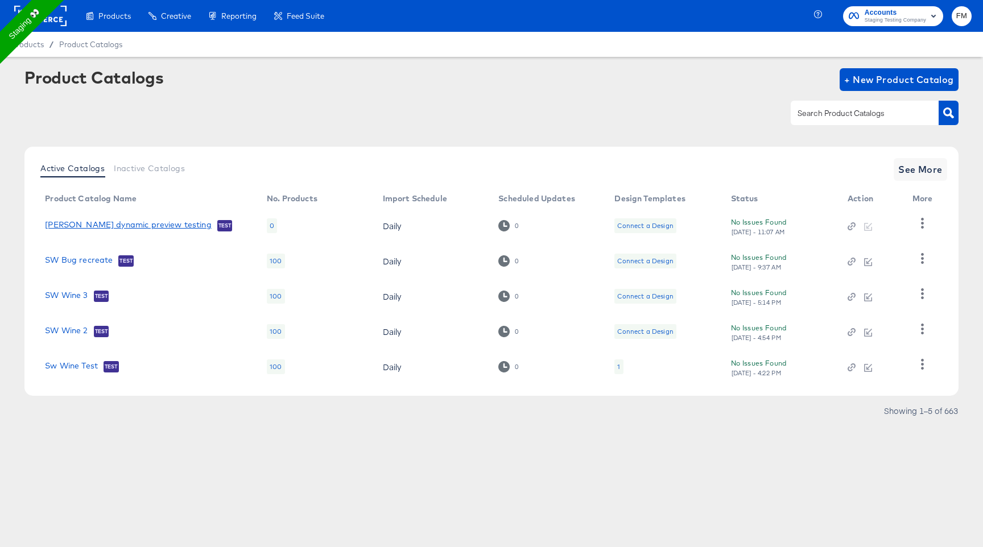
click at [91, 225] on link "fran dynamic preview testing" at bounding box center [128, 225] width 167 height 11
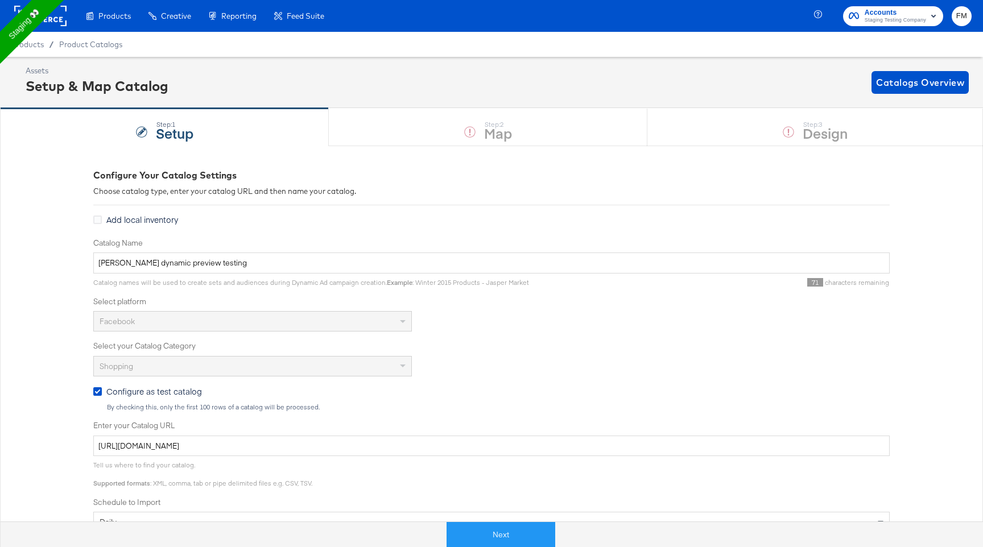
click at [69, 38] on div "Products / Product Catalogs" at bounding box center [491, 44] width 983 height 25
click at [72, 40] on span "Product Catalogs" at bounding box center [91, 44] width 64 height 9
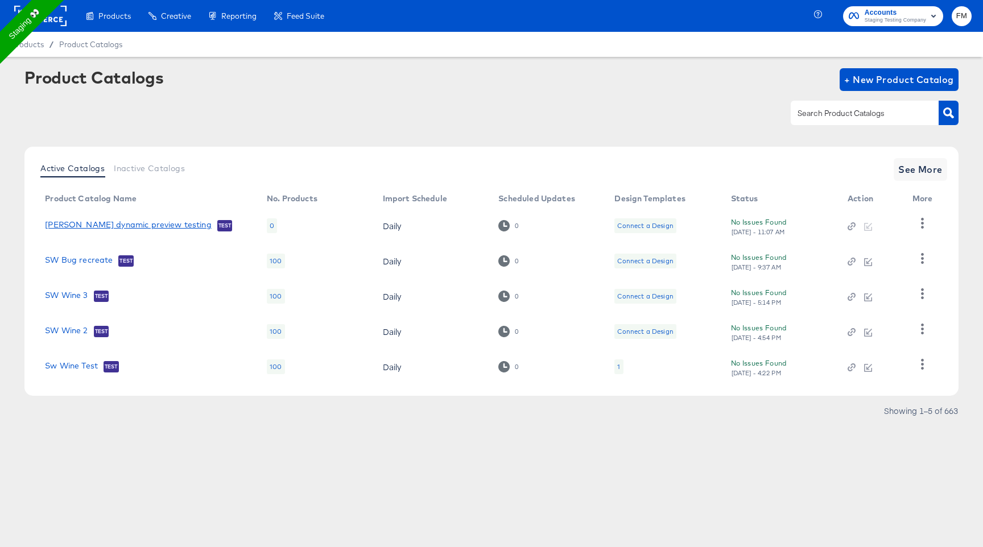
click at [121, 226] on link "fran dynamic preview testing" at bounding box center [128, 225] width 167 height 11
click at [106, 222] on link "fran dynamic preview testing" at bounding box center [128, 225] width 167 height 11
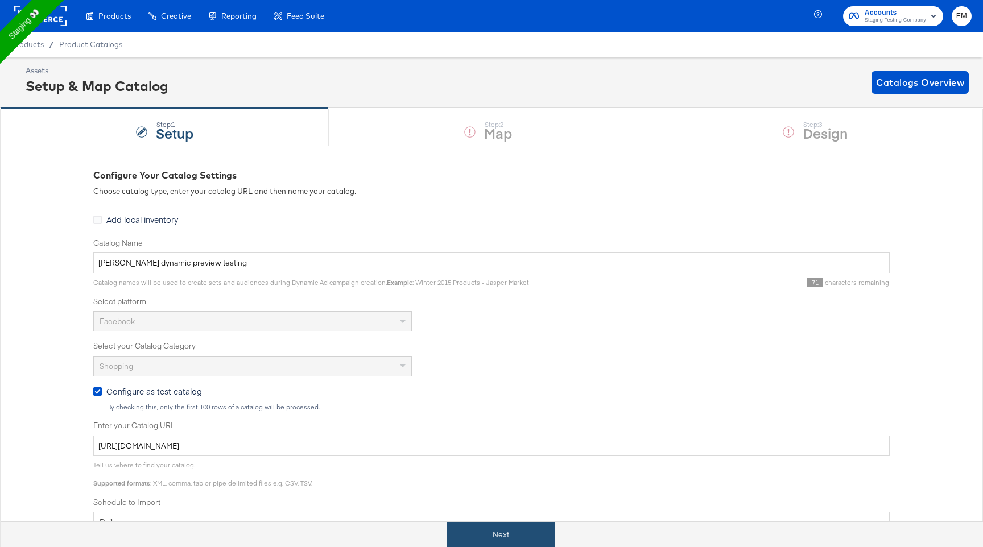
click at [543, 528] on button "Next" at bounding box center [500, 535] width 109 height 26
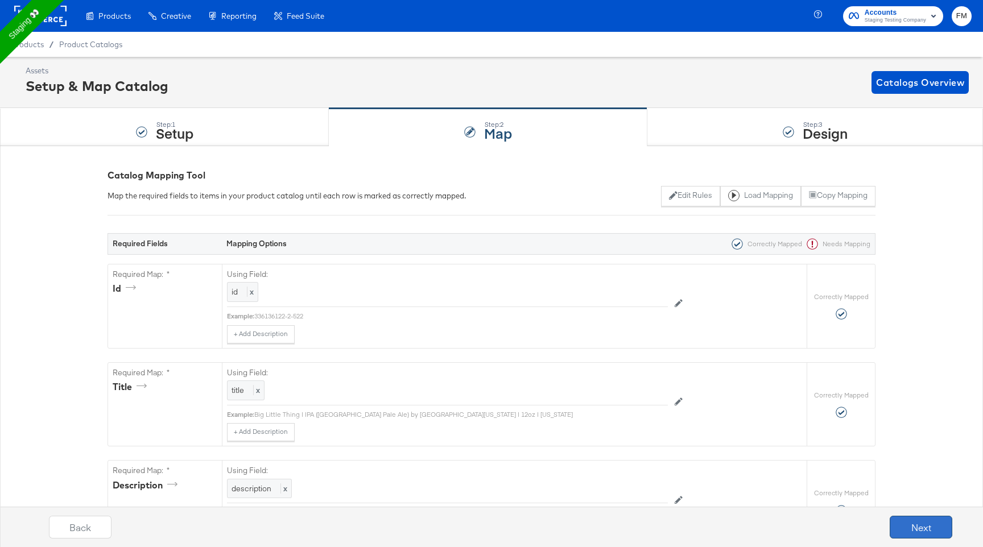
click at [934, 526] on button "Next" at bounding box center [921, 527] width 63 height 23
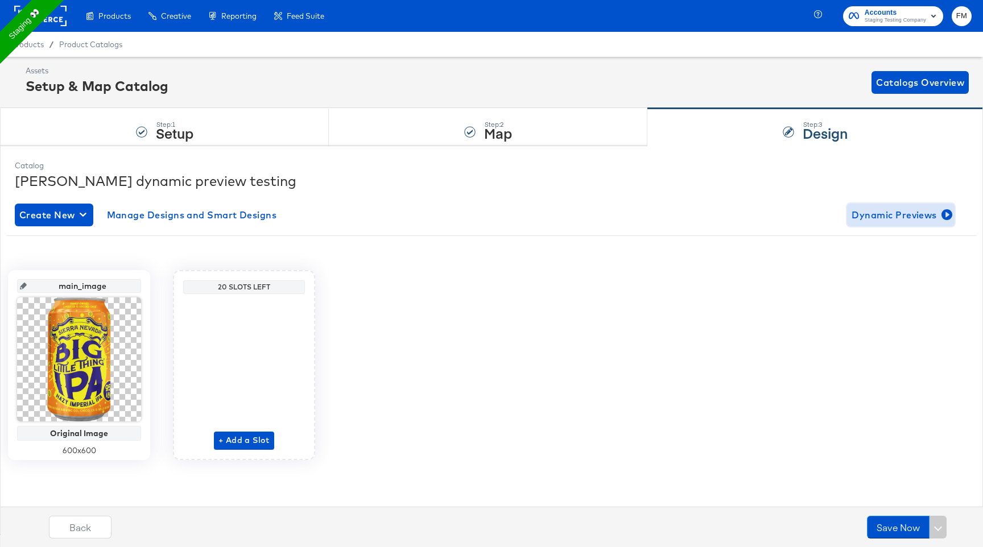
click at [925, 218] on span "Dynamic Previews" at bounding box center [900, 215] width 98 height 16
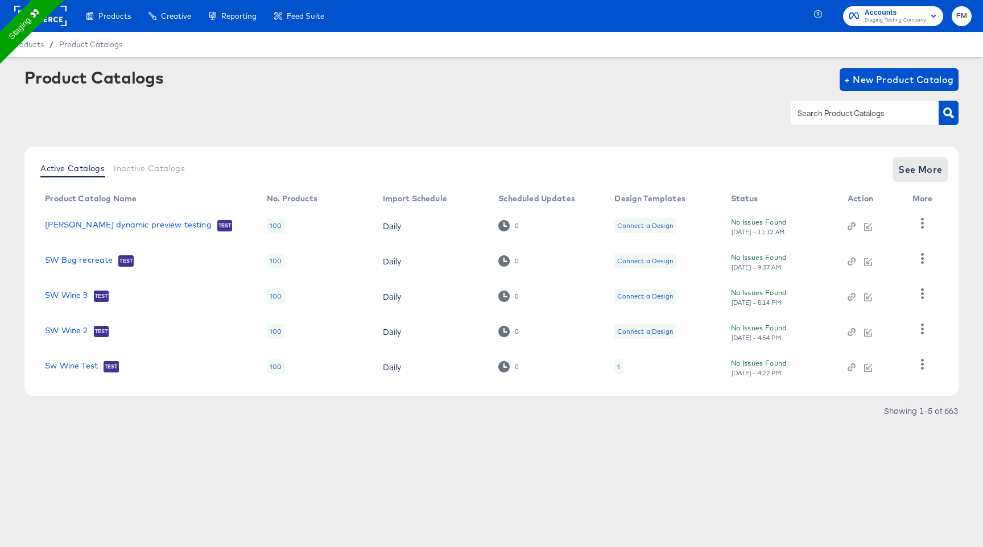
click at [923, 172] on span "See More" at bounding box center [920, 170] width 44 height 16
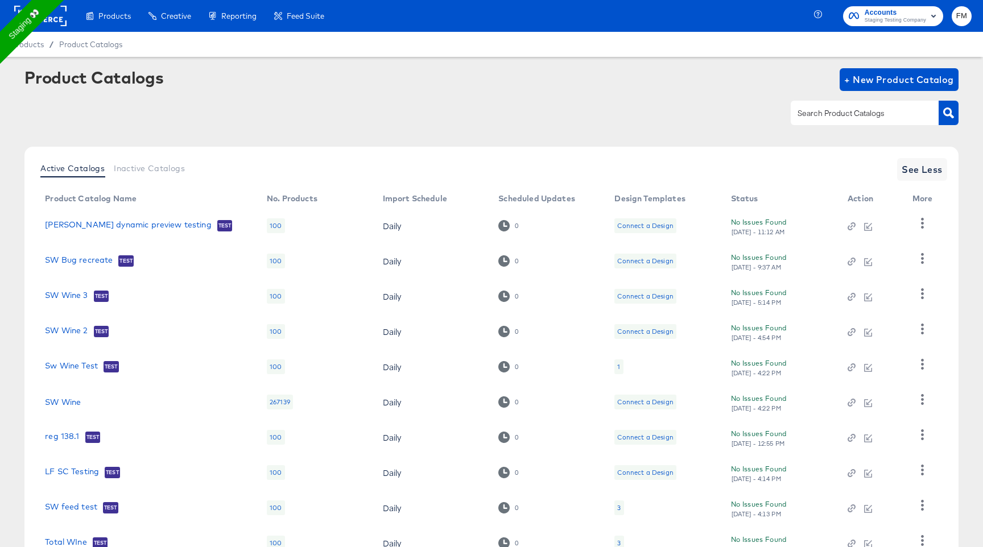
scroll to position [89, 0]
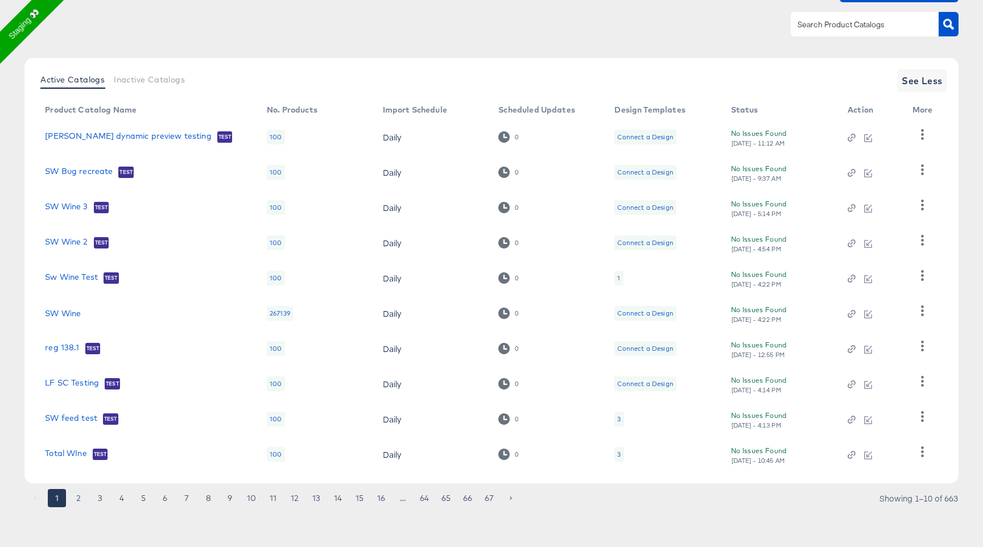
click at [81, 498] on button "2" at bounding box center [78, 498] width 18 height 18
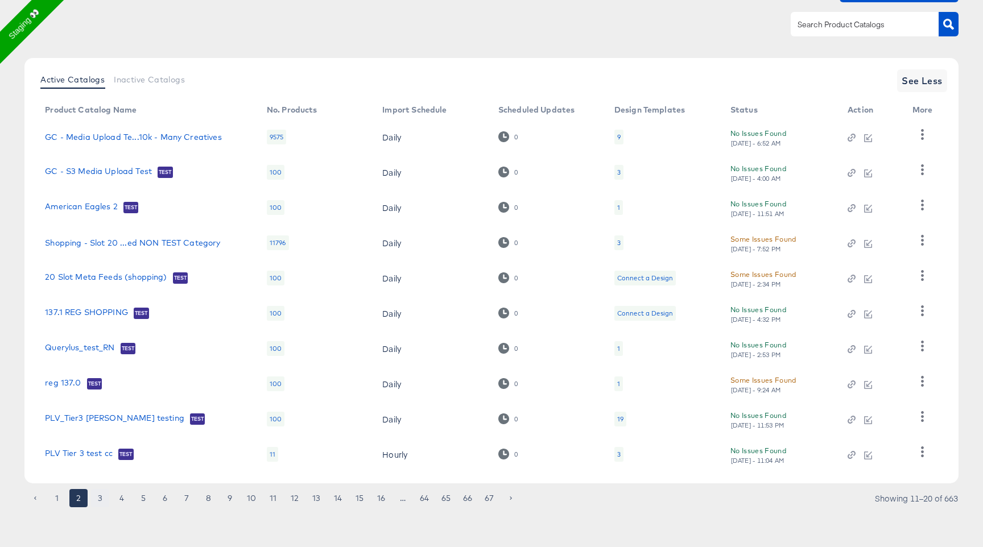
click at [101, 493] on button "3" at bounding box center [100, 498] width 18 height 18
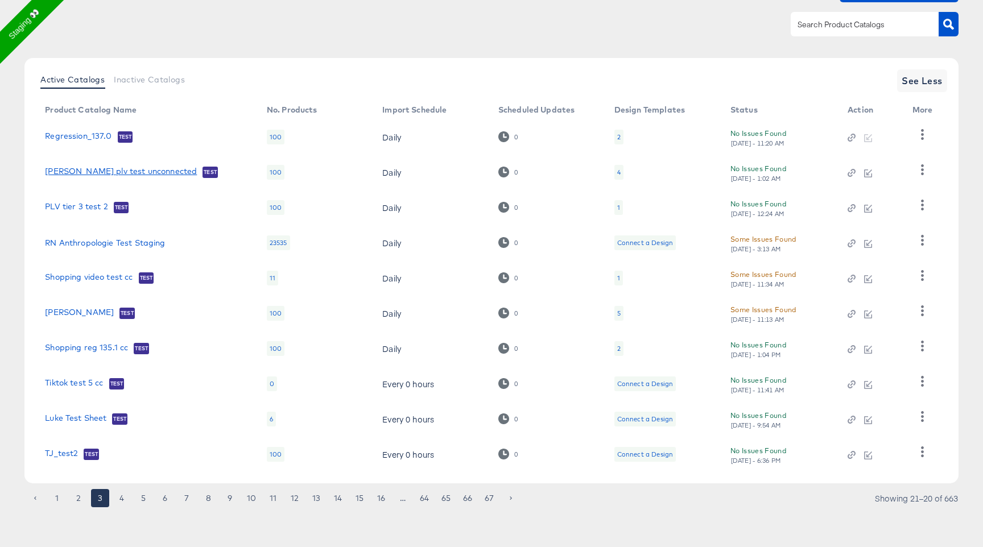
click at [110, 171] on link "fran plv test unconnected" at bounding box center [121, 172] width 152 height 11
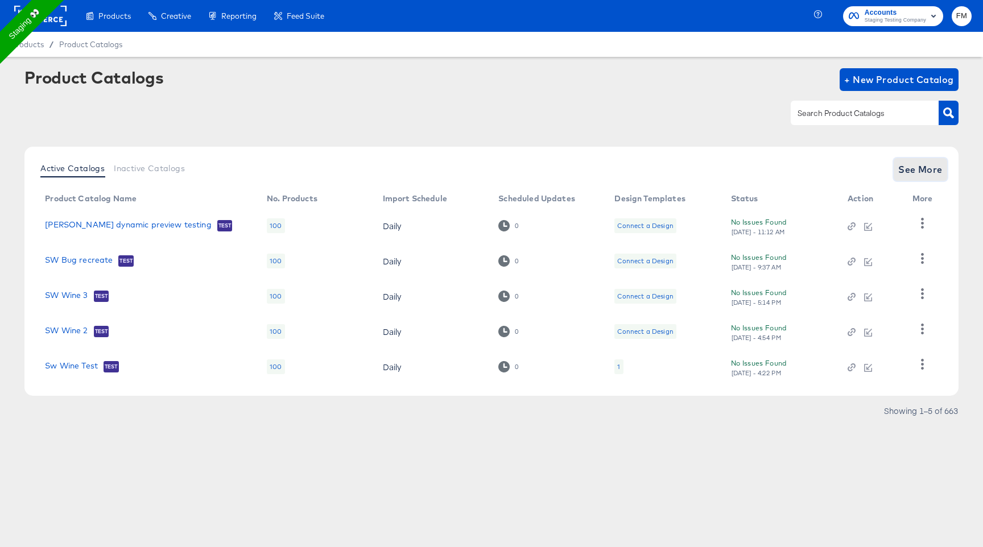
click at [941, 166] on span "See More" at bounding box center [920, 170] width 44 height 16
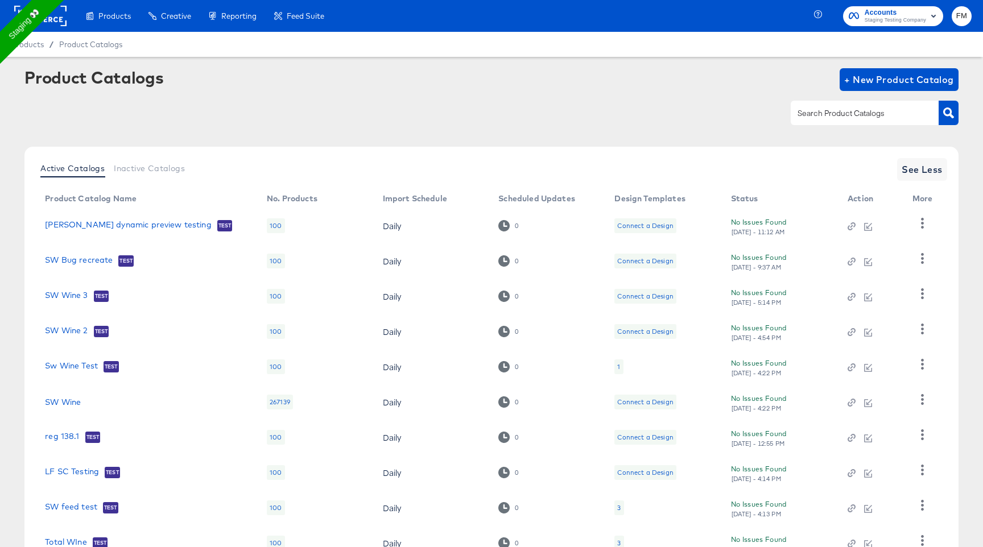
scroll to position [89, 0]
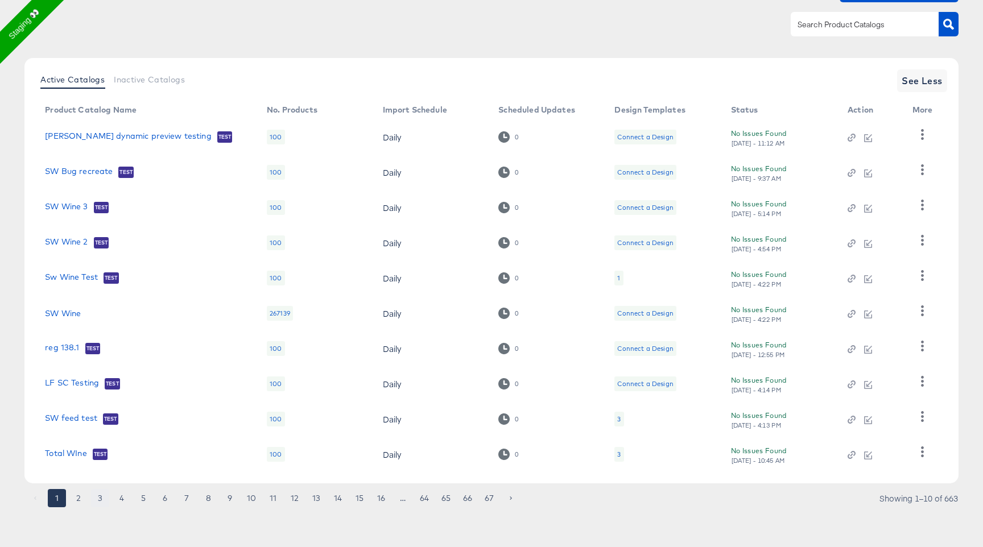
click at [94, 495] on button "3" at bounding box center [100, 498] width 18 height 18
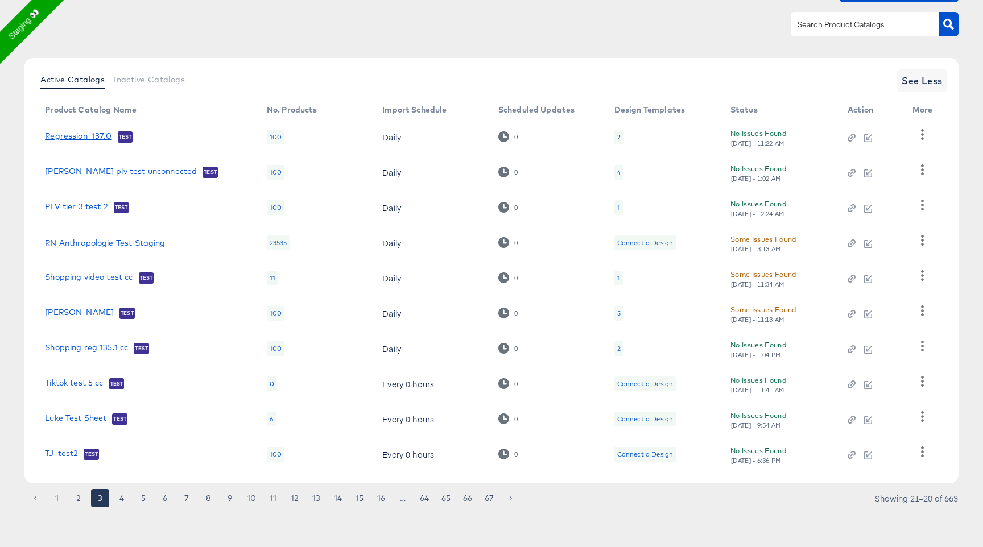
click at [81, 140] on link "Regression_137.0" at bounding box center [78, 136] width 67 height 11
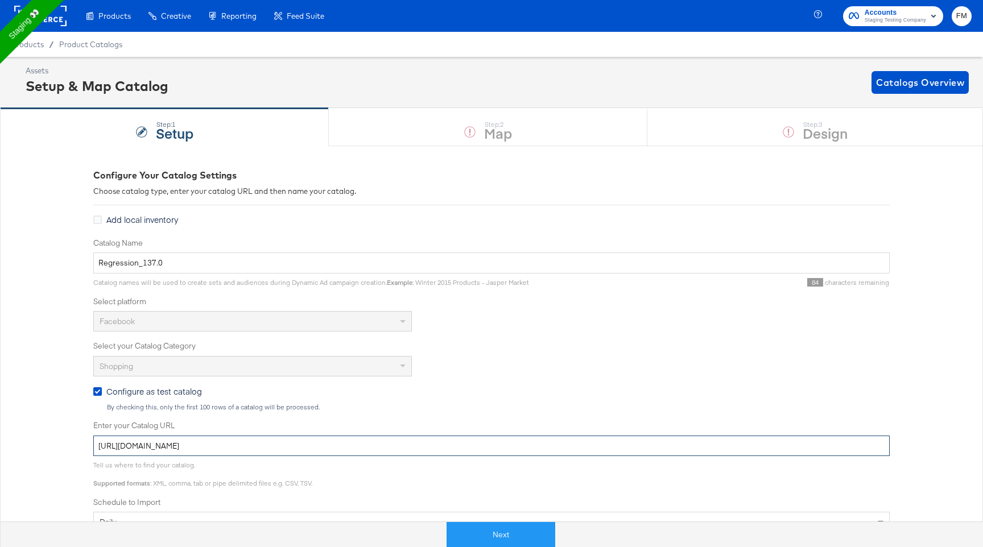
click at [158, 440] on input "https://kc-qa-testing.s3.eu-west-1.amazonaws.com/shopping-basic-10k.tsv.gz" at bounding box center [491, 446] width 796 height 21
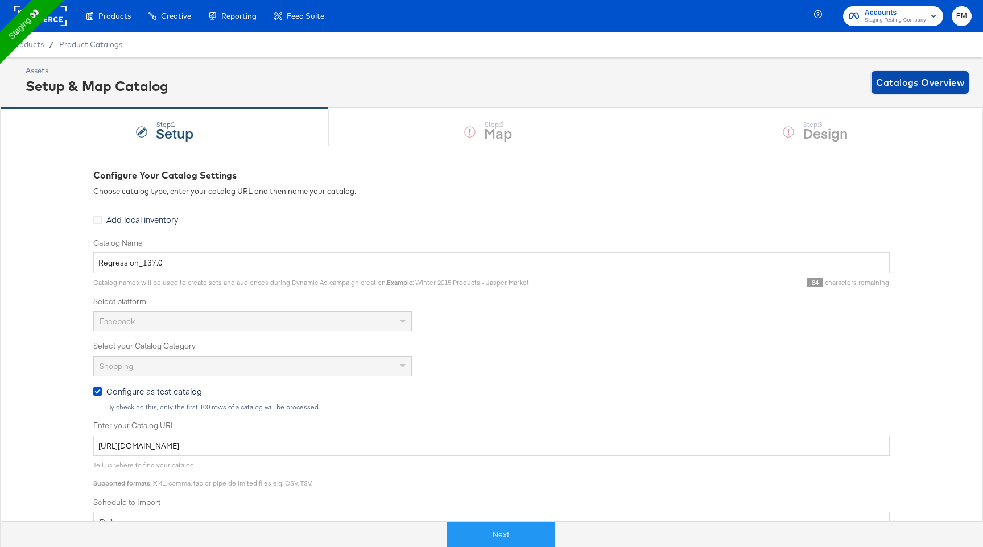
click at [880, 76] on span "Catalogs Overview" at bounding box center [920, 83] width 88 height 16
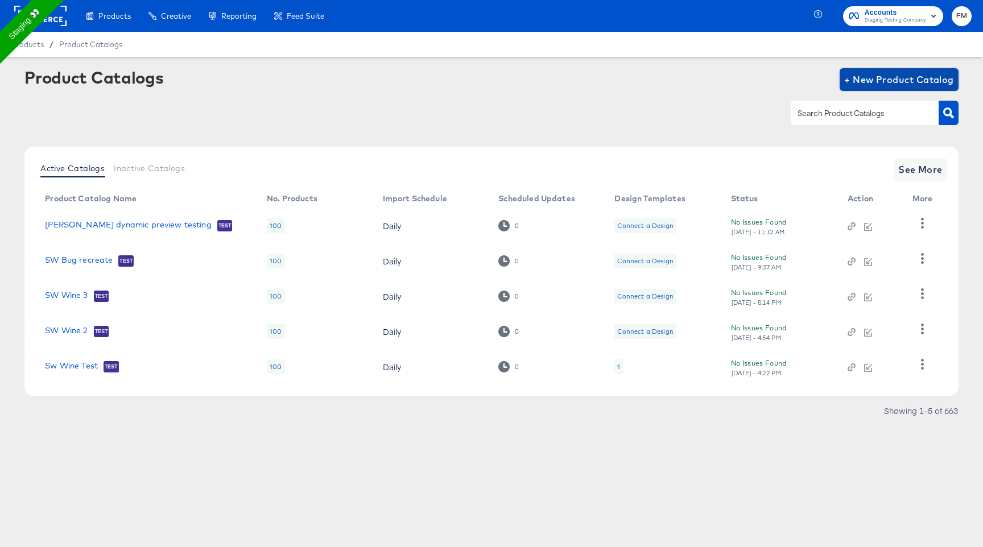
click at [901, 78] on span "+ New Product Catalog" at bounding box center [899, 80] width 110 height 16
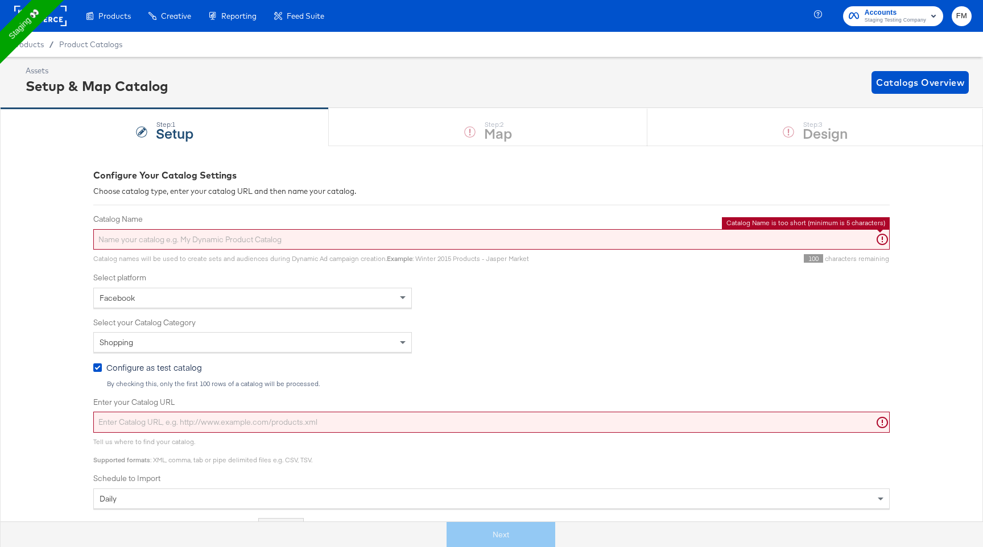
click at [551, 239] on input "Catalog Name" at bounding box center [491, 239] width 796 height 21
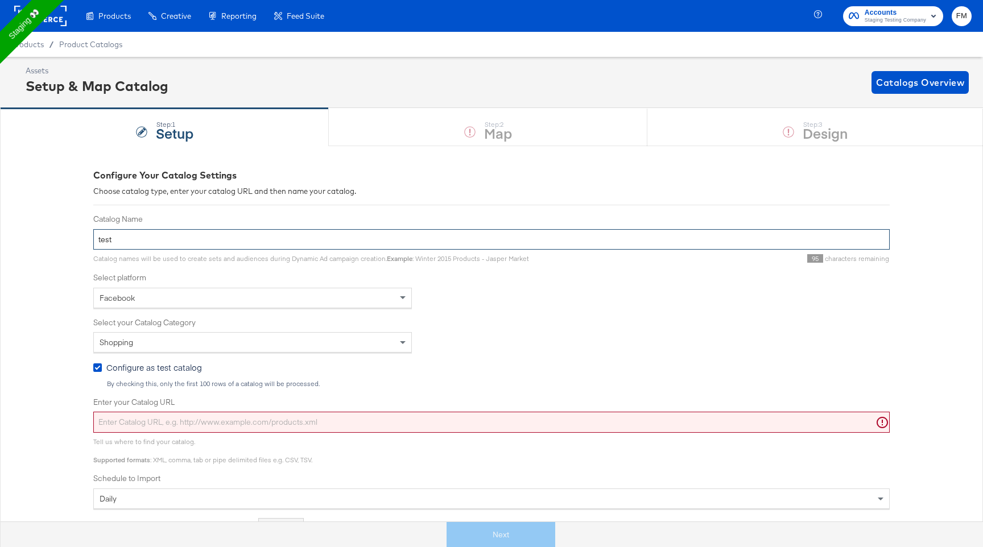
type input "test"
click at [374, 416] on input "Enter your Catalog URL" at bounding box center [491, 422] width 796 height 21
paste input "https://kc-qa-testing.s3.eu-west-1.amazonaws.com/shopping-basic-10k.tsv.gz"
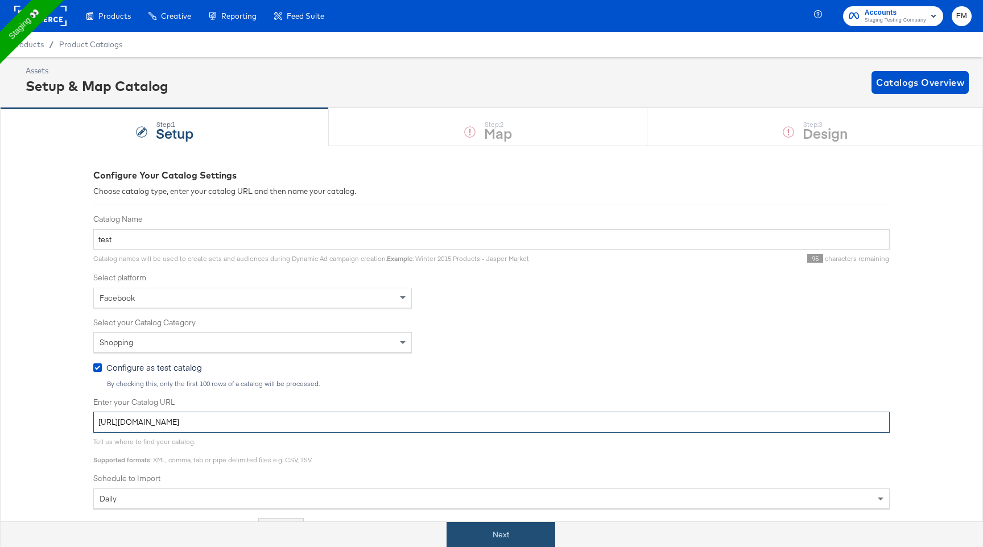
type input "https://kc-qa-testing.s3.eu-west-1.amazonaws.com/shopping-basic-10k.tsv.gz"
click at [469, 543] on button "Next" at bounding box center [500, 535] width 109 height 26
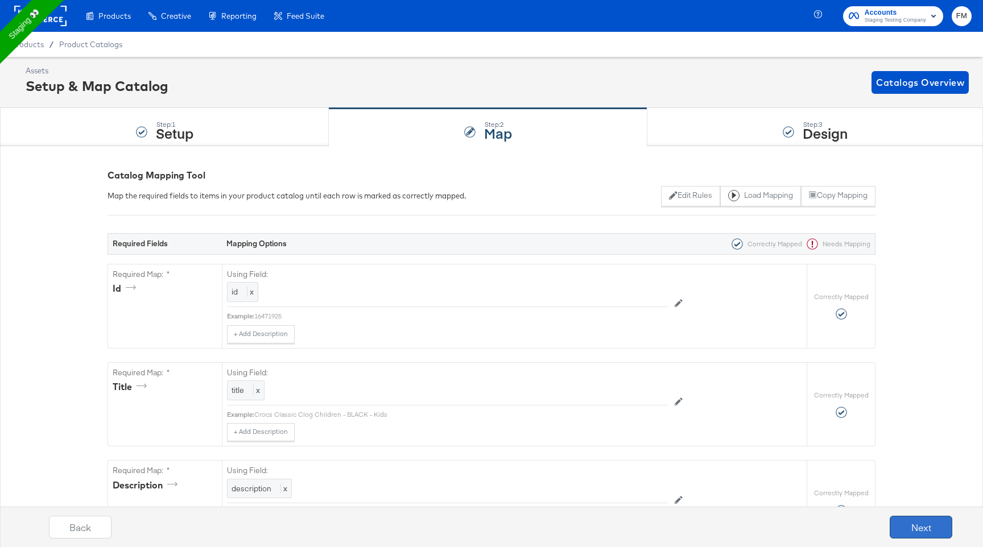
click at [939, 527] on button "Next" at bounding box center [921, 527] width 63 height 23
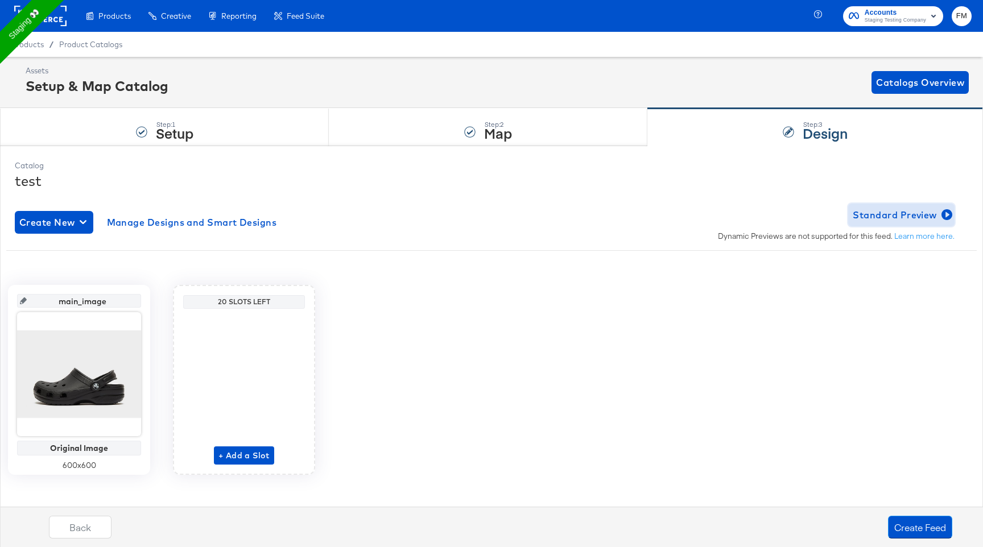
click at [891, 220] on span "Standard Preview" at bounding box center [901, 215] width 97 height 16
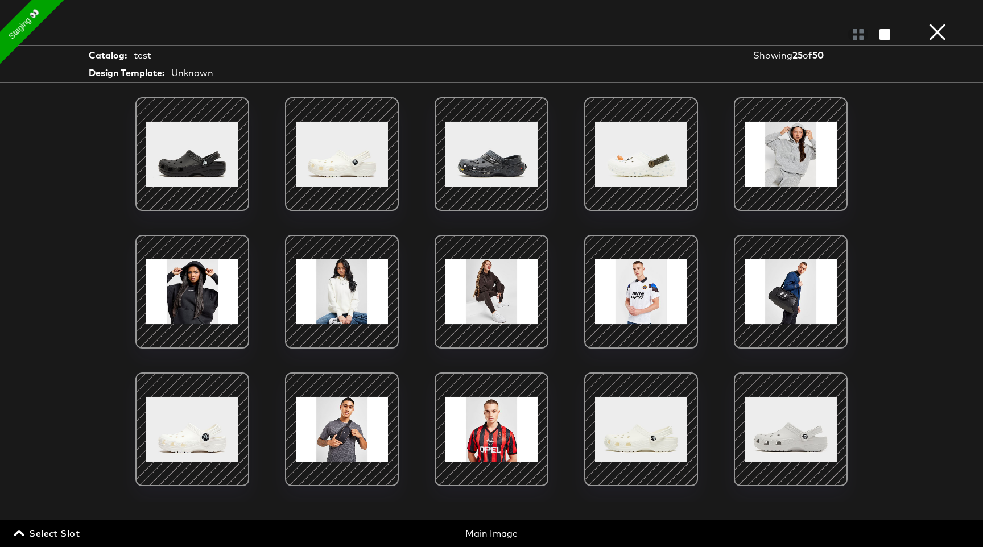
click at [934, 23] on button "×" at bounding box center [937, 11] width 23 height 23
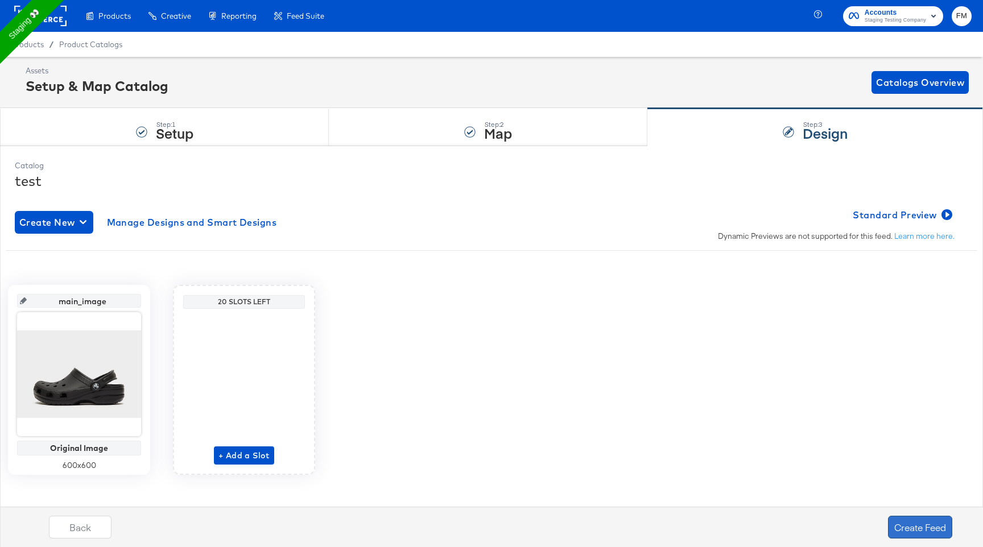
click at [921, 530] on button "Create Feed" at bounding box center [920, 527] width 64 height 23
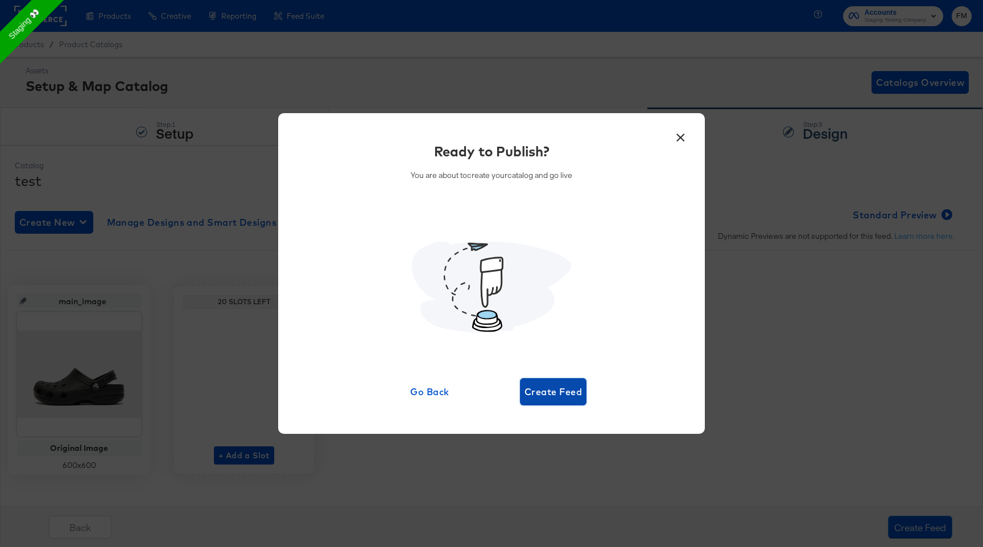
click at [535, 398] on span "Create Feed" at bounding box center [552, 392] width 57 height 16
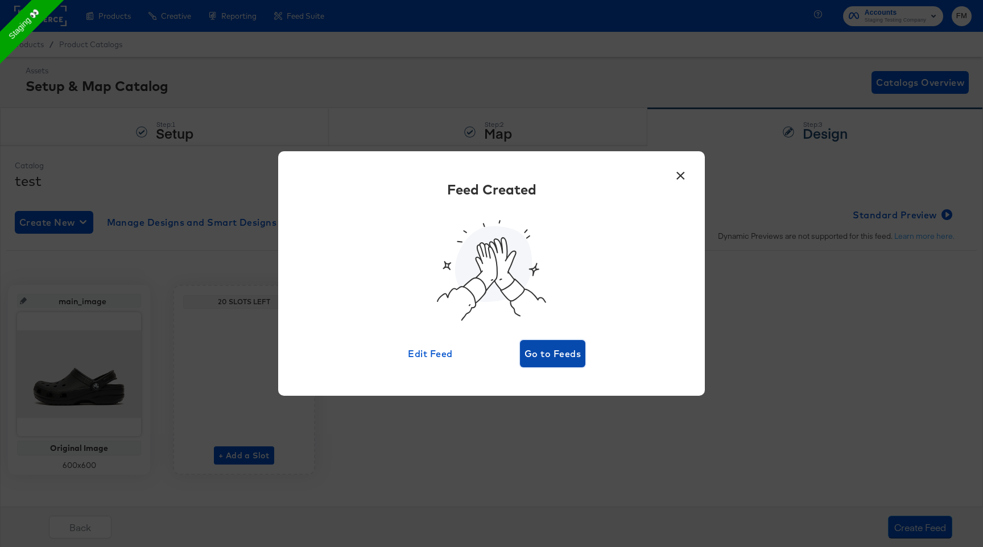
click at [555, 357] on span "Go to Feeds" at bounding box center [552, 354] width 56 height 16
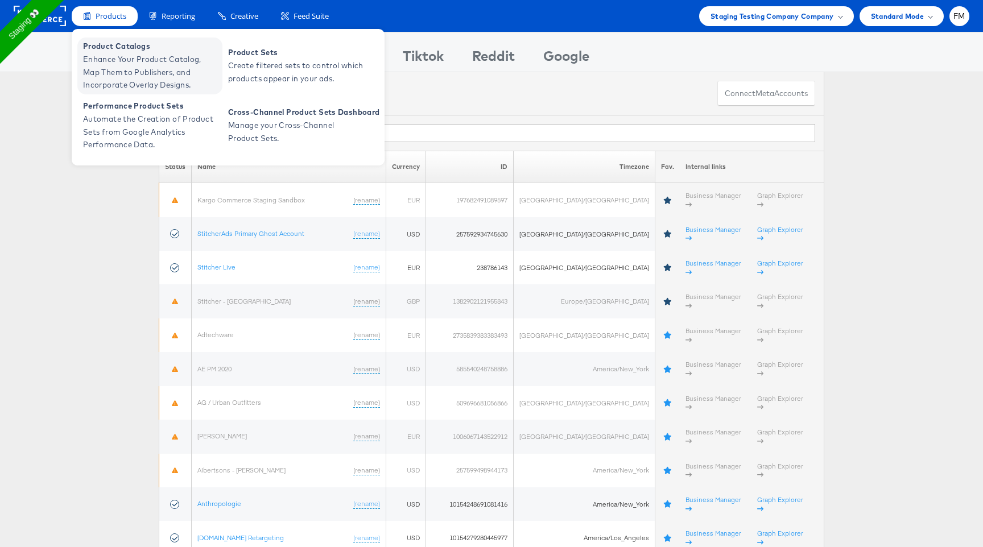
click at [159, 84] on span "Enhance Your Product Catalog, Map Them to Publishers, and Incorporate Overlay D…" at bounding box center [151, 72] width 137 height 39
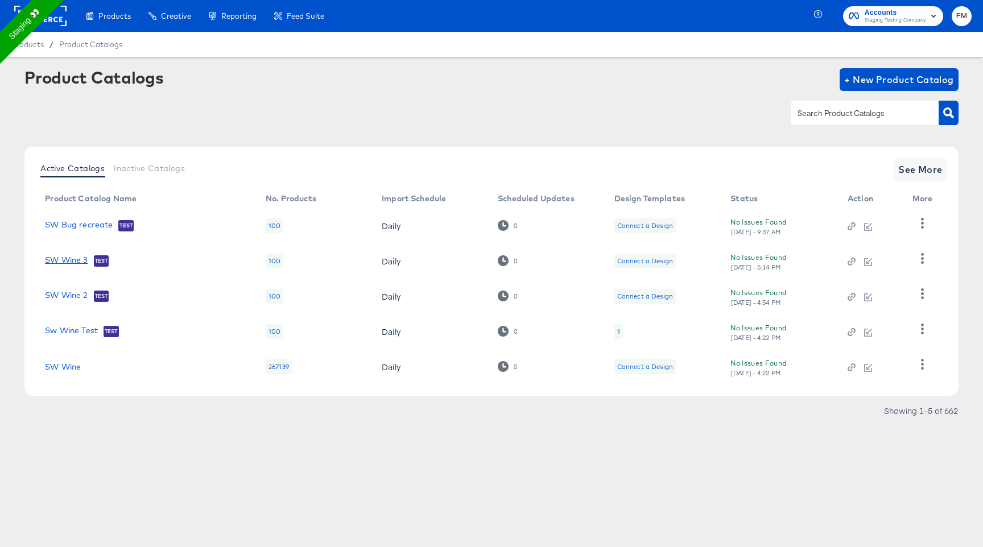
click at [83, 266] on link "SW Wine 3" at bounding box center [66, 260] width 43 height 11
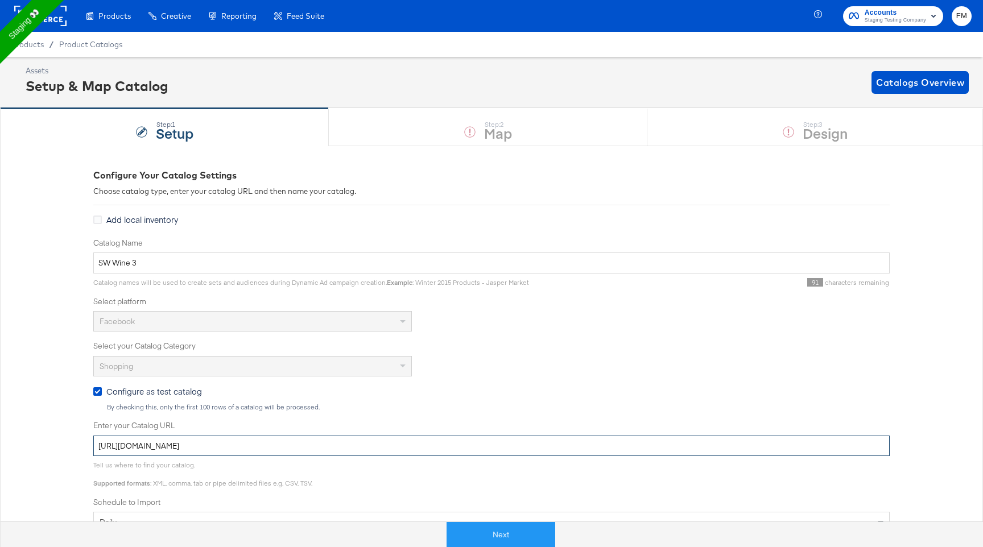
click at [242, 441] on input "[URL][DOMAIN_NAME]" at bounding box center [491, 446] width 796 height 21
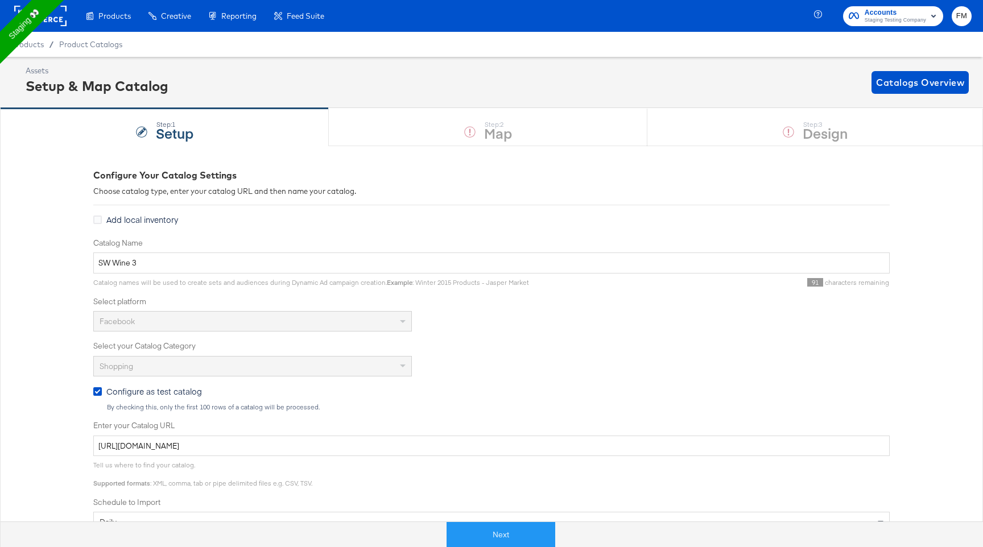
click at [494, 149] on div "Configure Your Catalog Settings Choose catalog type, enter your catalog URL and…" at bounding box center [491, 450] width 796 height 609
click at [816, 135] on div "Step: 1 Setup Step: 2 Map Step: 3 Design" at bounding box center [491, 127] width 983 height 38
click at [539, 115] on div "Step: 1 Setup Step: 2 Map Step: 3 Design" at bounding box center [491, 127] width 983 height 38
click at [511, 136] on div "Step: 1 Setup Step: 2 Map Step: 3 Design" at bounding box center [491, 127] width 983 height 38
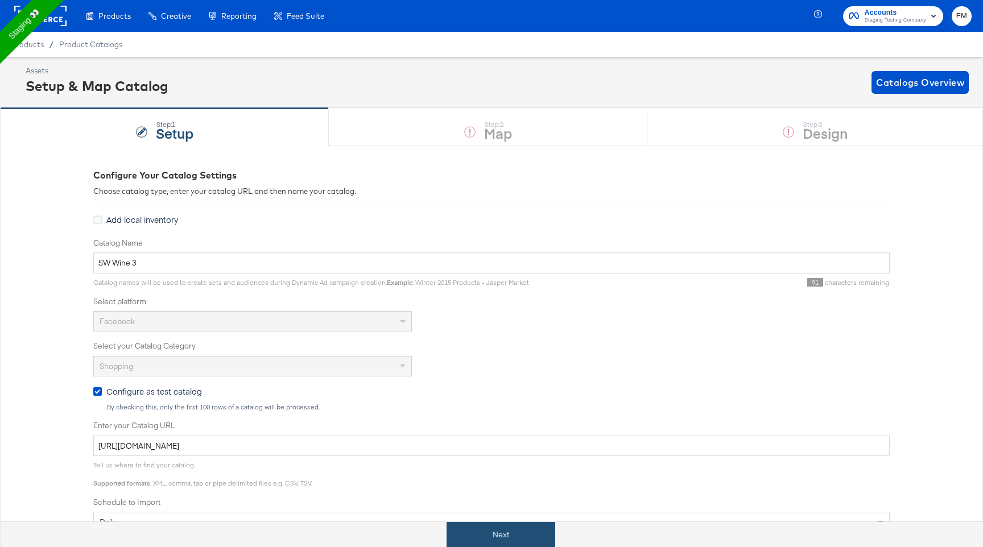
click at [490, 543] on button "Next" at bounding box center [500, 535] width 109 height 26
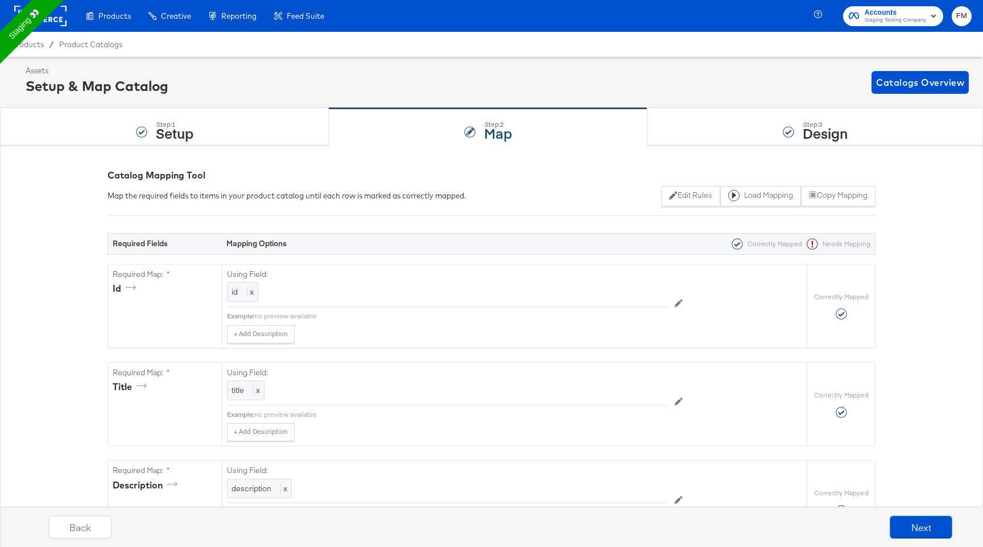
click at [490, 543] on div "Back Next" at bounding box center [500, 531] width 994 height 43
click at [921, 531] on button "Next" at bounding box center [921, 527] width 63 height 23
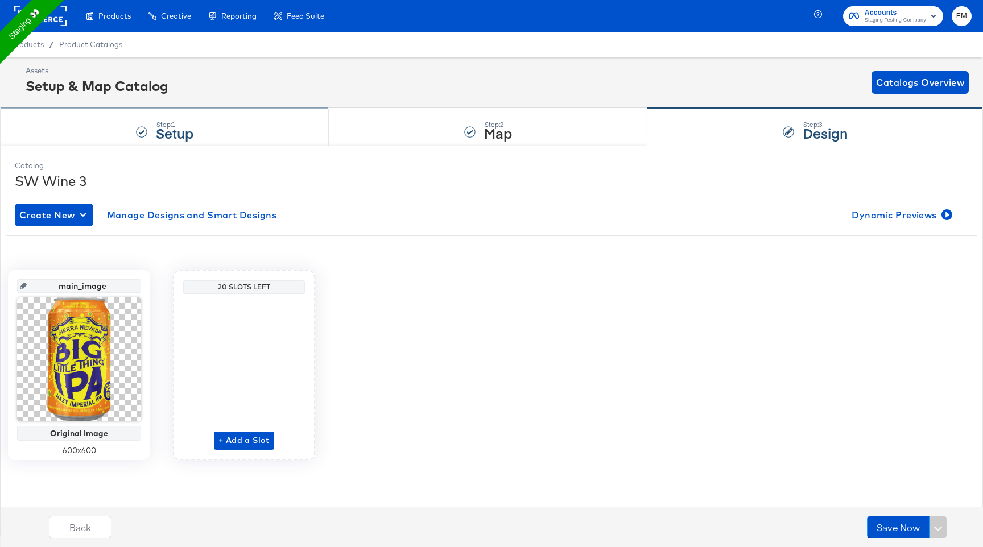
click at [197, 134] on div "Step: 1 Setup" at bounding box center [164, 128] width 329 height 38
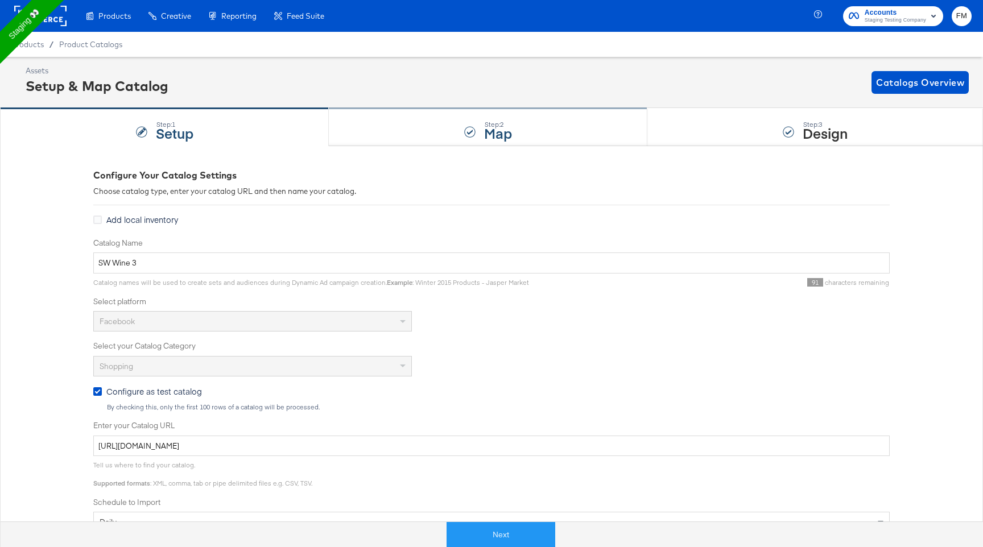
click at [507, 144] on div "Step: 2 Map" at bounding box center [488, 128] width 319 height 38
